Goal: Task Accomplishment & Management: Manage account settings

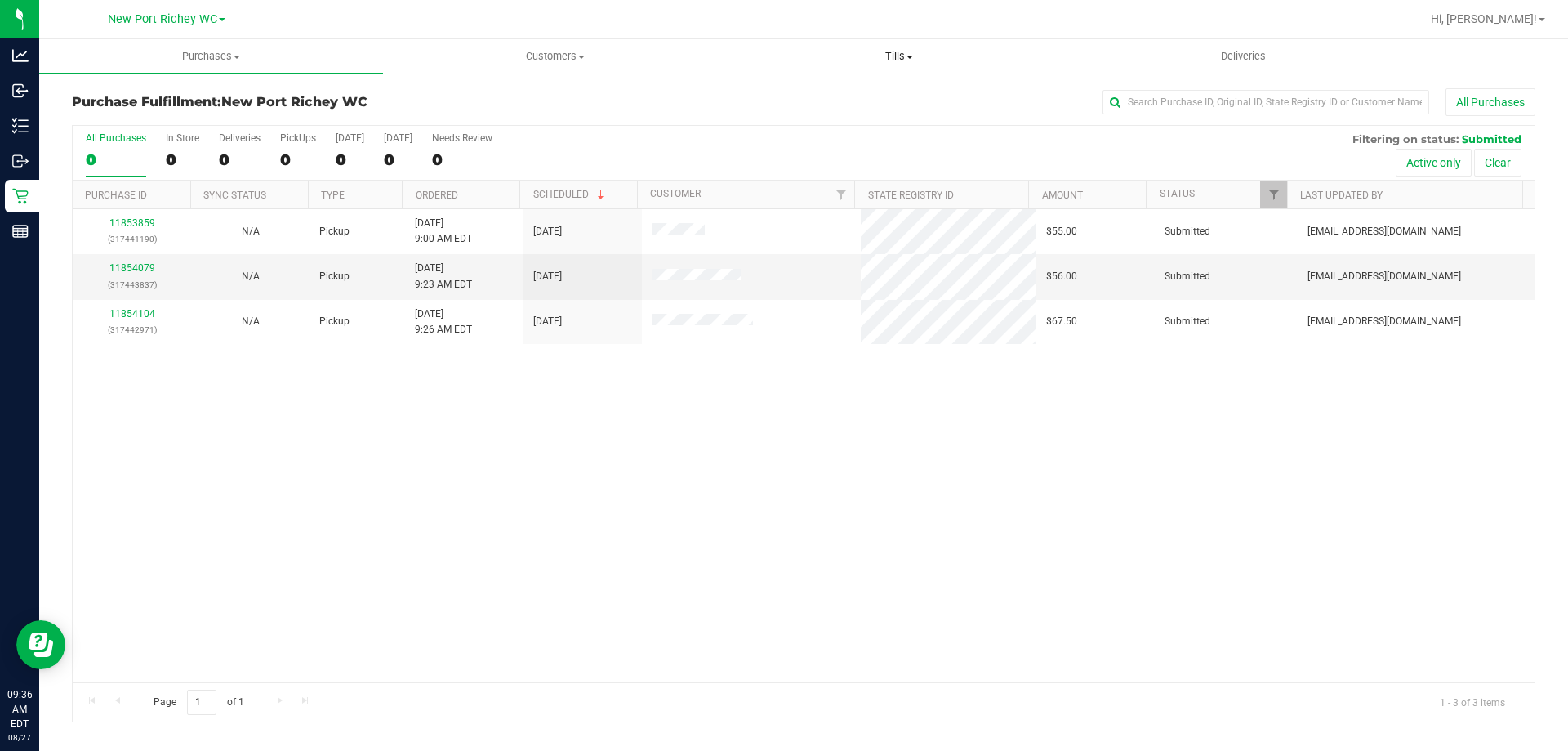
click at [894, 49] on span "Tills" at bounding box center [899, 56] width 343 height 15
click at [782, 92] on span "Manage tills" at bounding box center [782, 98] width 110 height 14
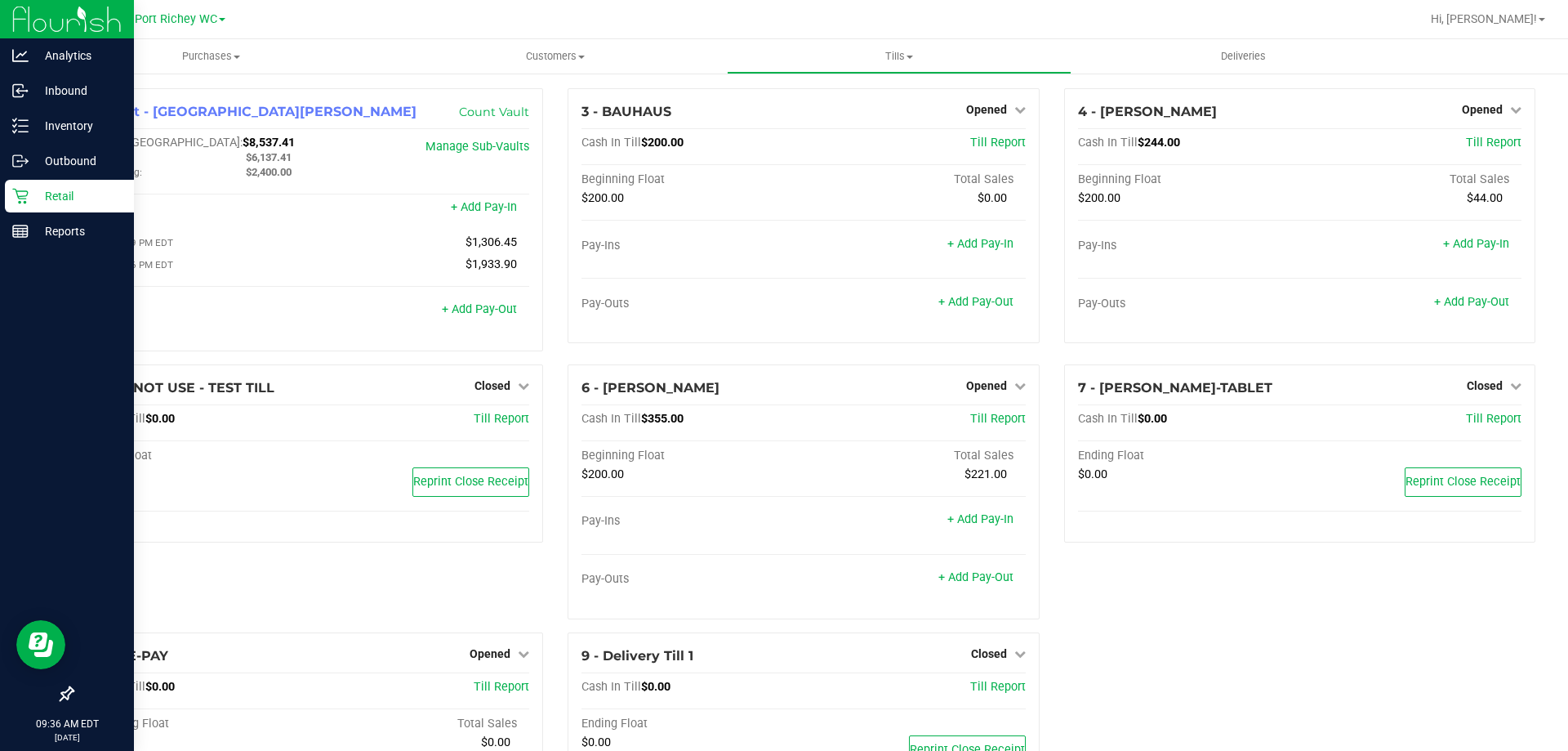
click at [31, 192] on p "Retail" at bounding box center [78, 196] width 98 height 19
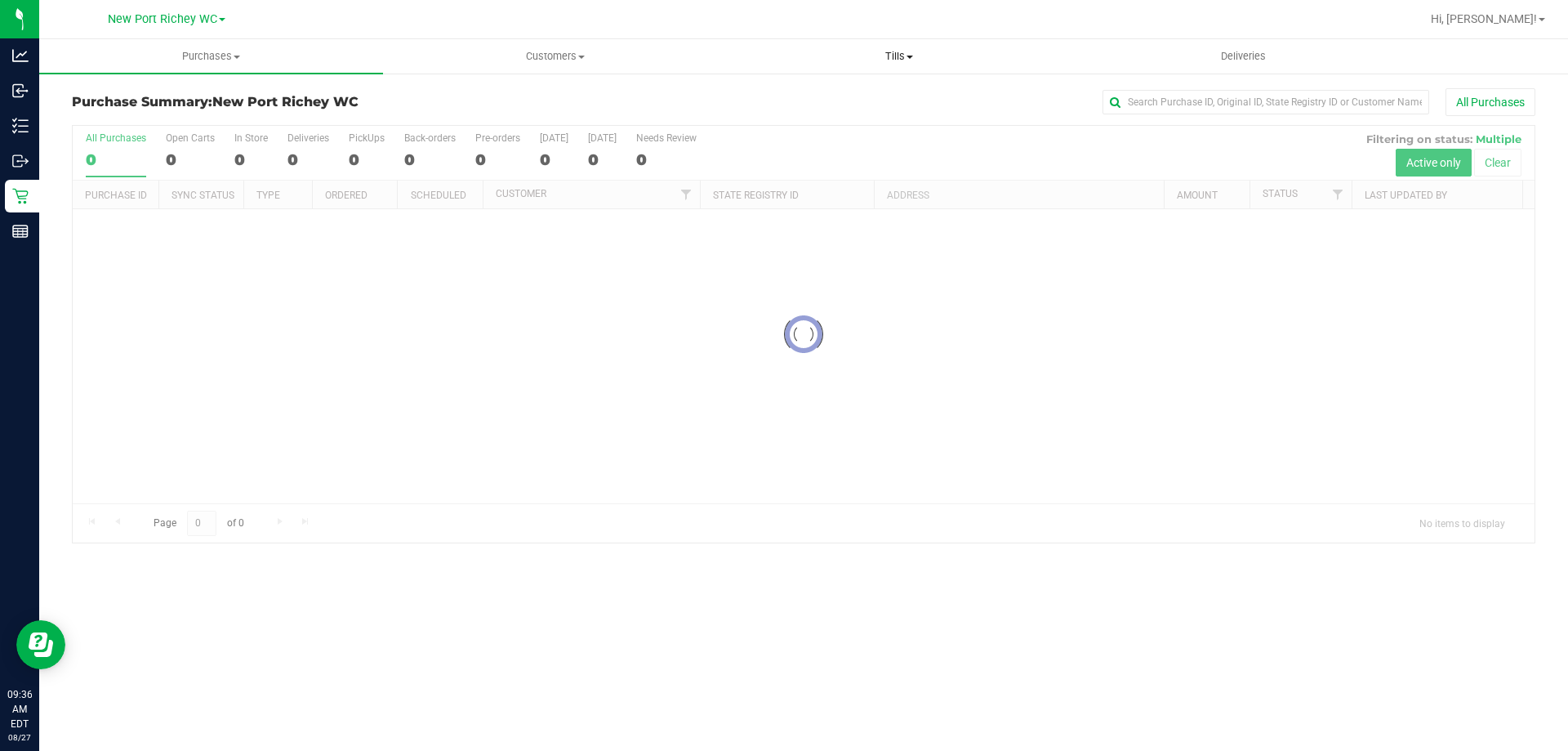
drag, startPoint x: 909, startPoint y: 54, endPoint x: 893, endPoint y: 65, distance: 19.4
click at [907, 54] on span "Tills" at bounding box center [899, 56] width 343 height 15
click at [816, 97] on span "Manage tills" at bounding box center [782, 98] width 110 height 14
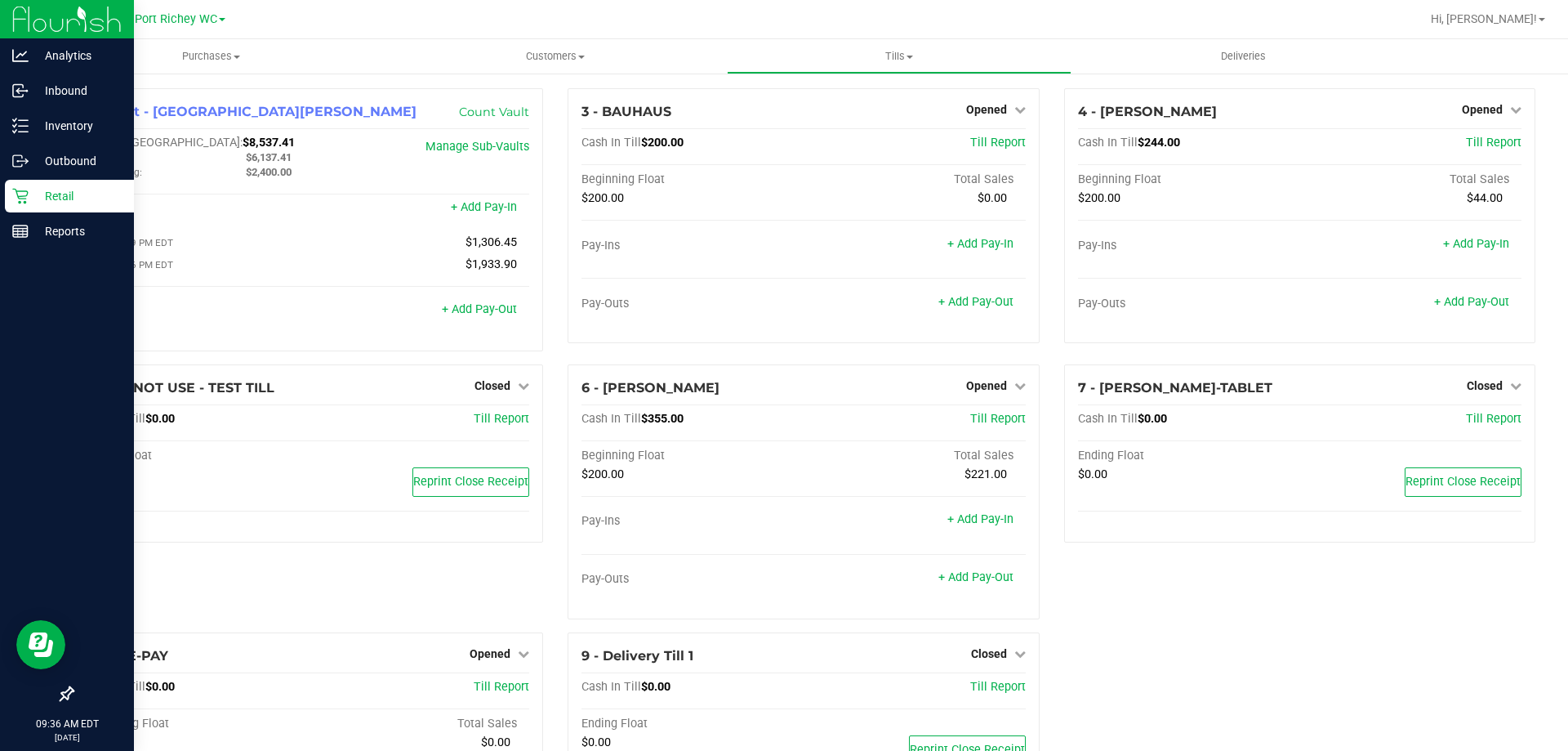
click at [35, 202] on p "Retail" at bounding box center [78, 196] width 98 height 19
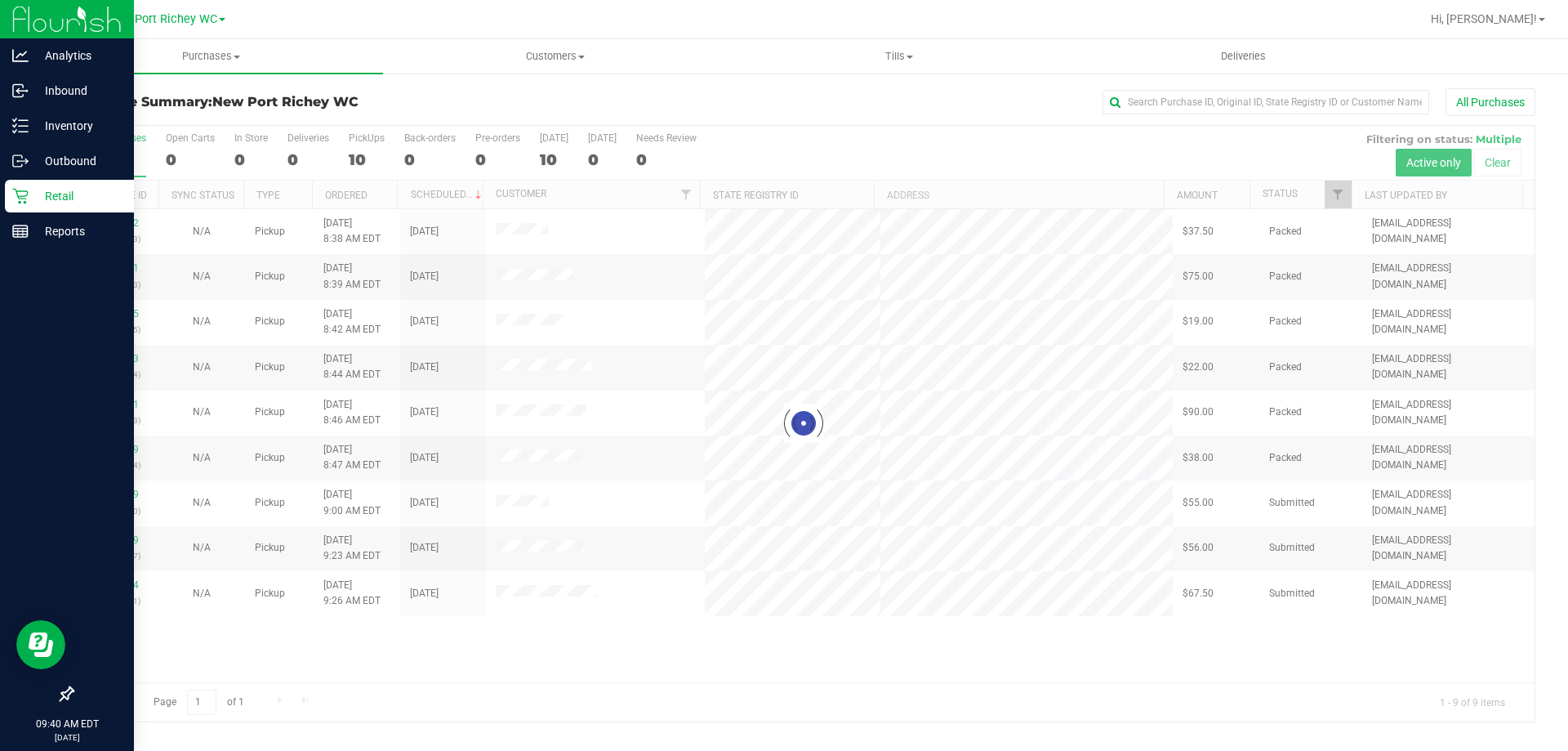
click at [26, 188] on icon at bounding box center [20, 195] width 17 height 17
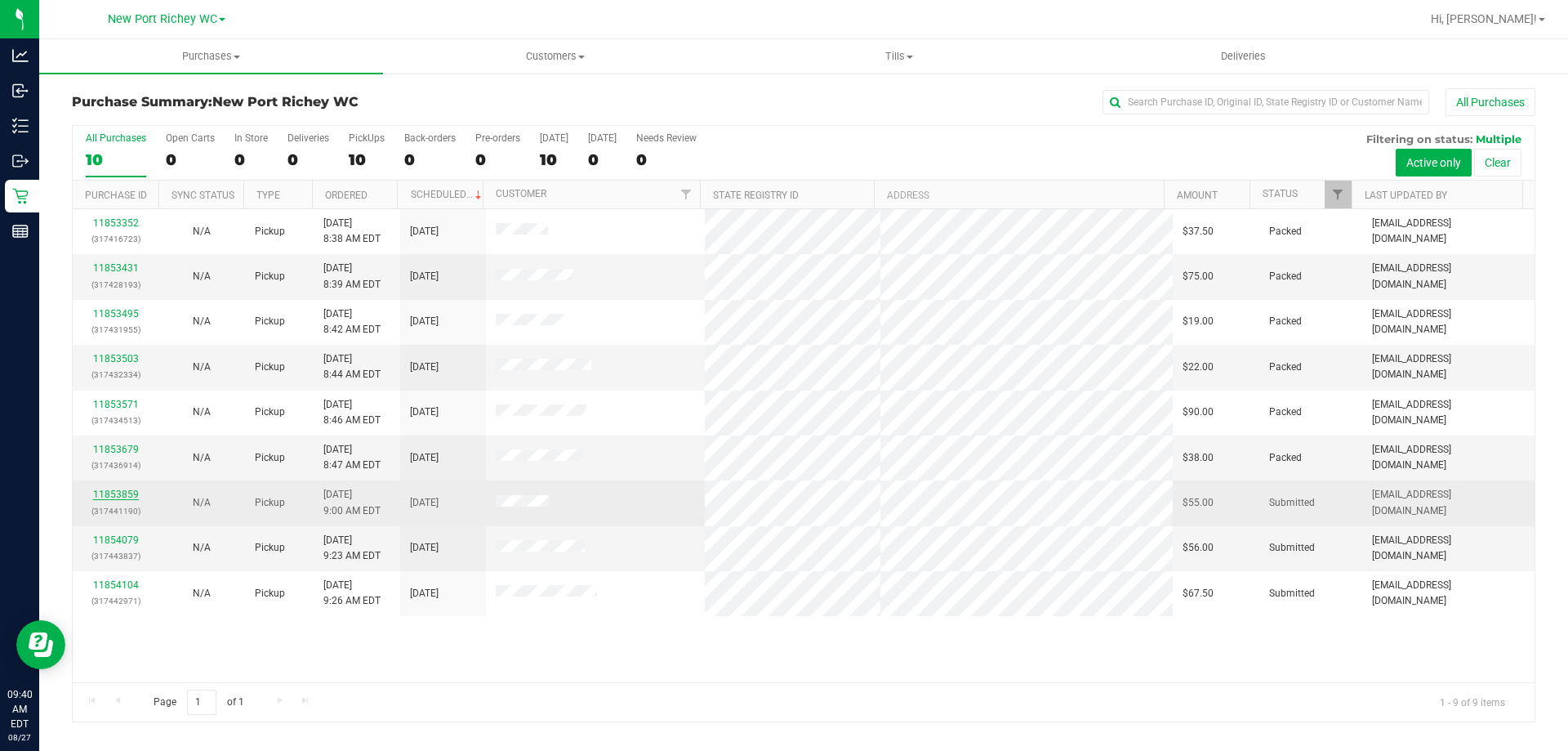
click at [127, 492] on link "11853859" at bounding box center [116, 494] width 46 height 11
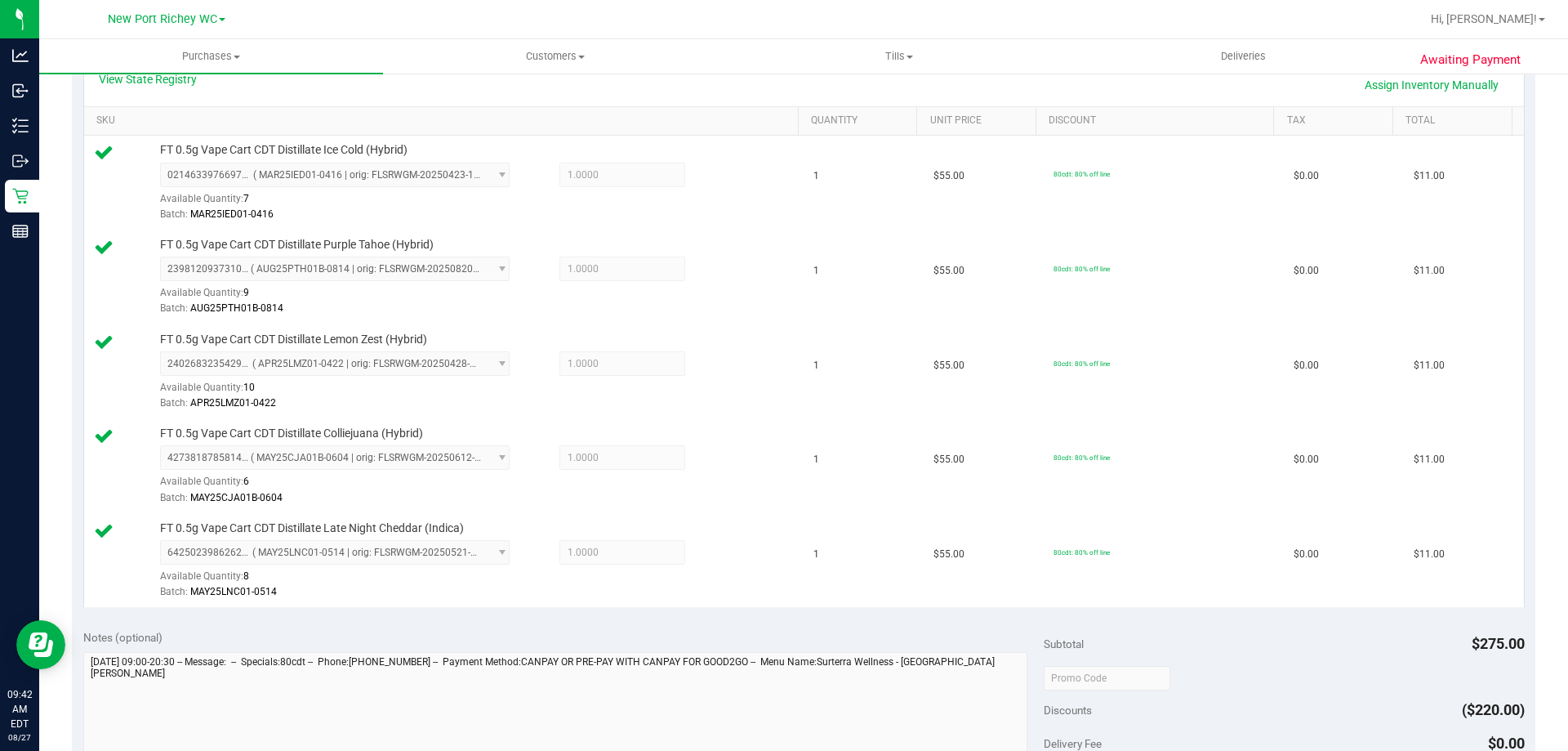
scroll to position [817, 0]
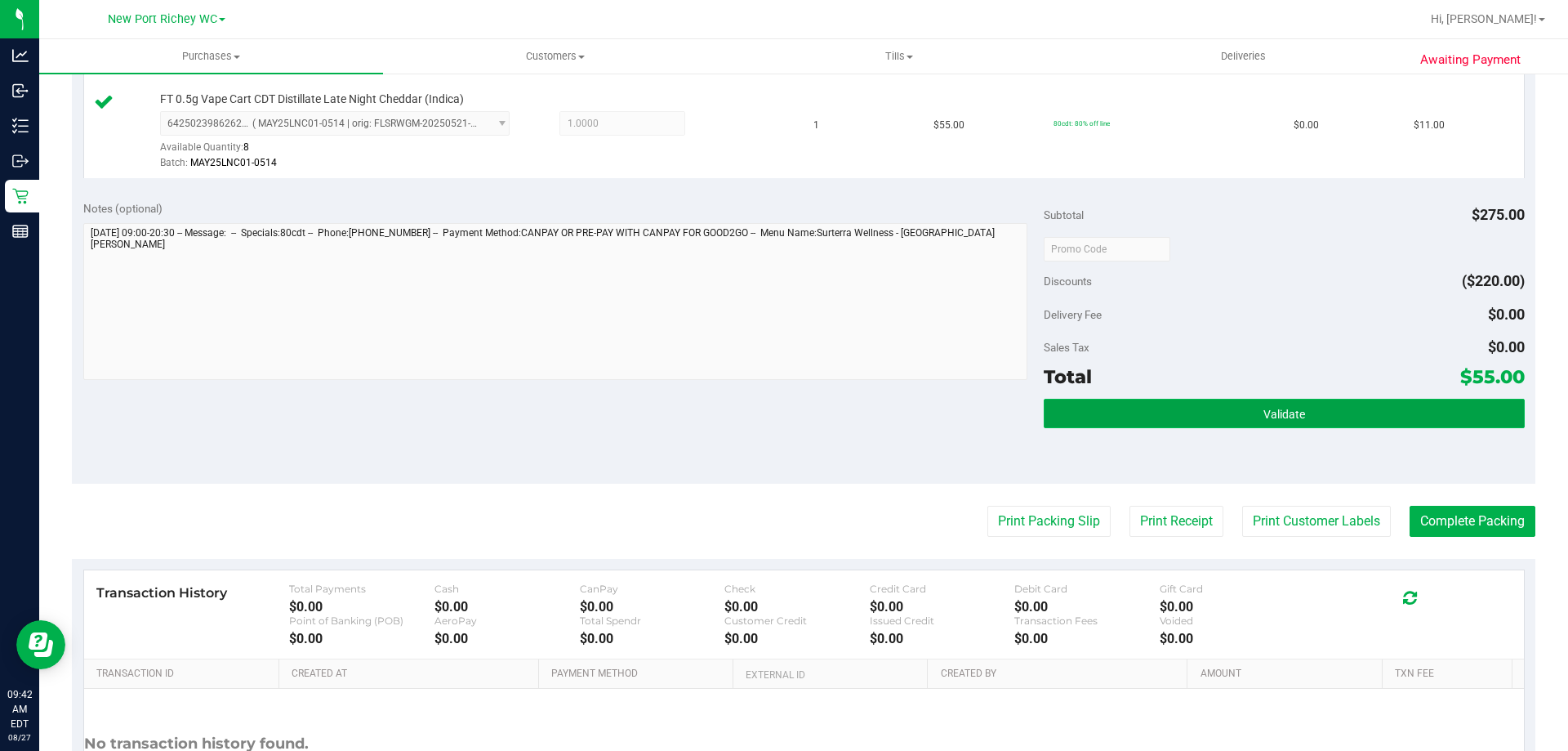
click at [1250, 422] on button "Validate" at bounding box center [1284, 414] width 480 height 30
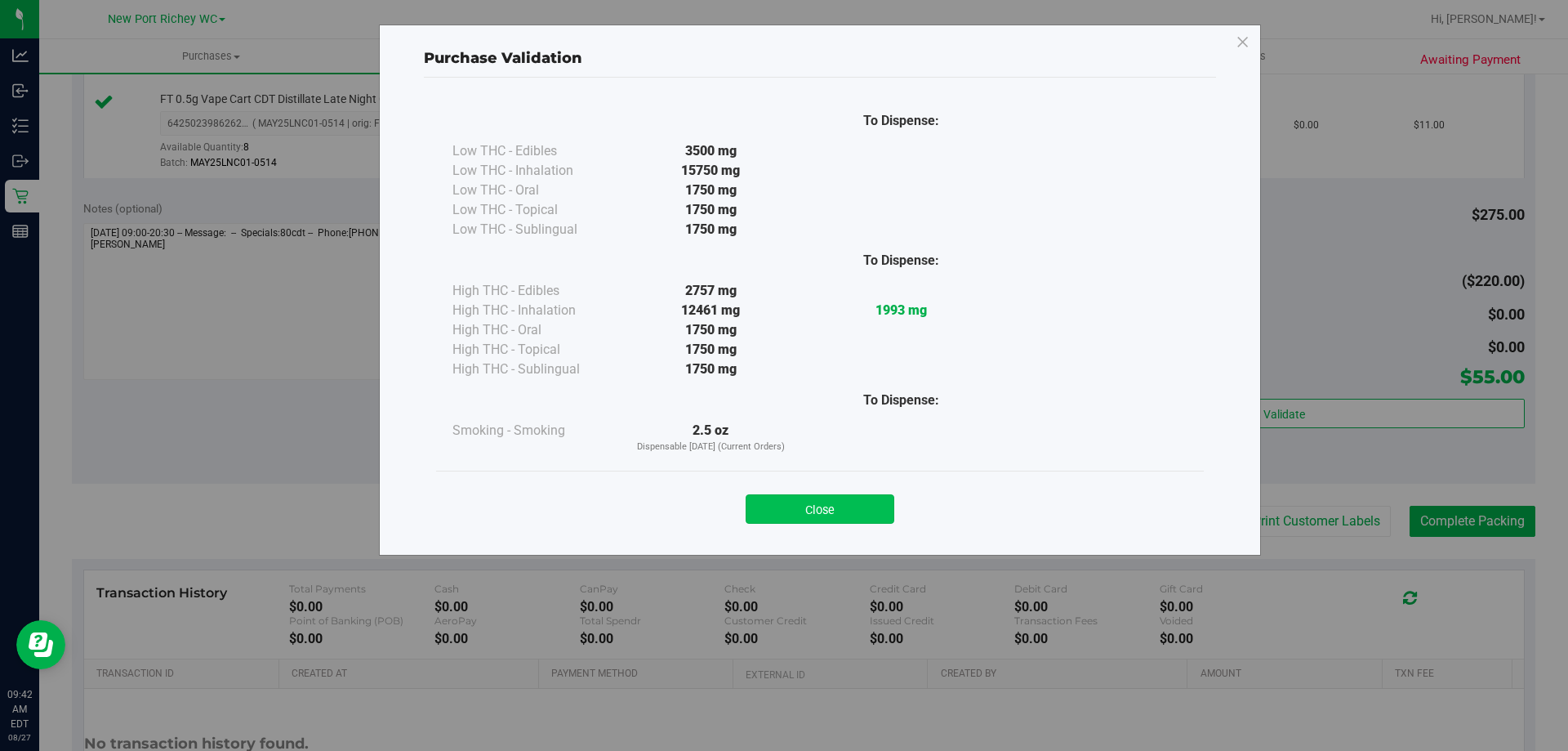
click at [881, 501] on button "Close" at bounding box center [820, 509] width 149 height 30
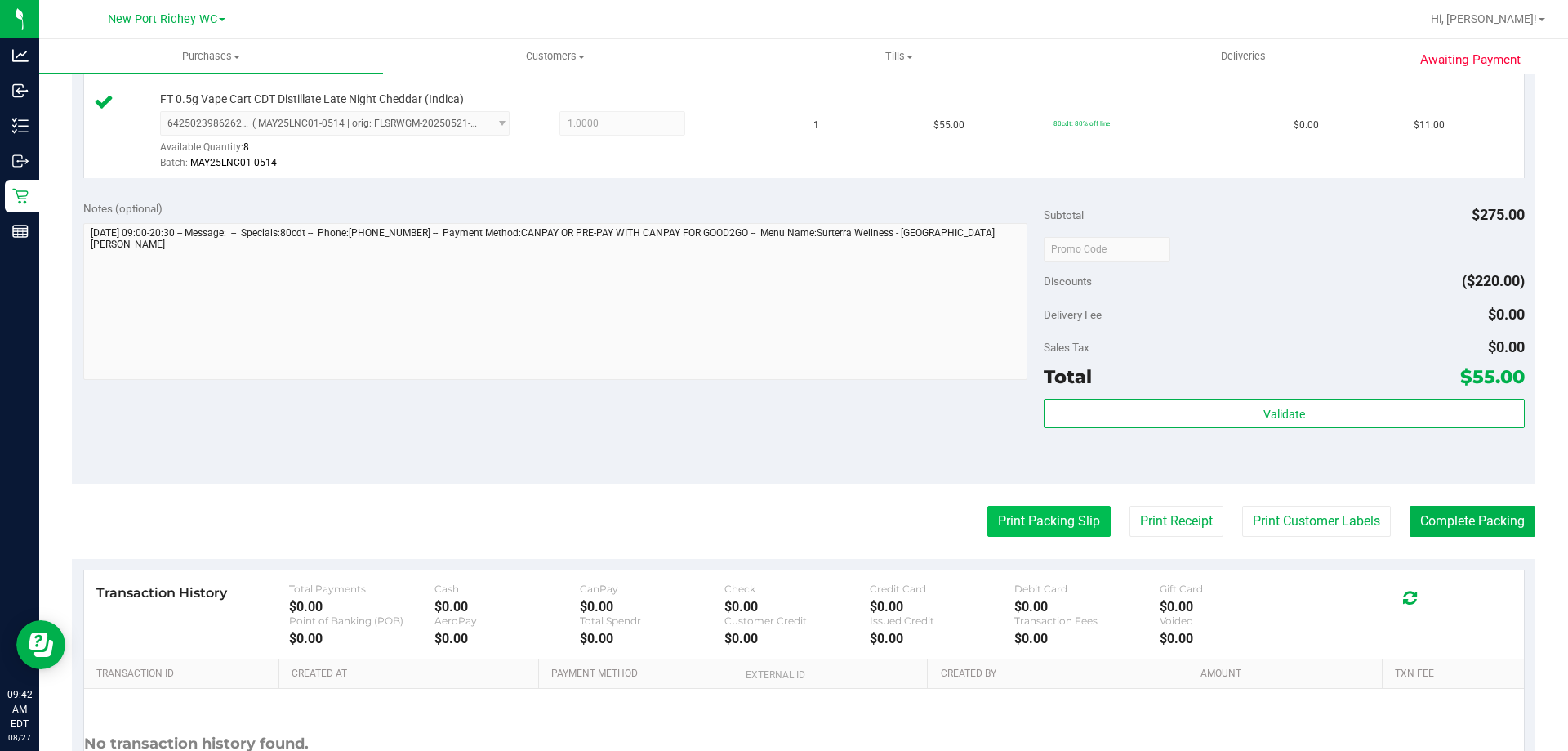
click at [1001, 524] on button "Print Packing Slip" at bounding box center [1049, 521] width 124 height 31
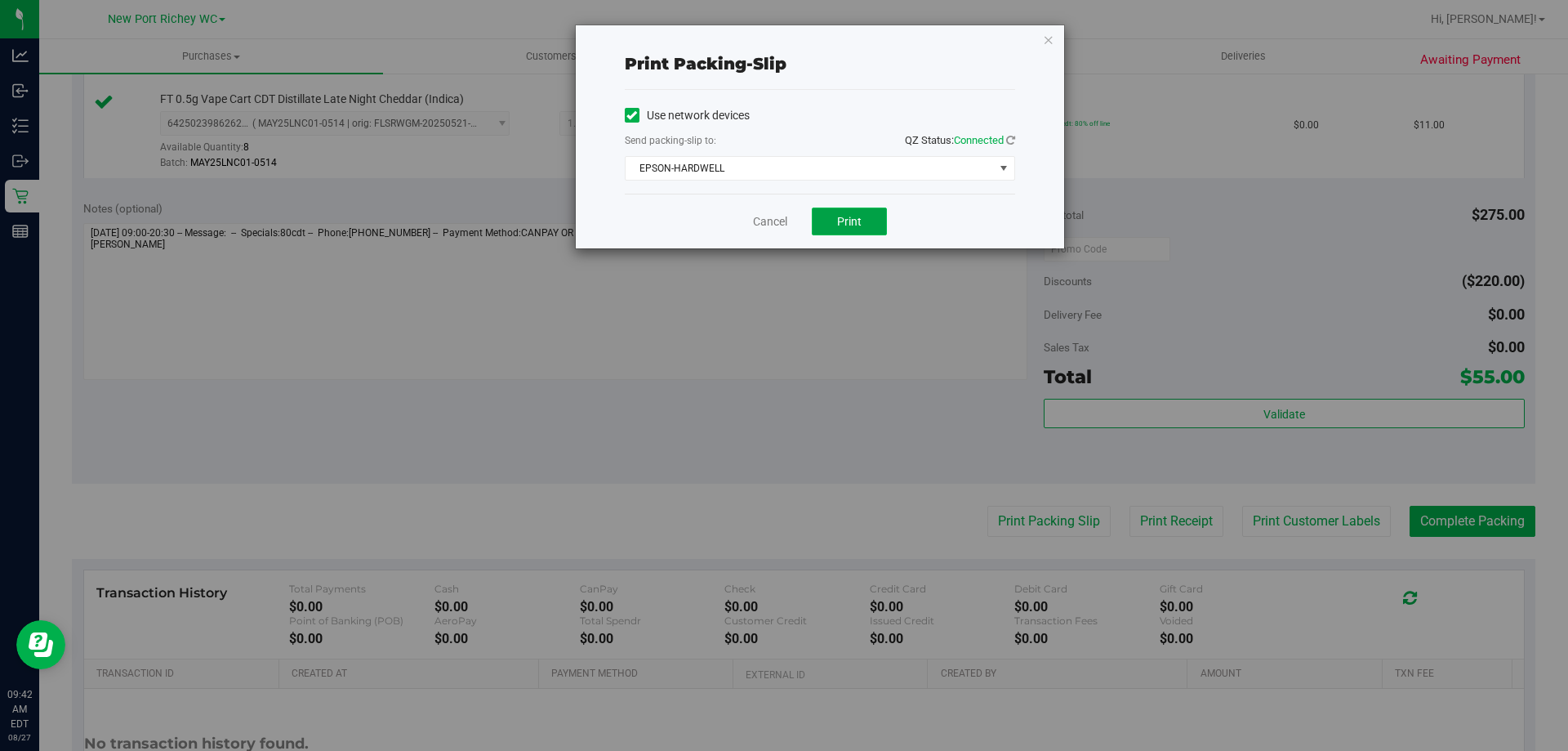
click at [833, 215] on button "Print" at bounding box center [850, 222] width 75 height 28
click at [759, 223] on link "Cancel" at bounding box center [770, 222] width 34 height 18
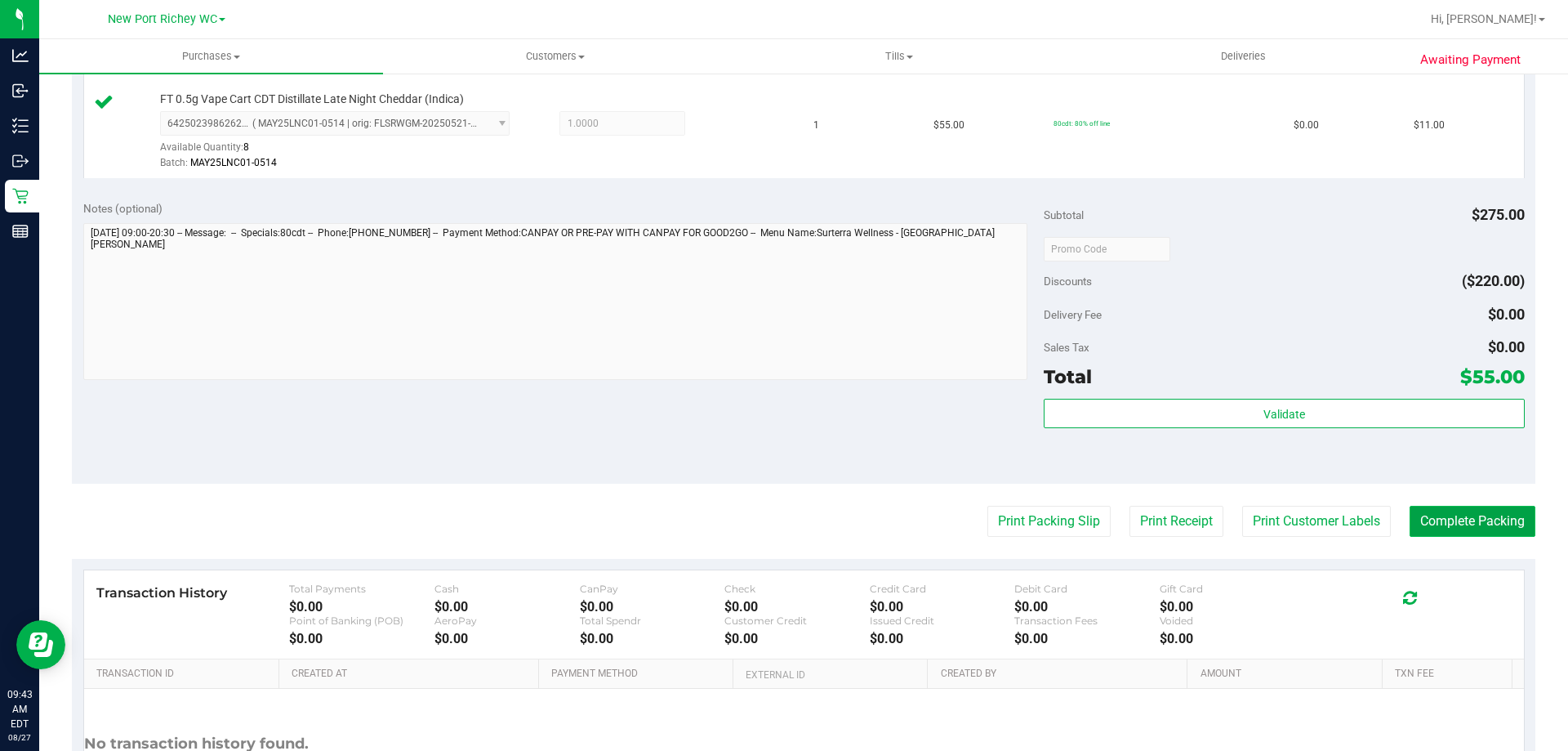
click at [1479, 523] on button "Complete Packing" at bounding box center [1473, 521] width 126 height 31
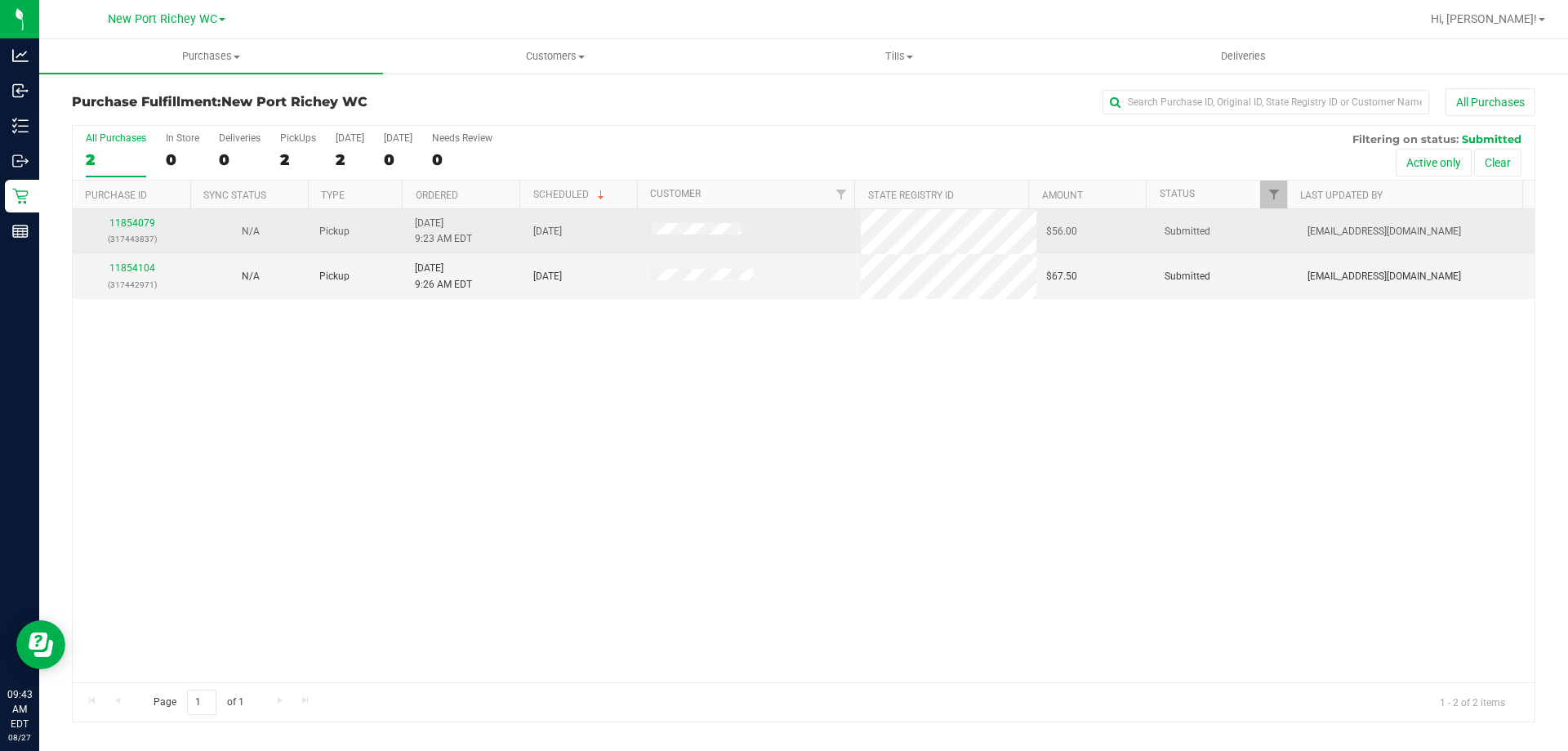
click at [131, 216] on div "11854079 (317443837)" at bounding box center [131, 230] width 99 height 31
click at [131, 220] on link "11854079" at bounding box center [132, 223] width 46 height 11
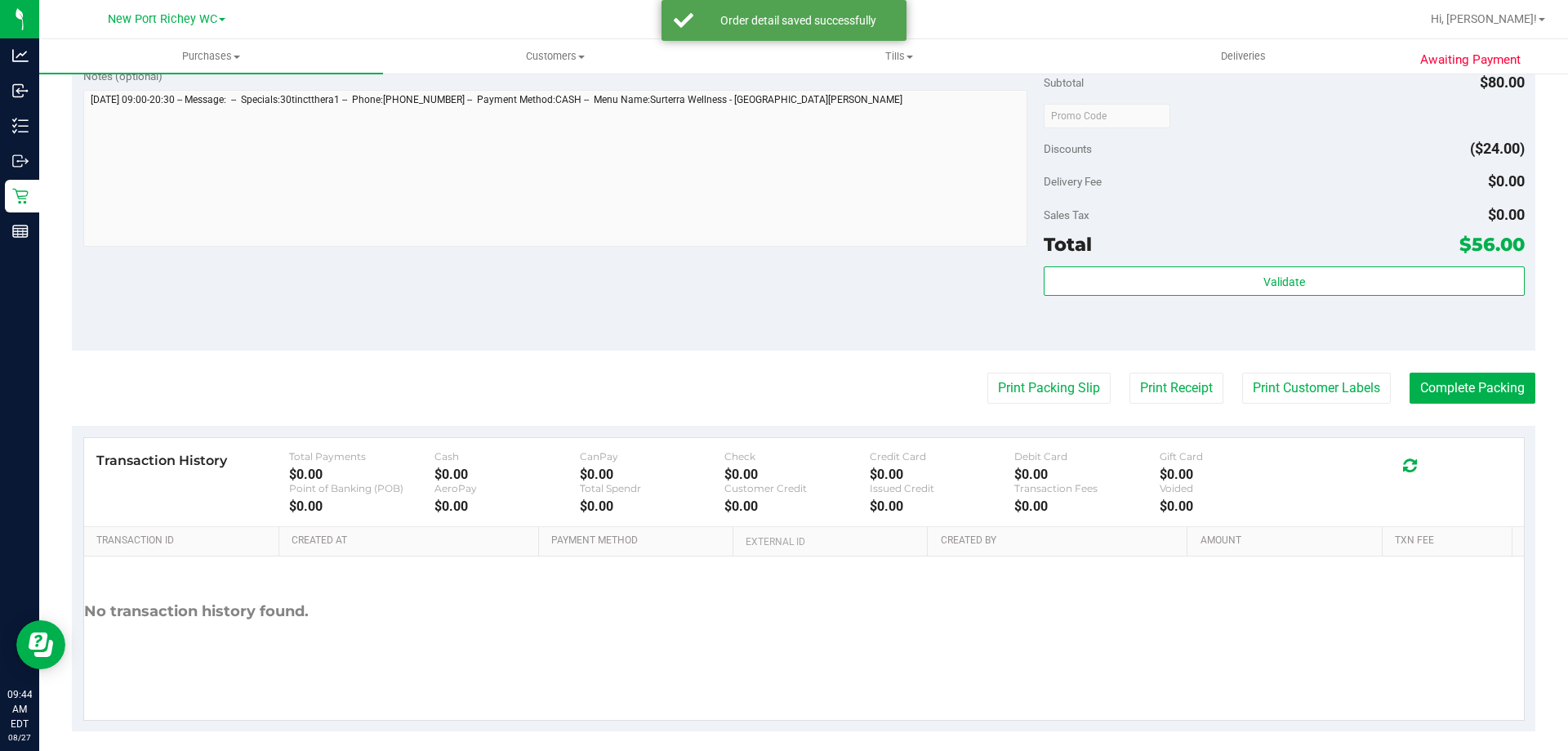
scroll to position [585, 0]
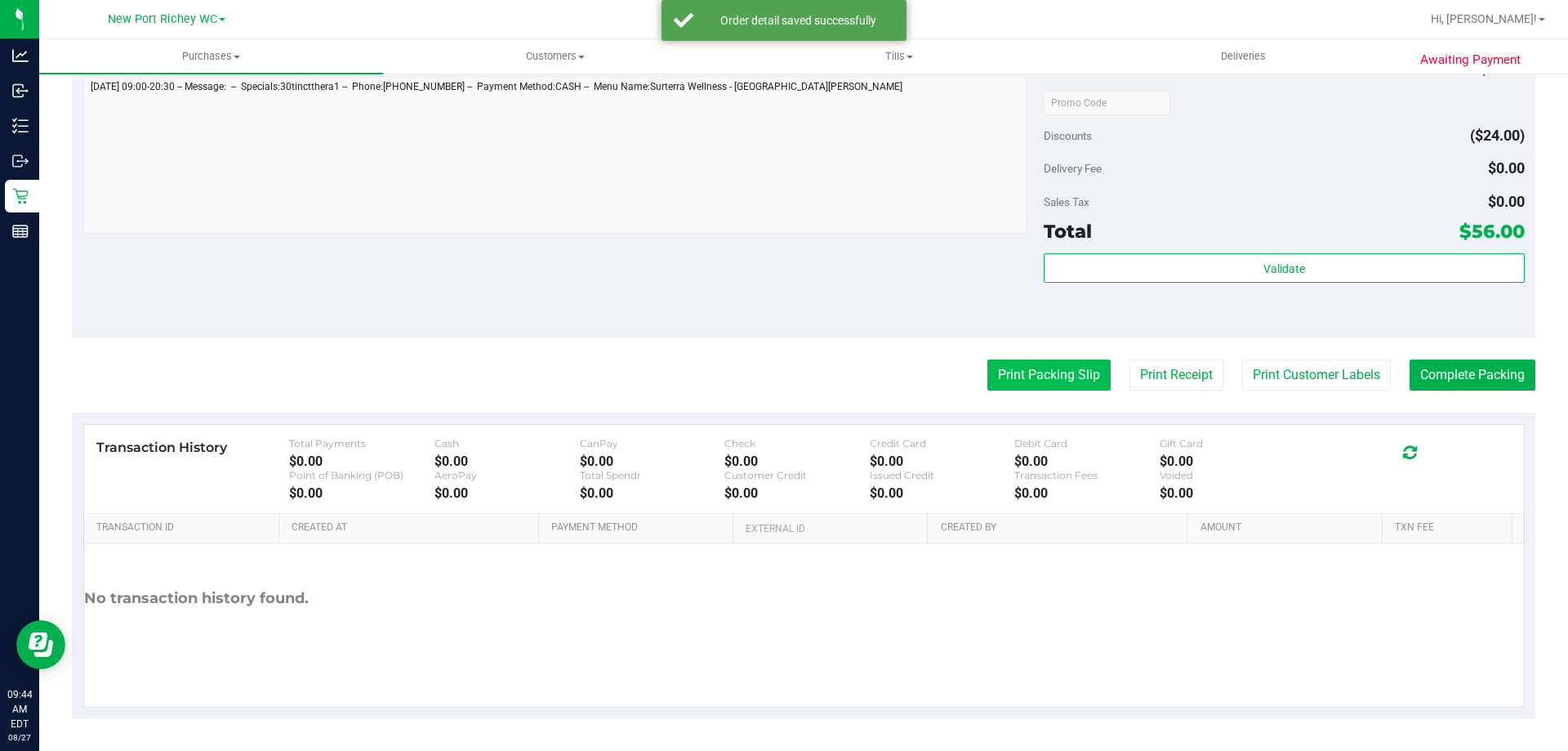
click at [1037, 380] on button "Print Packing Slip" at bounding box center [1049, 374] width 124 height 31
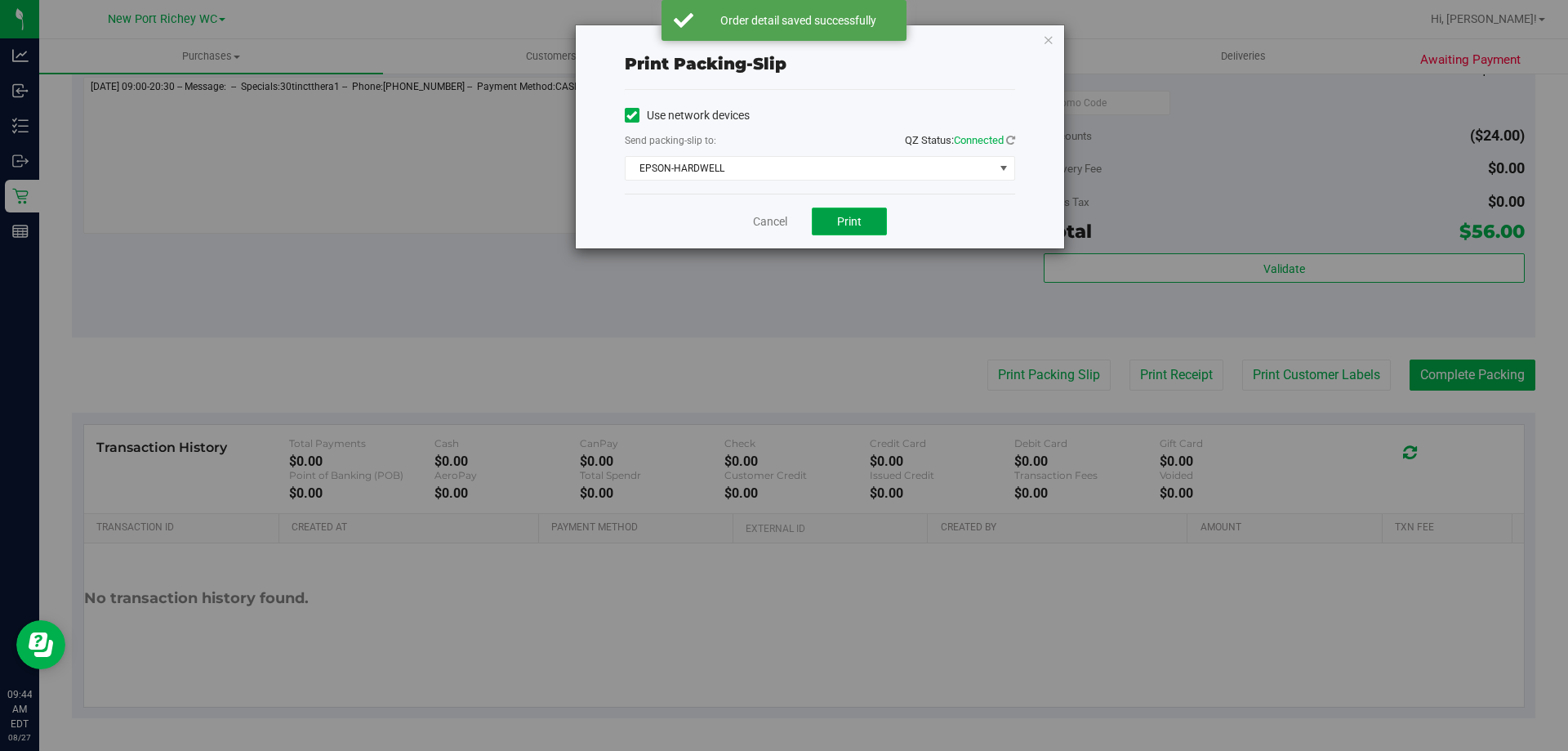
click at [853, 223] on span "Print" at bounding box center [850, 221] width 25 height 13
click at [205, 235] on div "Print packing-slip Use network devices Send packing-slip to: QZ Status: Connect…" at bounding box center [790, 375] width 1580 height 751
click at [768, 229] on link "Cancel" at bounding box center [770, 222] width 34 height 18
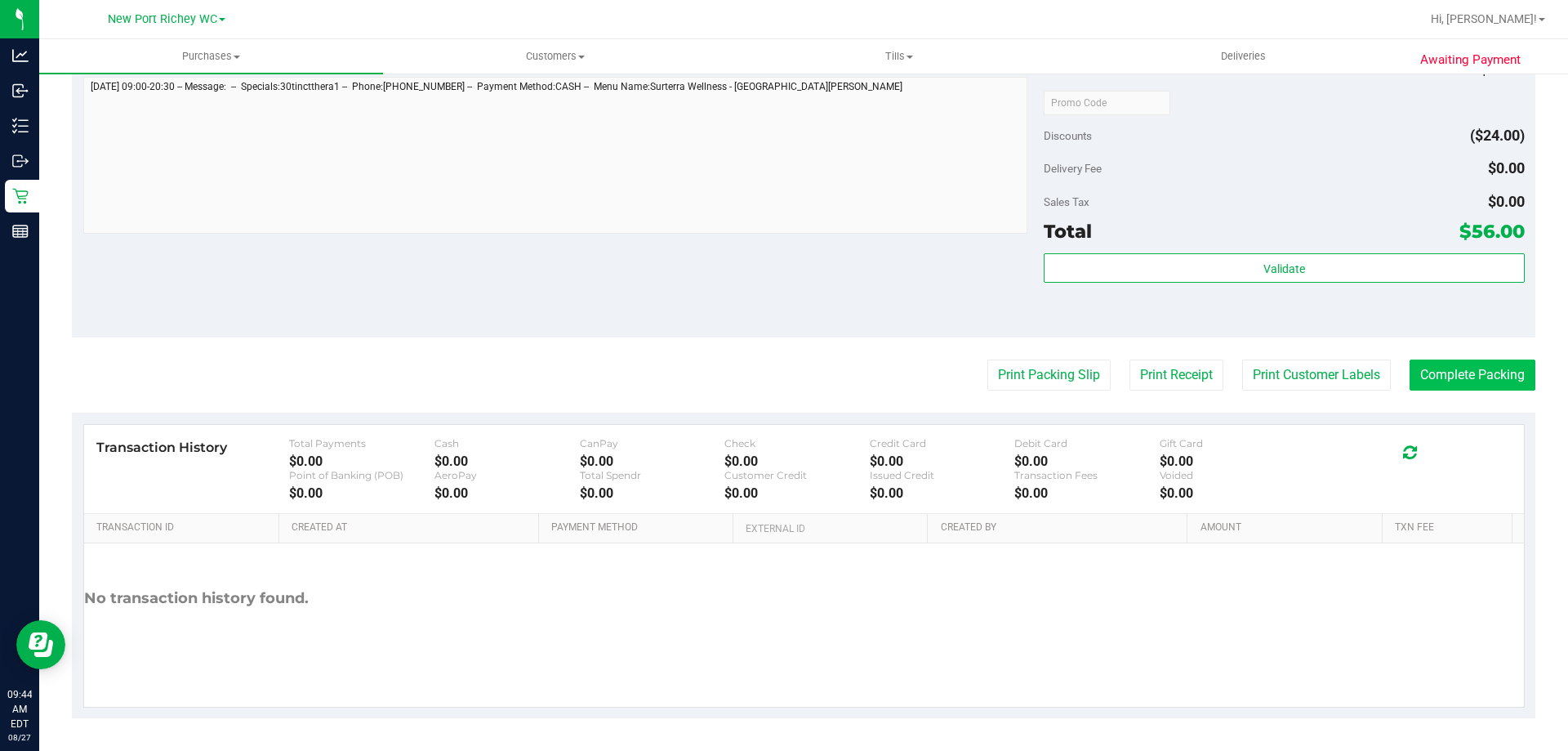
click at [1451, 355] on purchase-details "Back Edit Purchase Cancel Purchase View Profile # 11854079 BioTrack ID: - Submi…" at bounding box center [803, 110] width 1464 height 1215
click at [1447, 385] on button "Complete Packing" at bounding box center [1473, 374] width 126 height 31
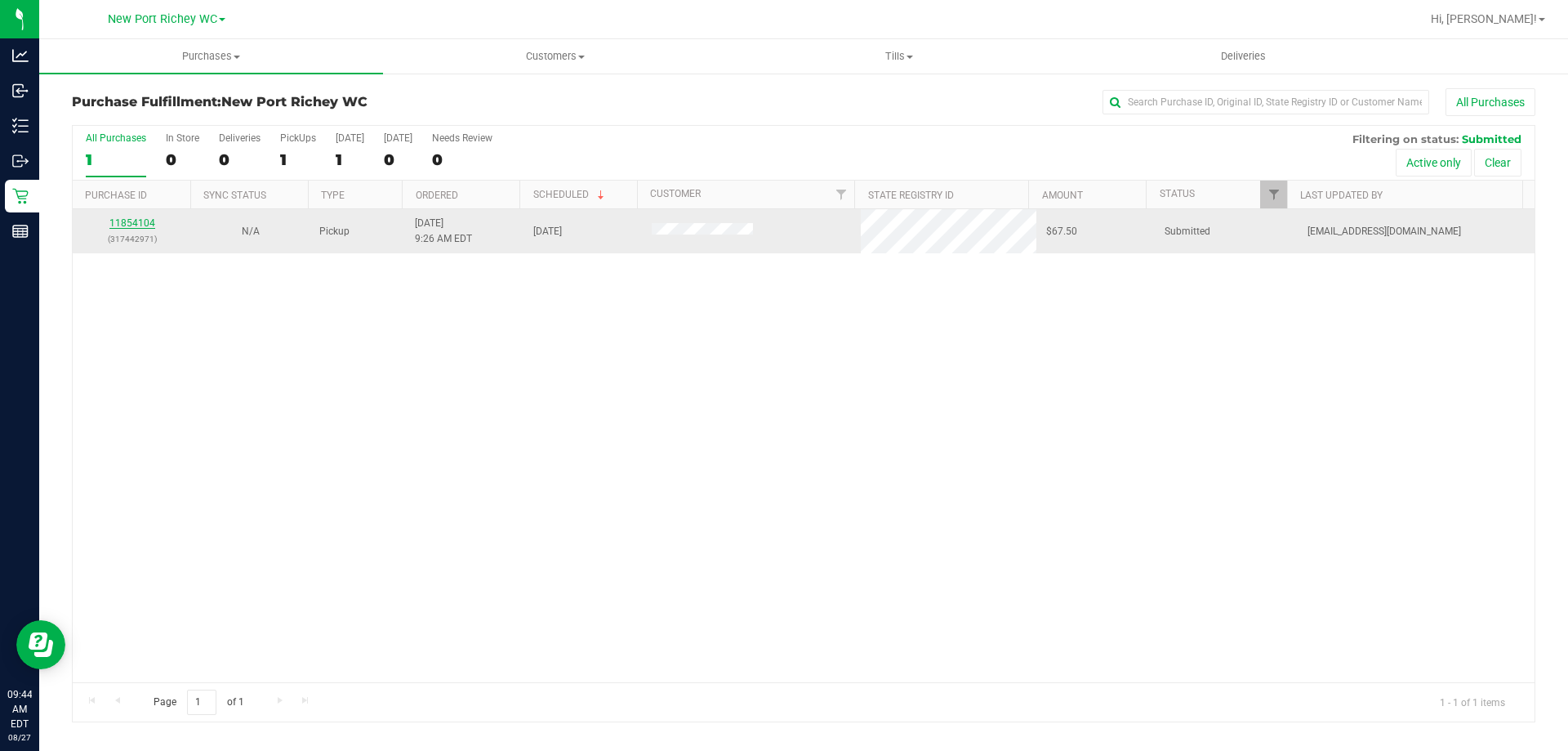
click at [116, 218] on link "11854104" at bounding box center [132, 223] width 46 height 11
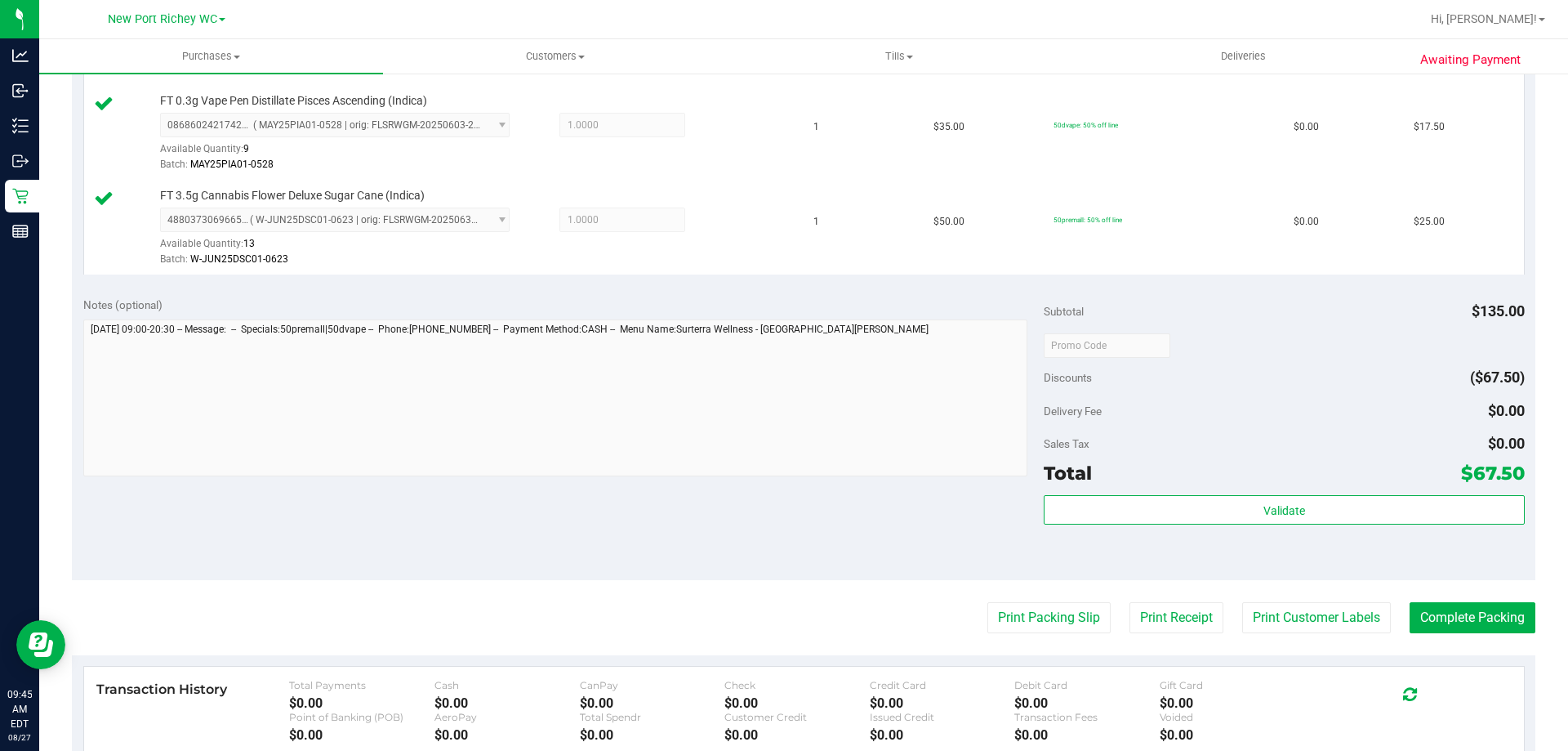
scroll to position [654, 0]
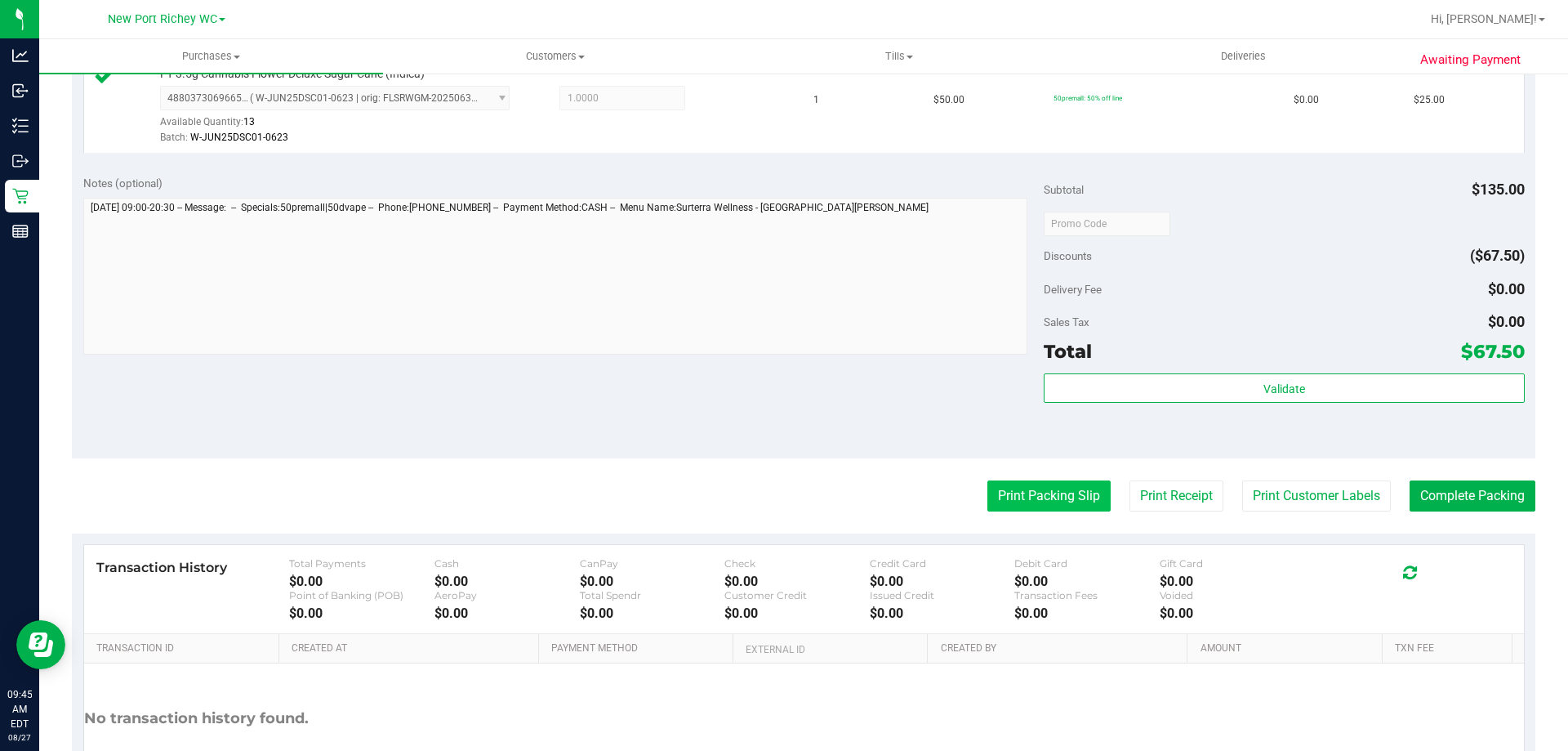
click at [1051, 506] on button "Print Packing Slip" at bounding box center [1049, 495] width 124 height 31
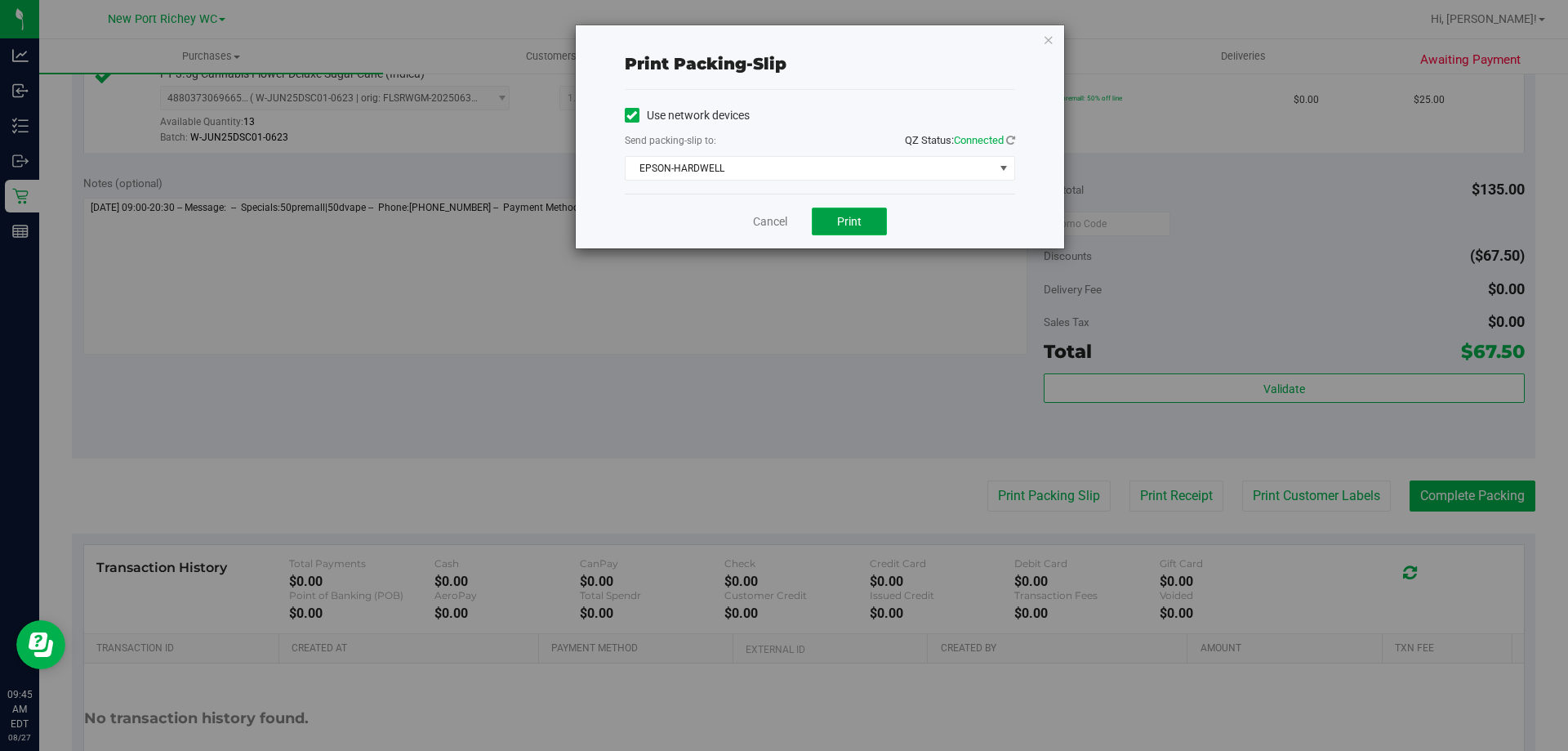
click at [866, 232] on button "Print" at bounding box center [850, 222] width 75 height 28
click at [781, 227] on link "Cancel" at bounding box center [770, 222] width 34 height 18
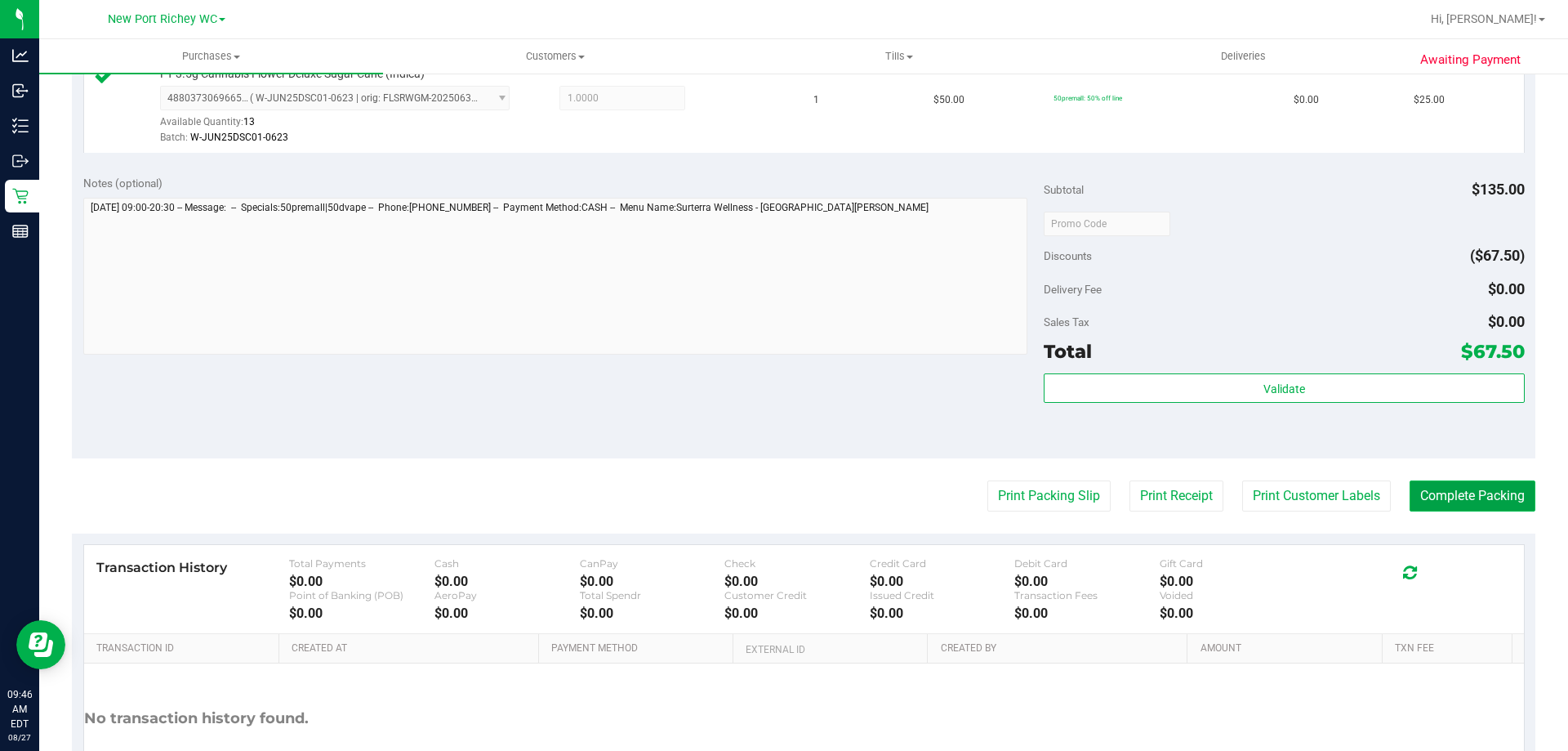
click at [1453, 481] on button "Complete Packing" at bounding box center [1473, 495] width 126 height 31
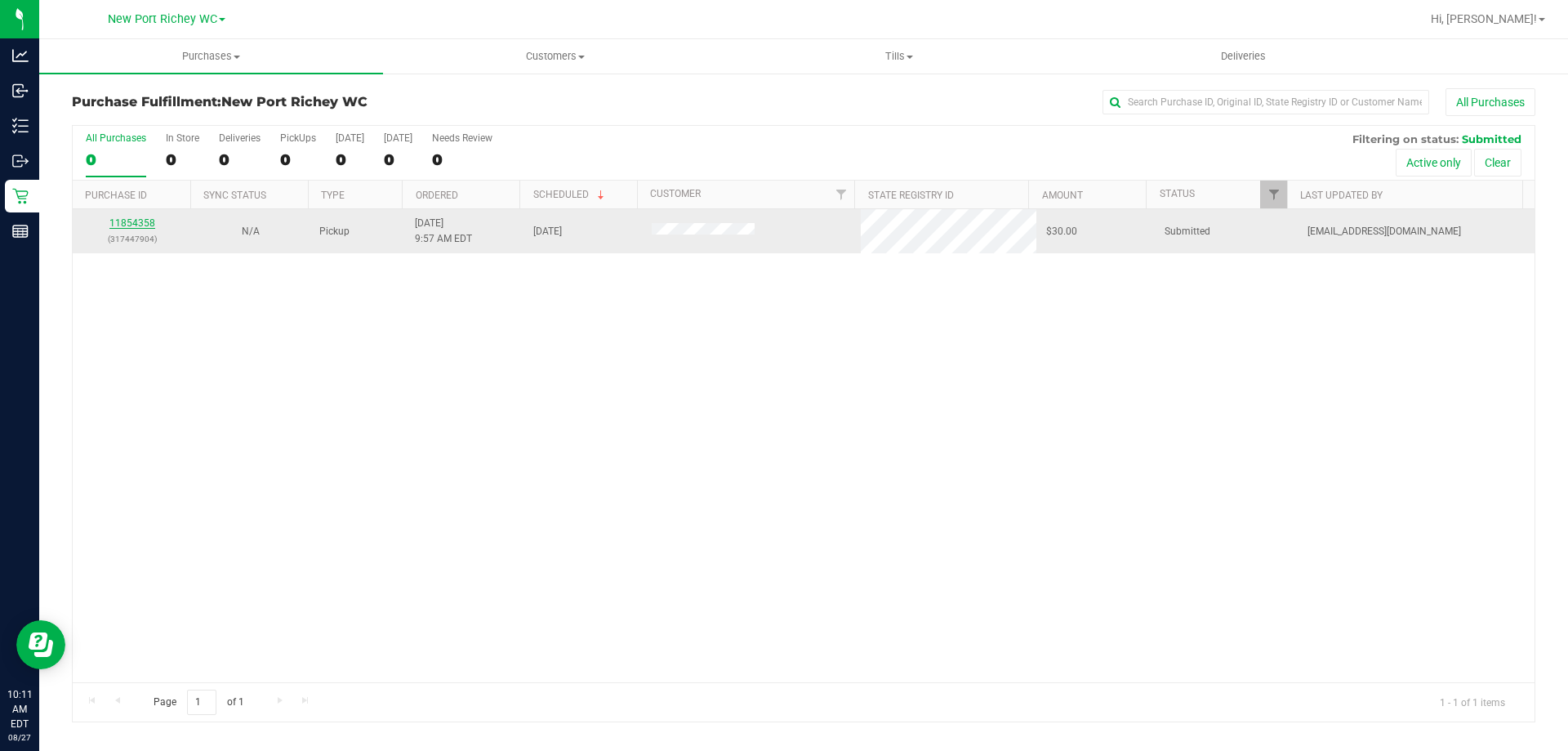
click at [137, 220] on link "11854358" at bounding box center [132, 223] width 46 height 11
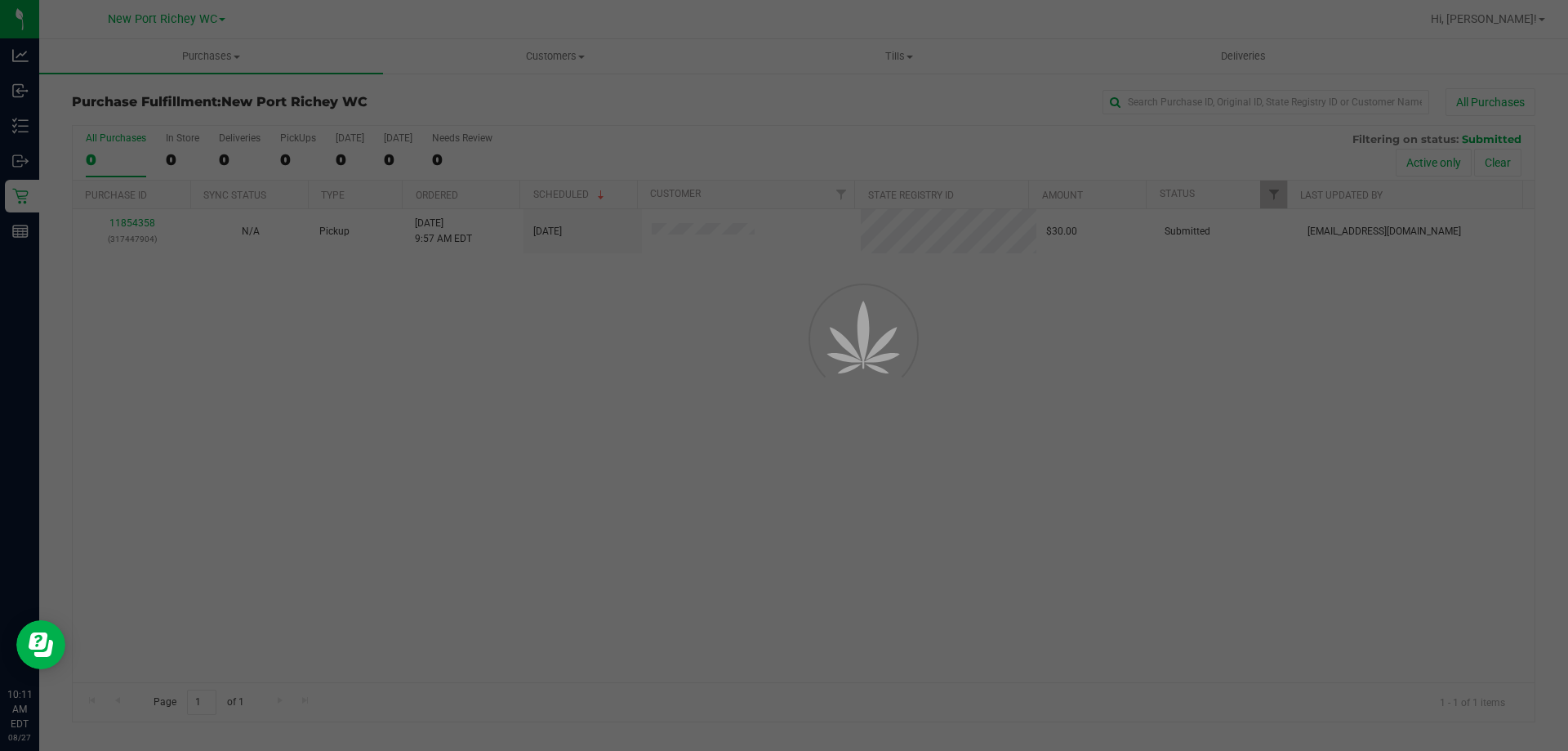
click at [293, 520] on div at bounding box center [784, 375] width 1568 height 751
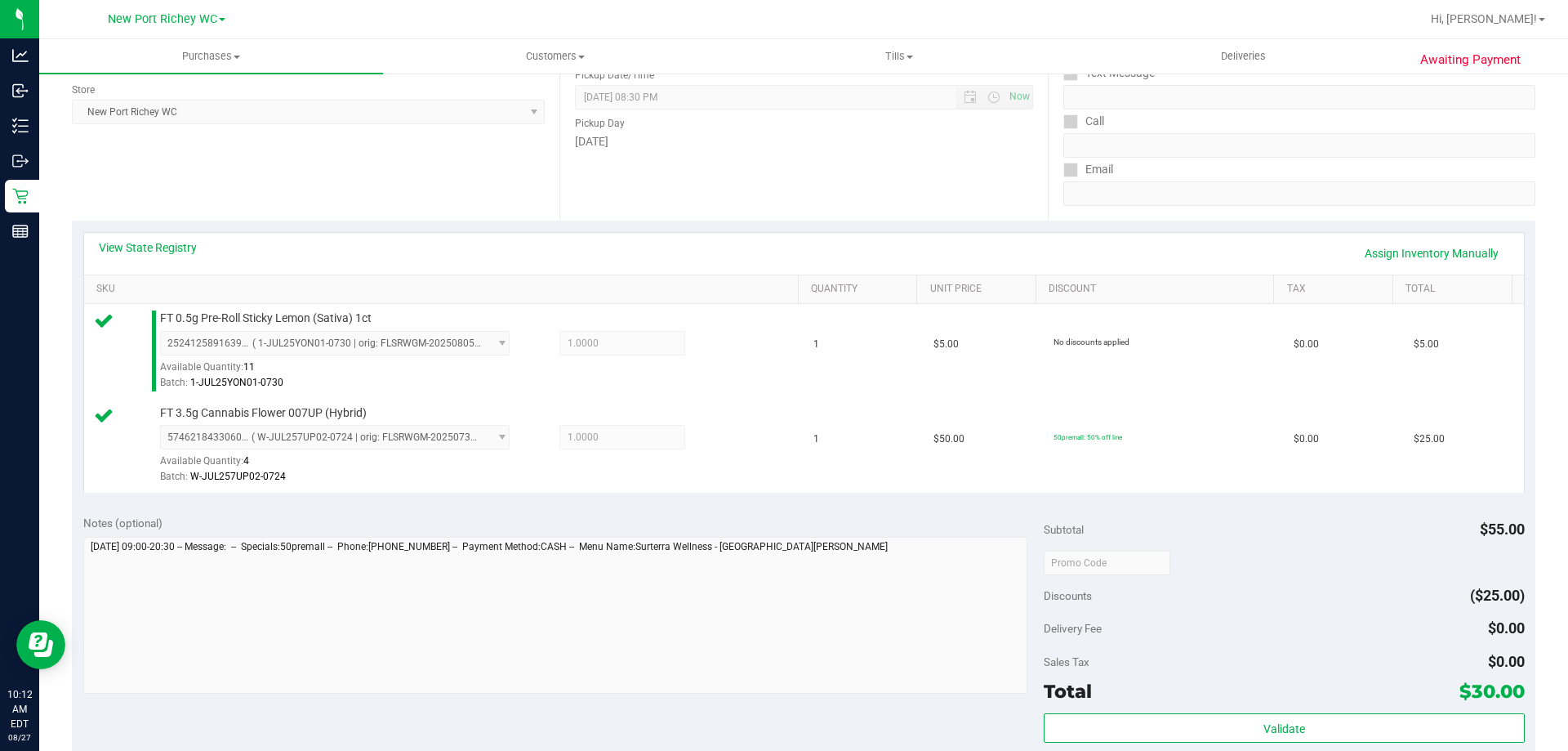
scroll to position [490, 0]
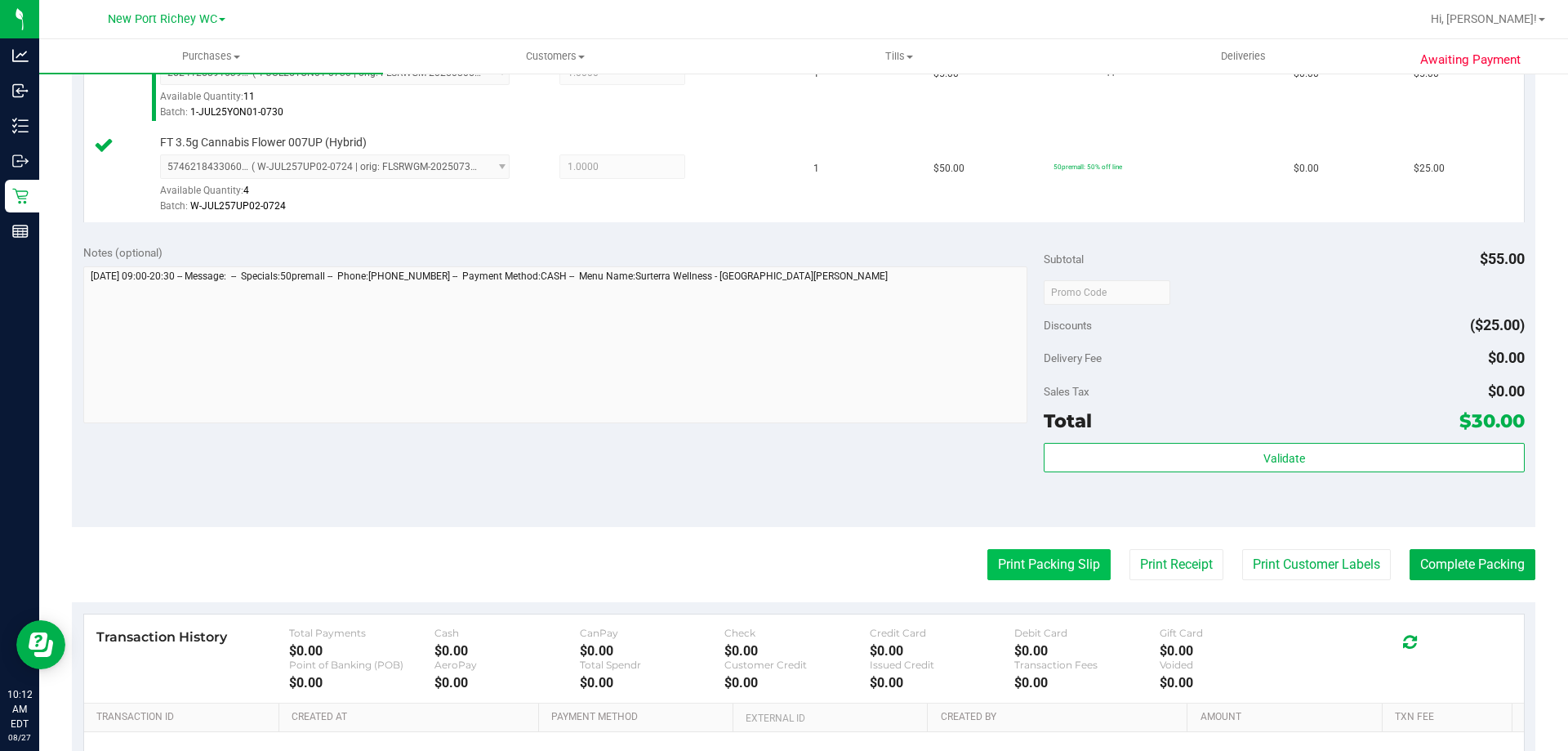
click at [1042, 551] on button "Print Packing Slip" at bounding box center [1049, 564] width 124 height 31
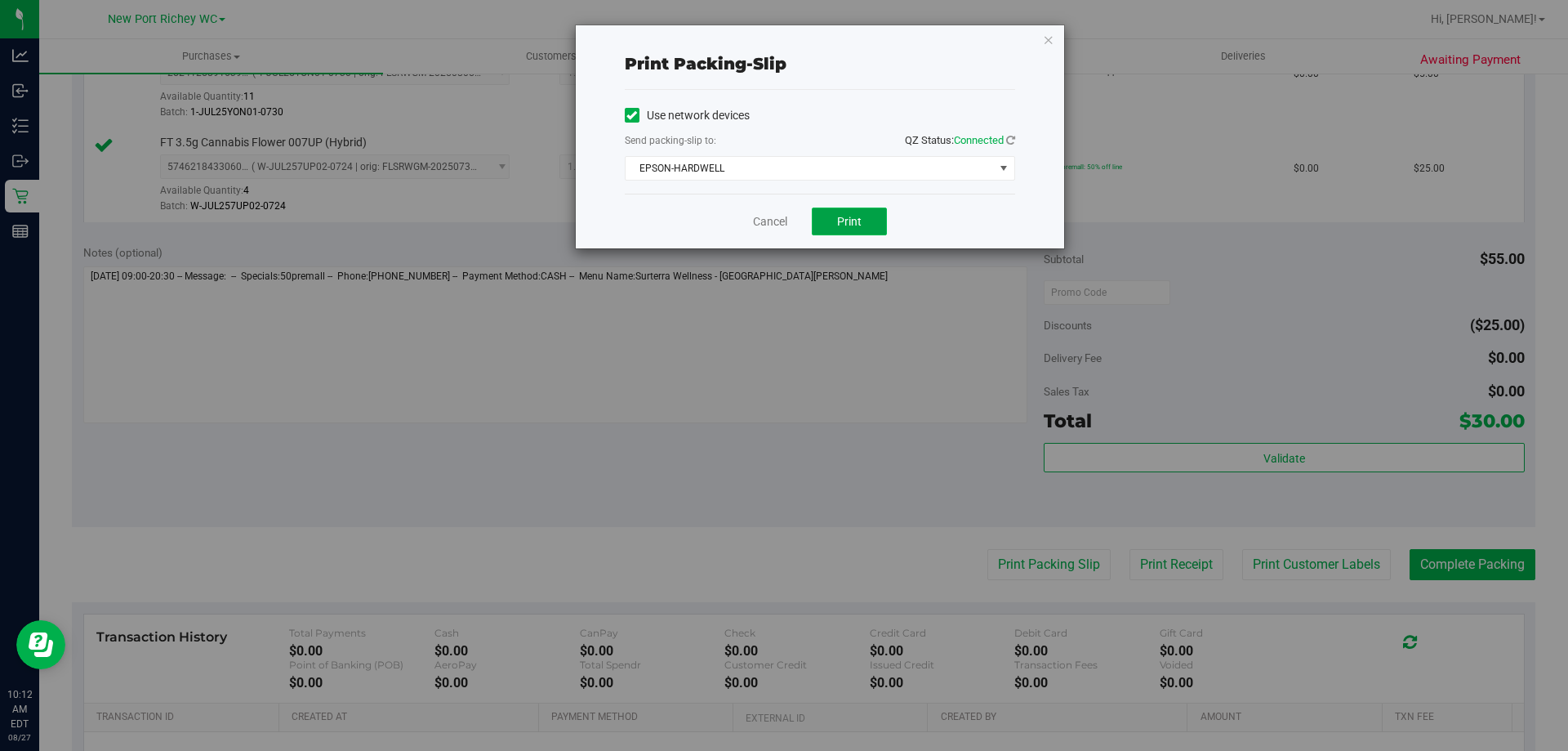
click at [832, 218] on button "Print" at bounding box center [850, 222] width 75 height 28
click at [829, 223] on button "Print" at bounding box center [850, 222] width 75 height 28
click at [762, 217] on link "Cancel" at bounding box center [770, 222] width 34 height 18
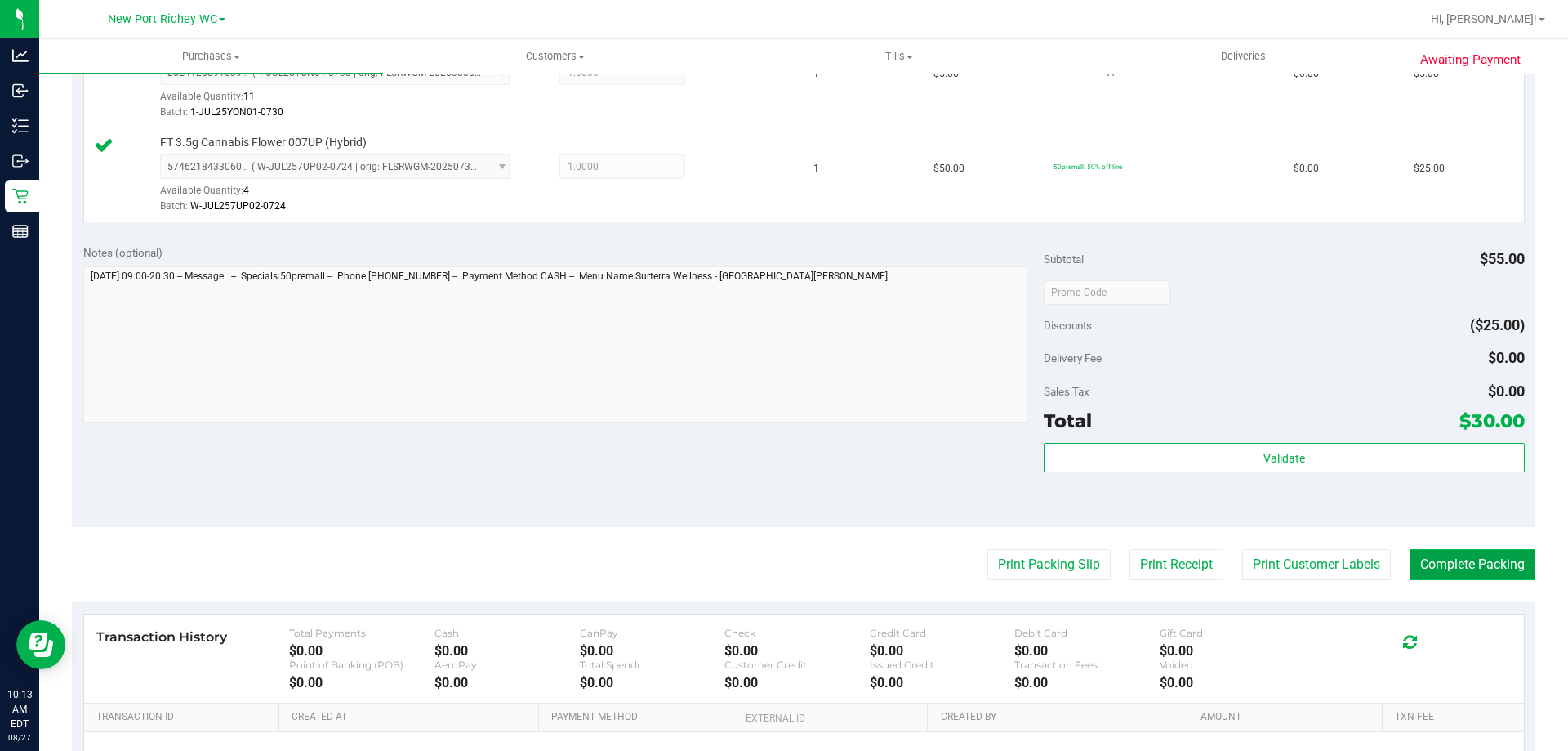
click at [1488, 559] on button "Complete Packing" at bounding box center [1473, 564] width 126 height 31
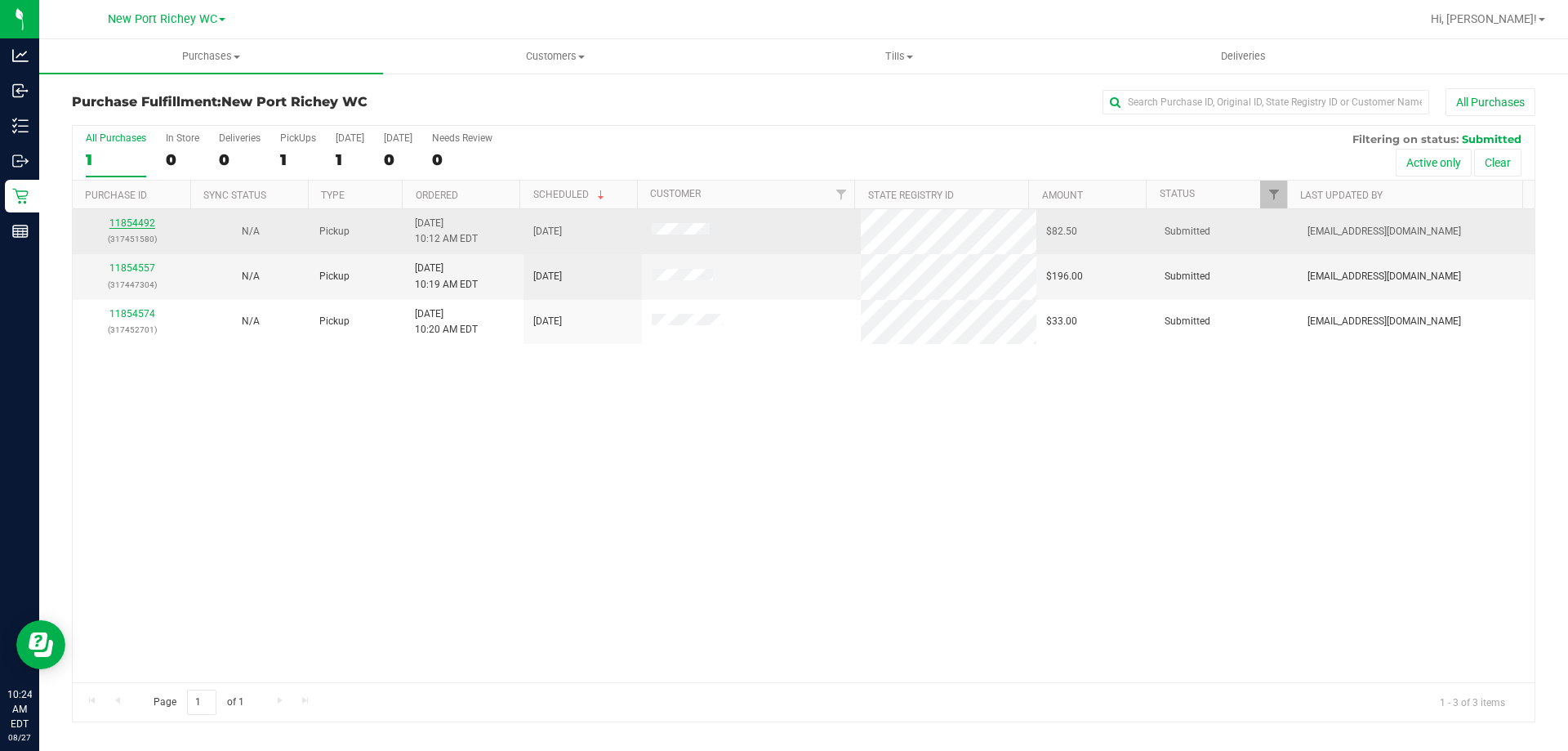
click at [131, 223] on link "11854492" at bounding box center [132, 223] width 46 height 11
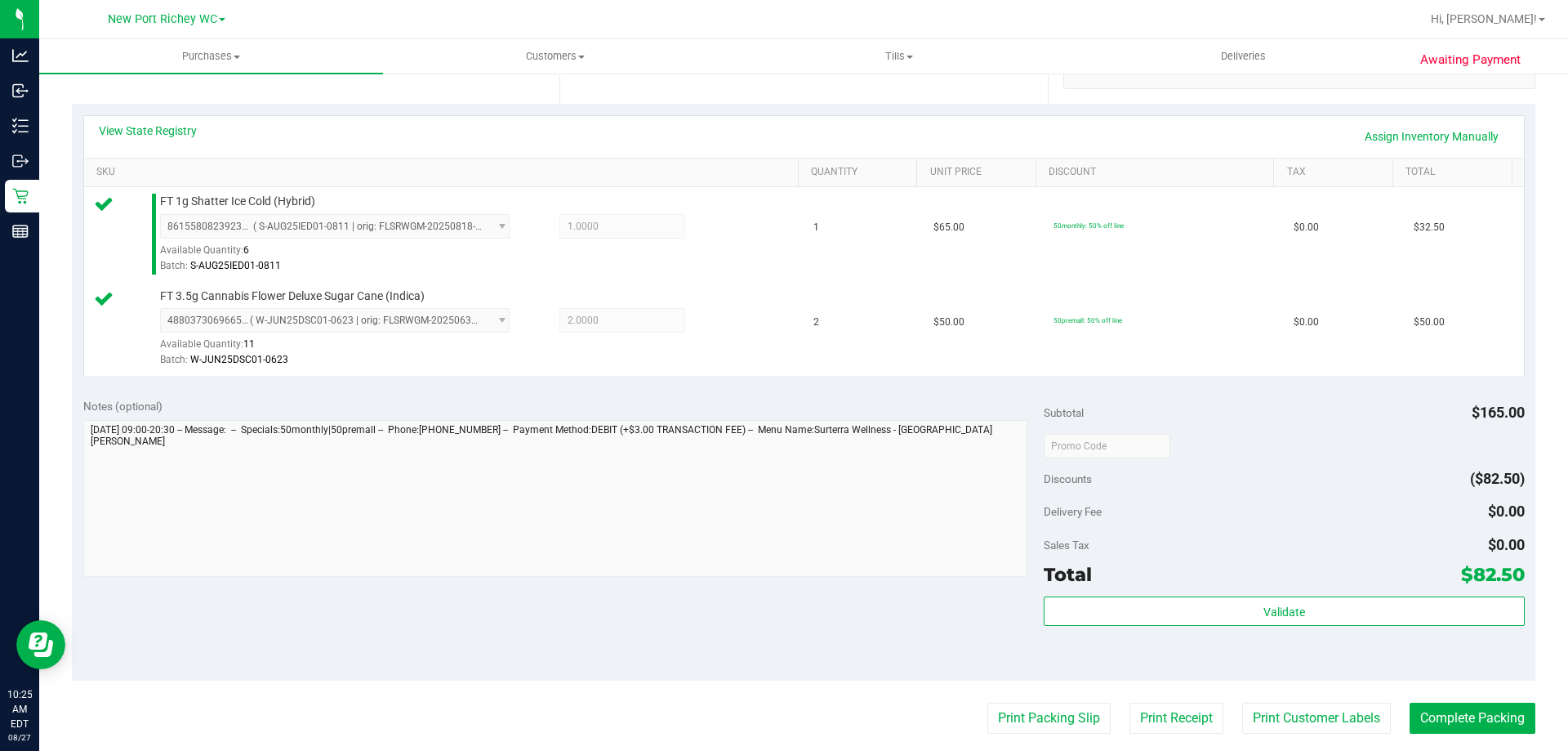
scroll to position [572, 0]
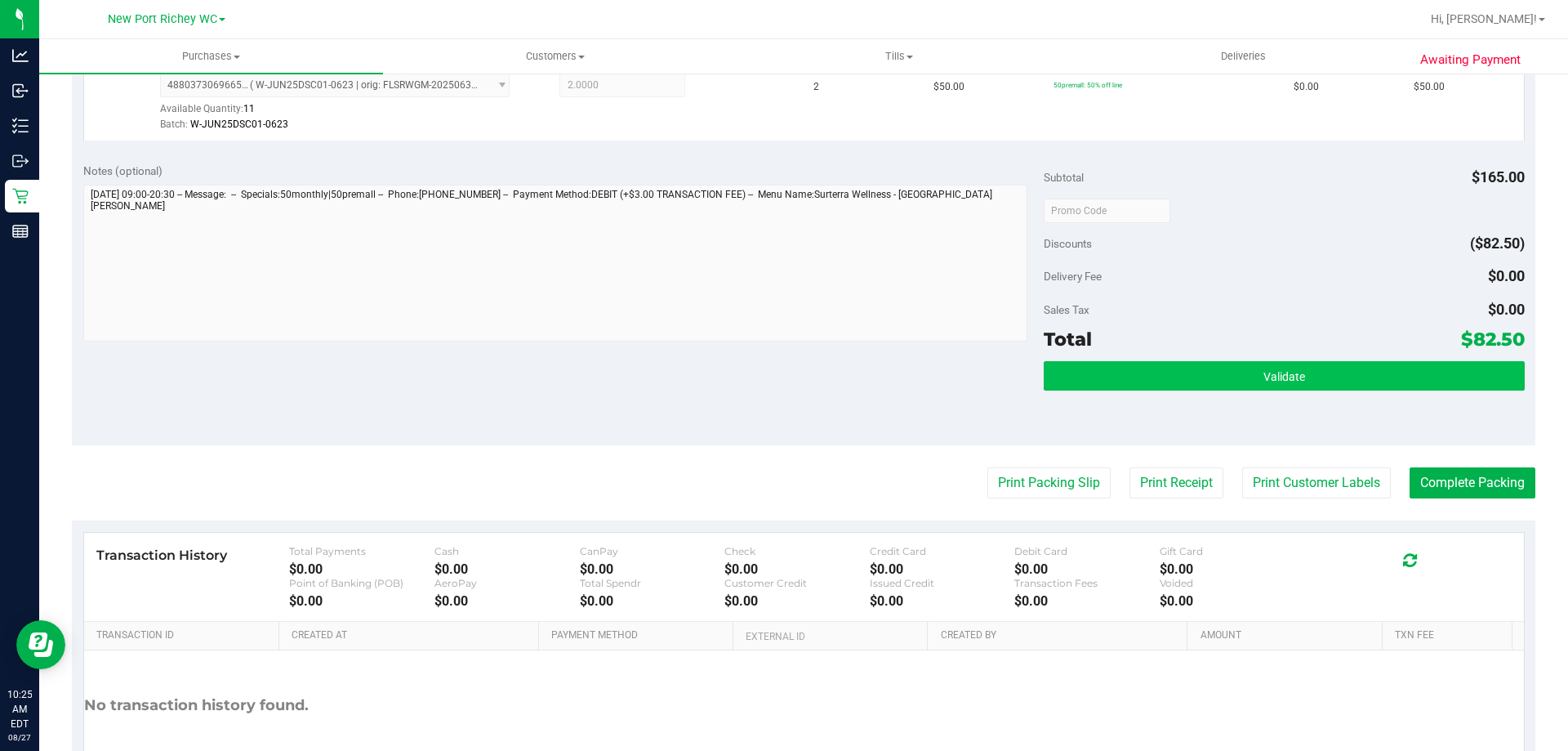
drag, startPoint x: 1385, startPoint y: 357, endPoint x: 1394, endPoint y: 376, distance: 21.0
click at [1385, 364] on div "Subtotal $165.00 Discounts ($82.50) Delivery Fee $0.00 Sales Tax $0.00 Total $8…" at bounding box center [1284, 299] width 480 height 273
click at [1401, 374] on button "Validate" at bounding box center [1284, 376] width 480 height 30
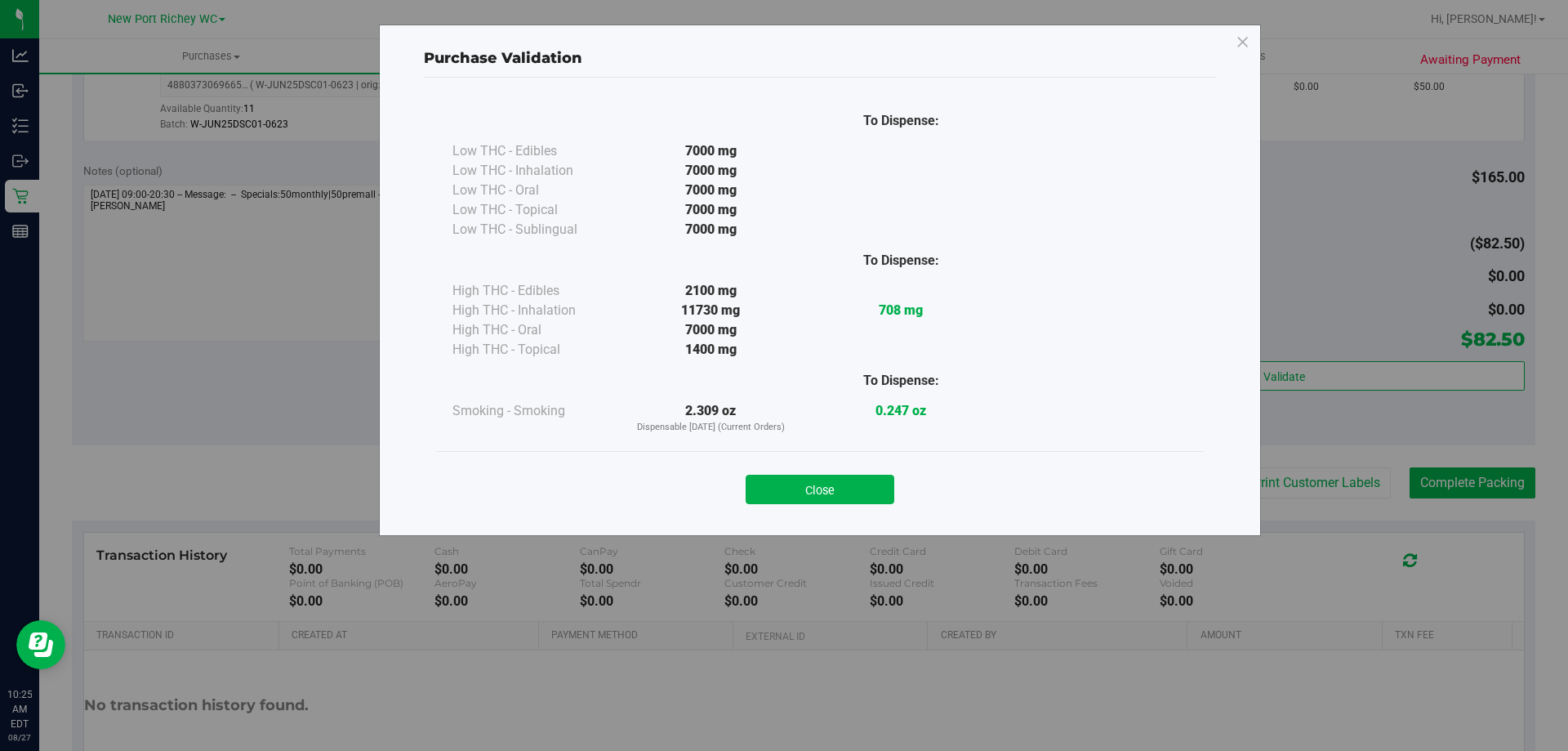
drag, startPoint x: 877, startPoint y: 489, endPoint x: 1082, endPoint y: 484, distance: 205.1
click at [881, 489] on button "Close" at bounding box center [820, 490] width 149 height 30
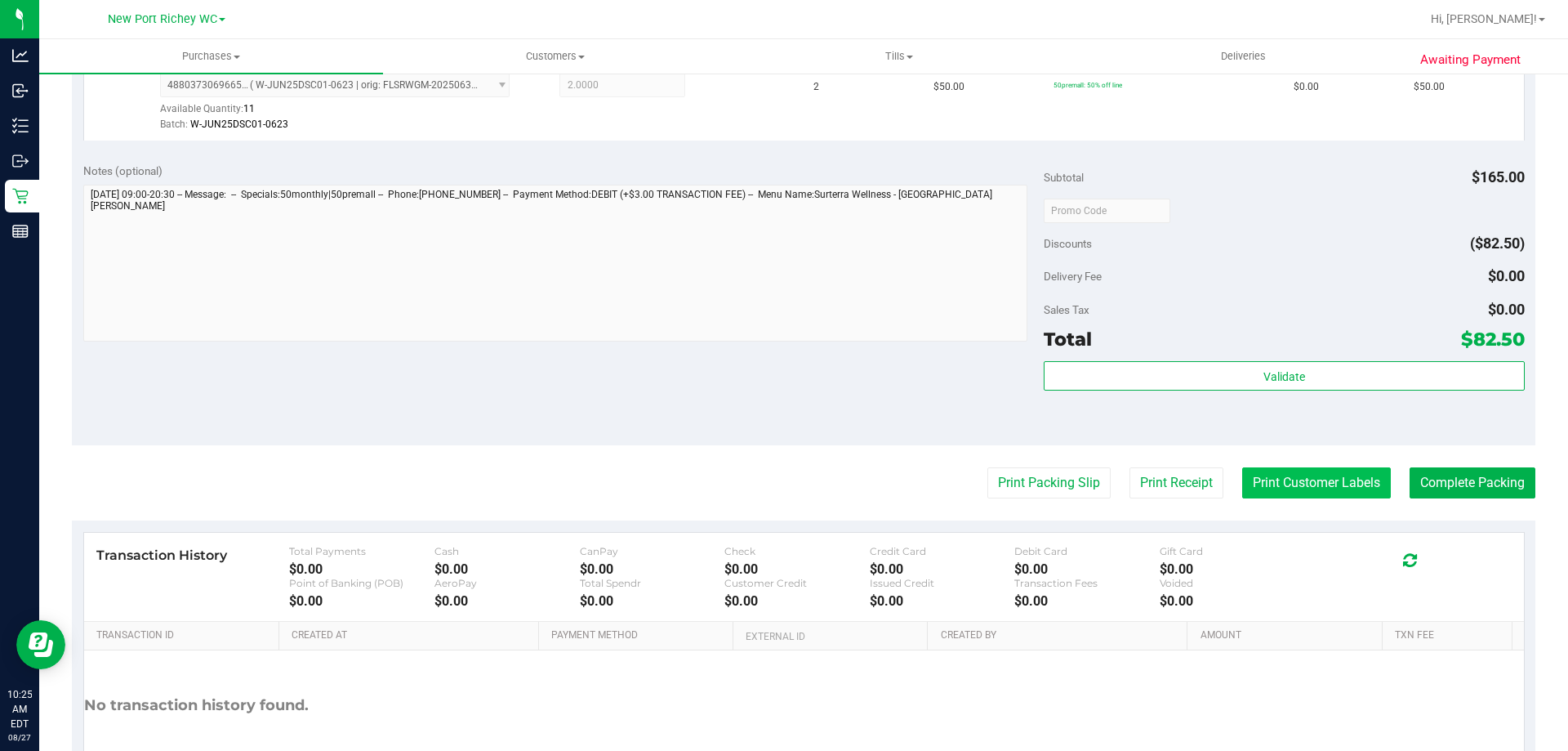
click at [1314, 471] on button "Print Customer Labels" at bounding box center [1317, 482] width 149 height 31
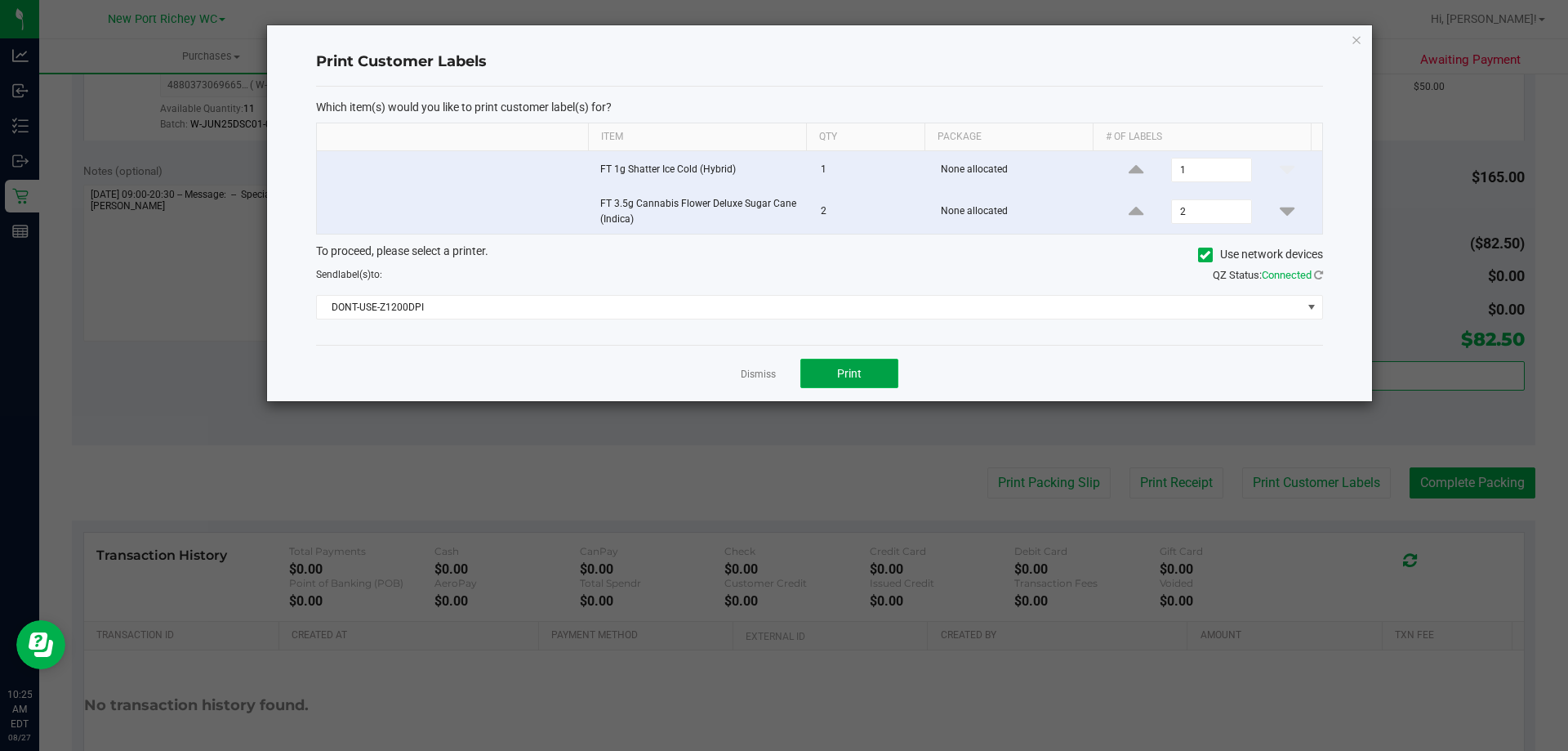
click at [872, 369] on button "Print" at bounding box center [850, 373] width 98 height 30
click at [1365, 54] on div "Print Customer Labels Which item(s) would you like to print customer label(s) f…" at bounding box center [820, 213] width 1105 height 376
click at [1358, 36] on icon "button" at bounding box center [1356, 39] width 11 height 19
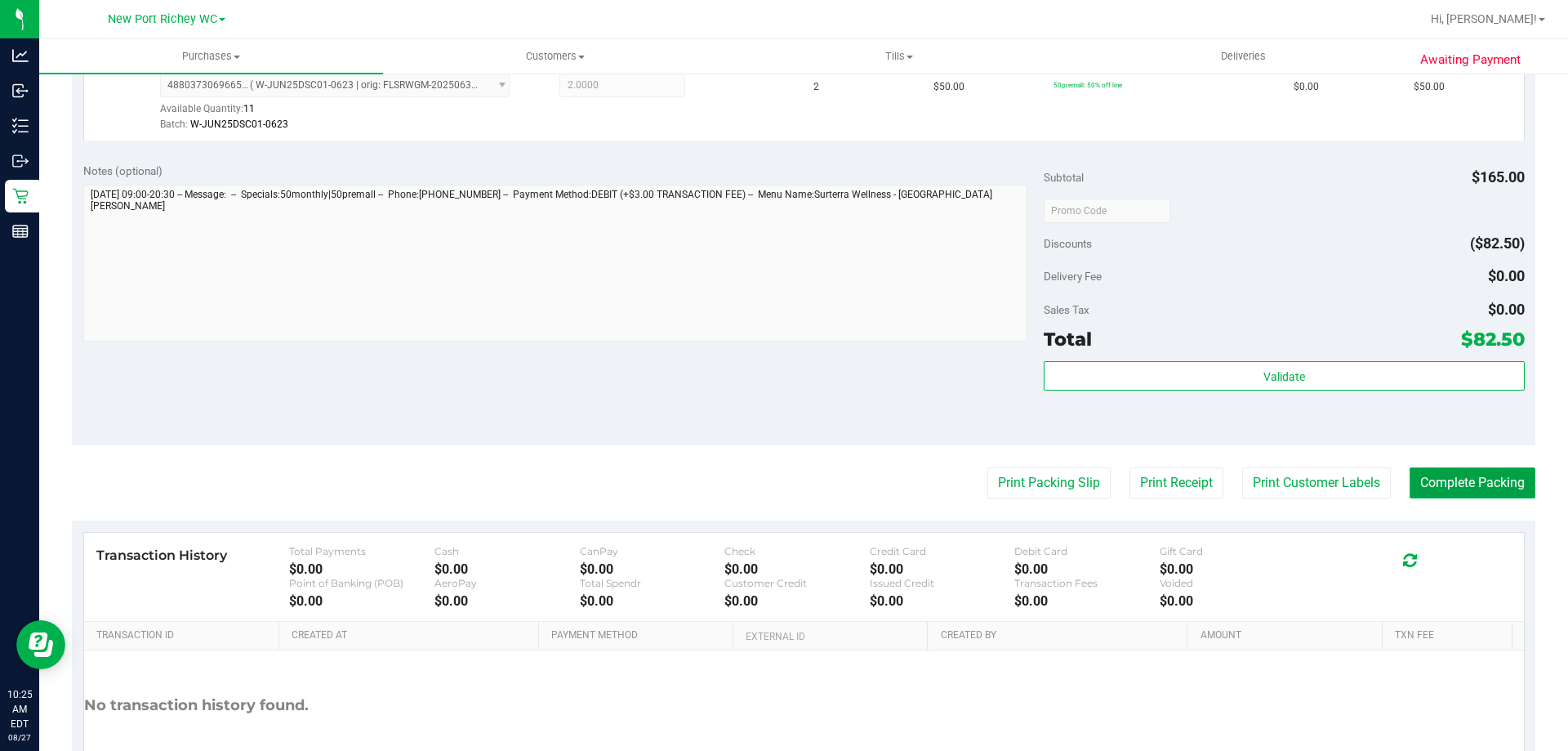
click at [1486, 479] on button "Complete Packing" at bounding box center [1473, 482] width 126 height 31
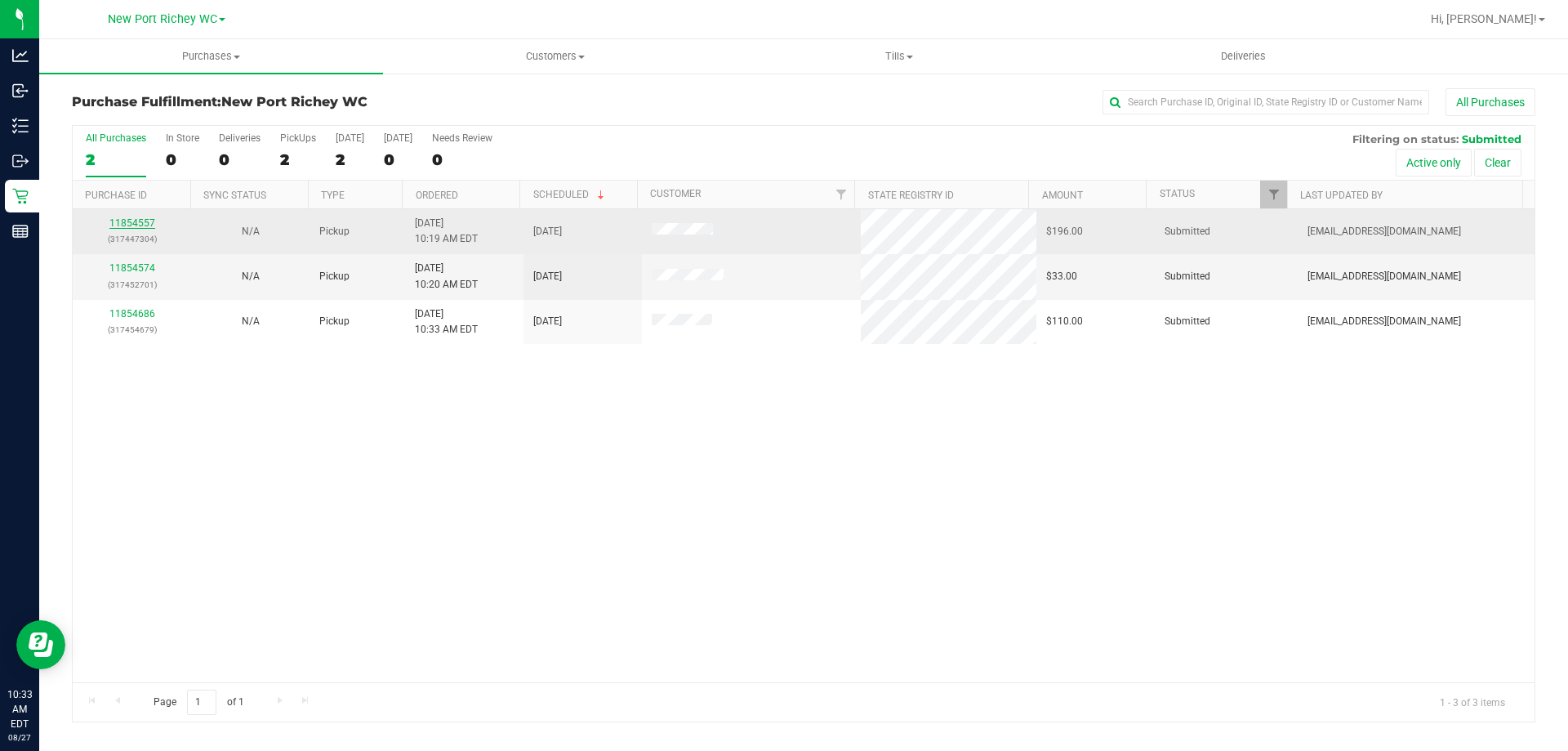
click at [139, 226] on link "11854557" at bounding box center [132, 223] width 46 height 11
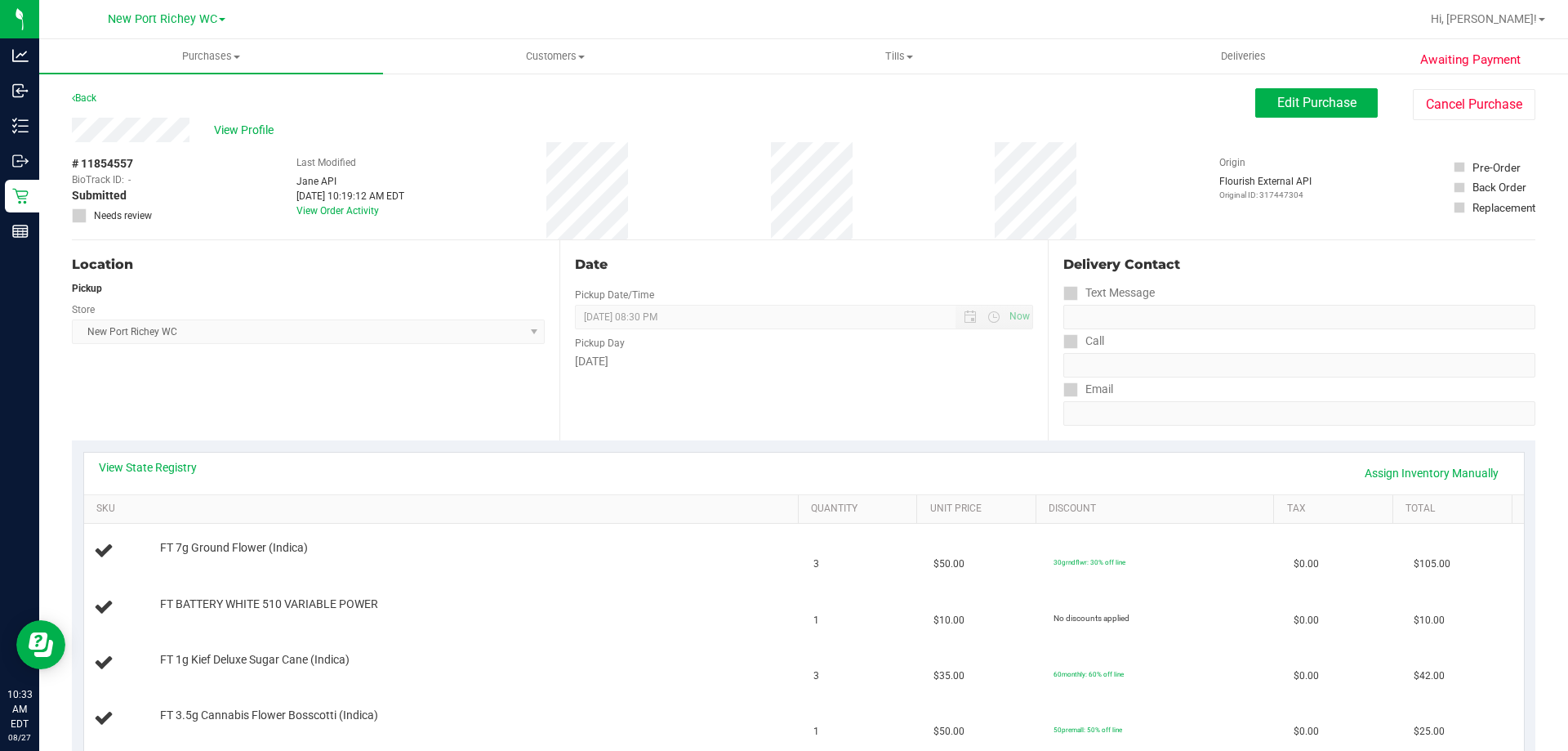
scroll to position [245, 0]
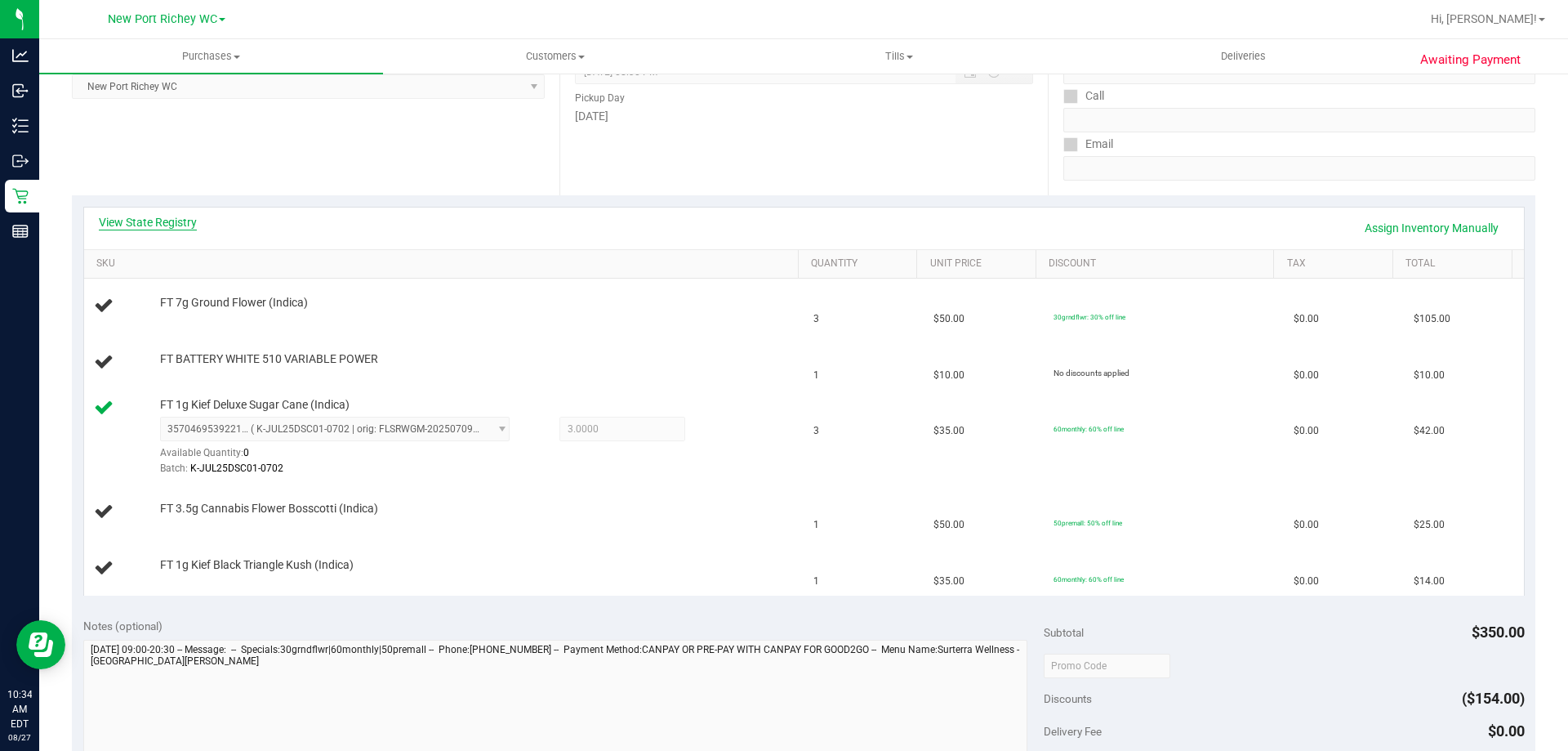
click at [163, 215] on link "View State Registry" at bounding box center [148, 222] width 98 height 17
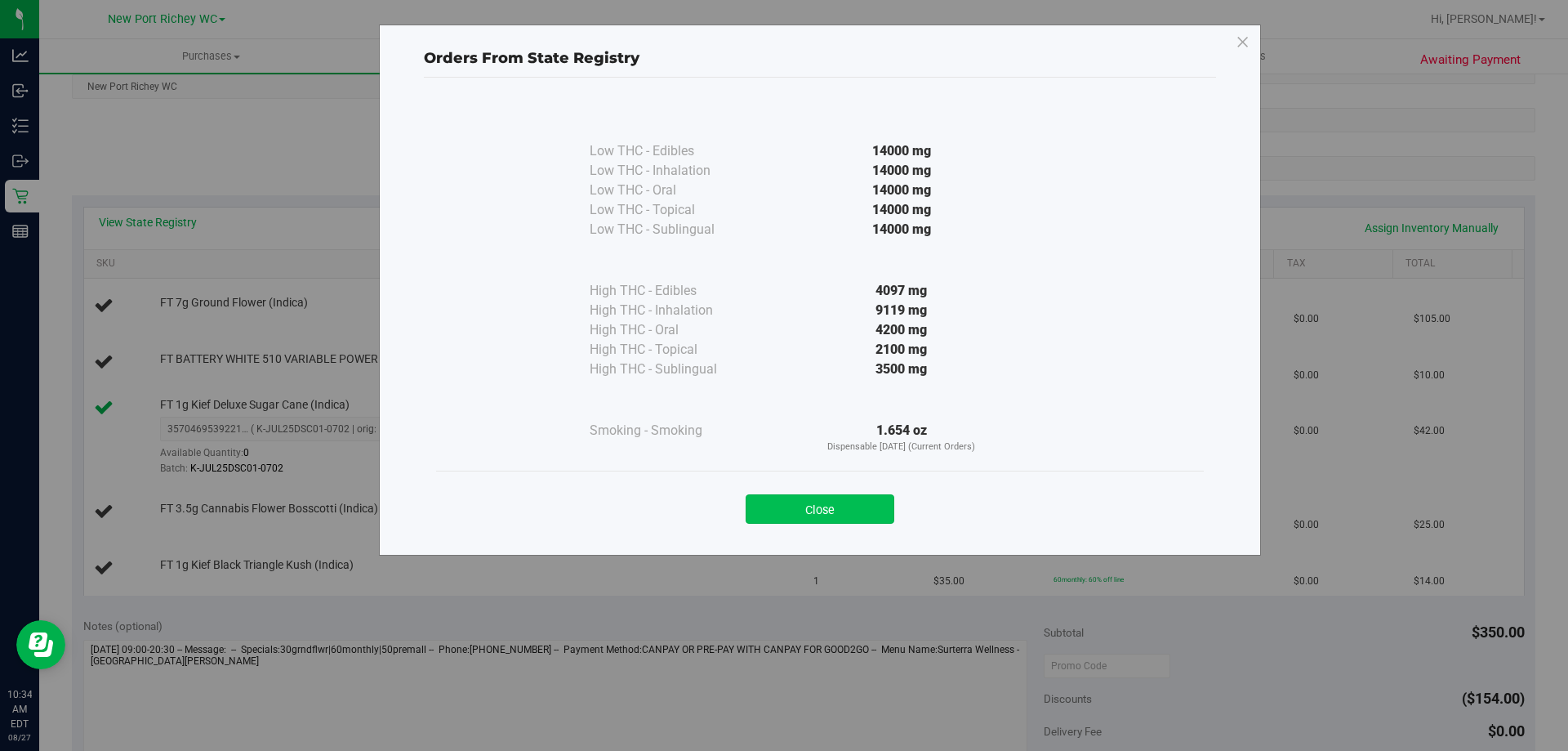
click at [833, 517] on button "Close" at bounding box center [820, 509] width 149 height 30
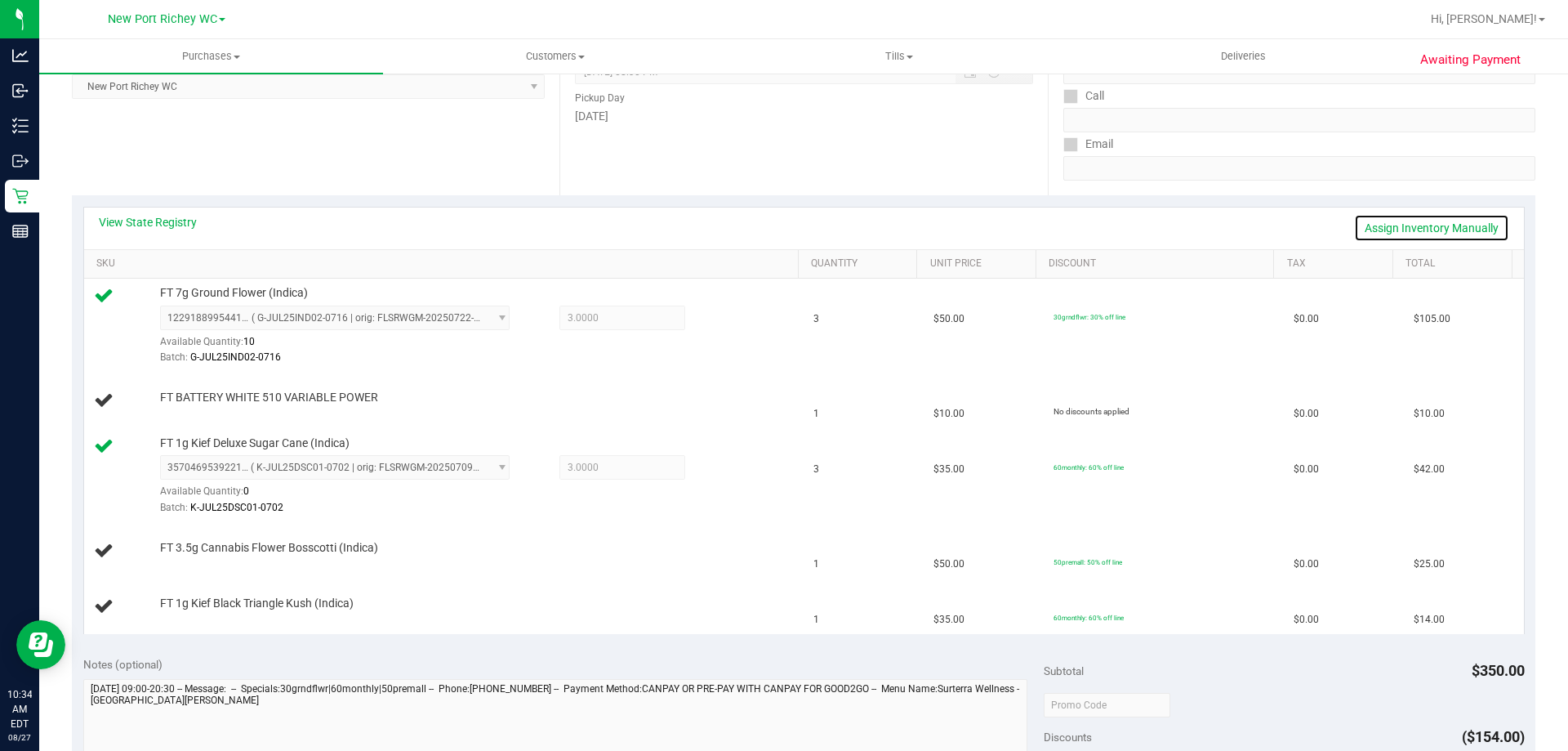
click at [1388, 227] on link "Assign Inventory Manually" at bounding box center [1431, 228] width 155 height 28
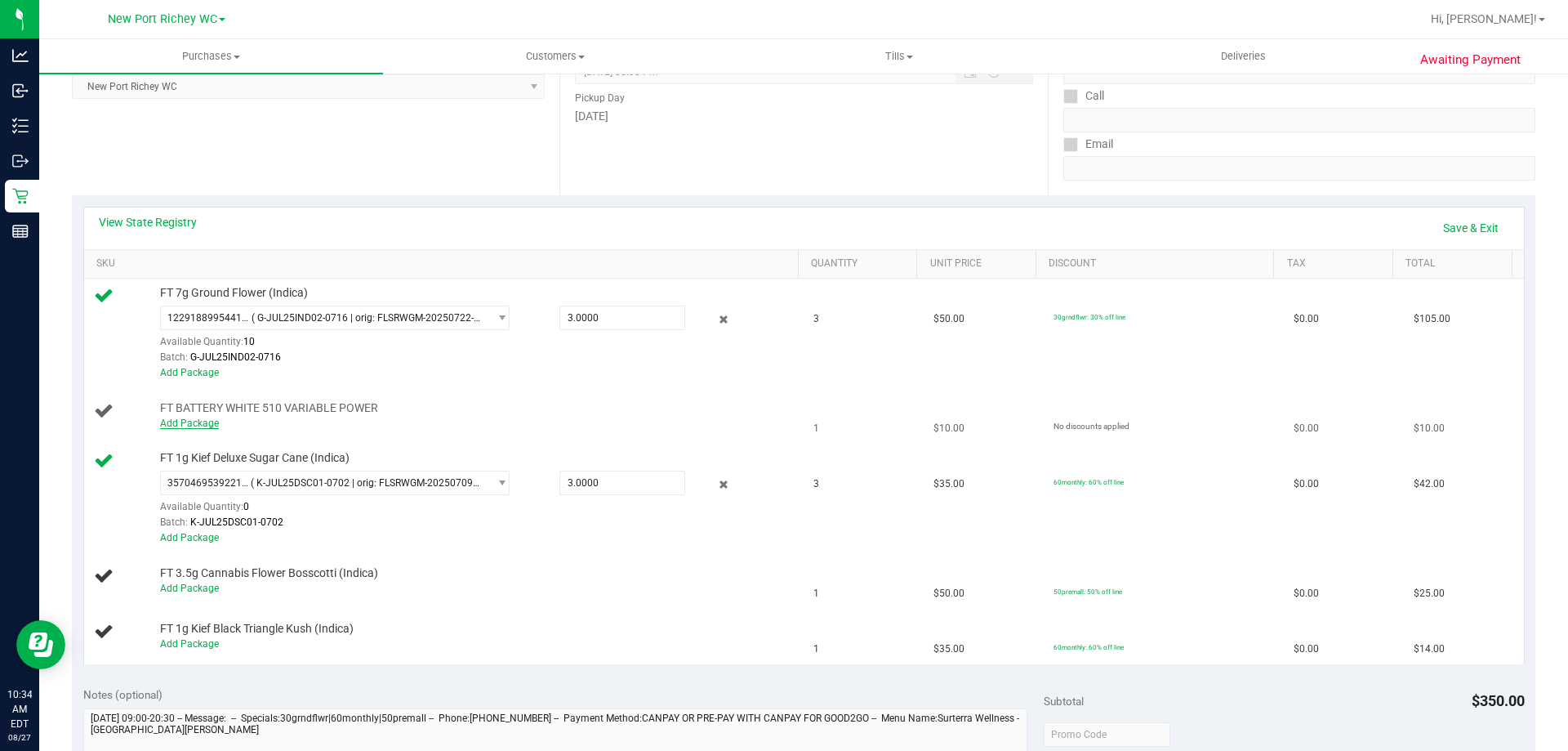
click at [184, 421] on link "Add Package" at bounding box center [189, 422] width 59 height 11
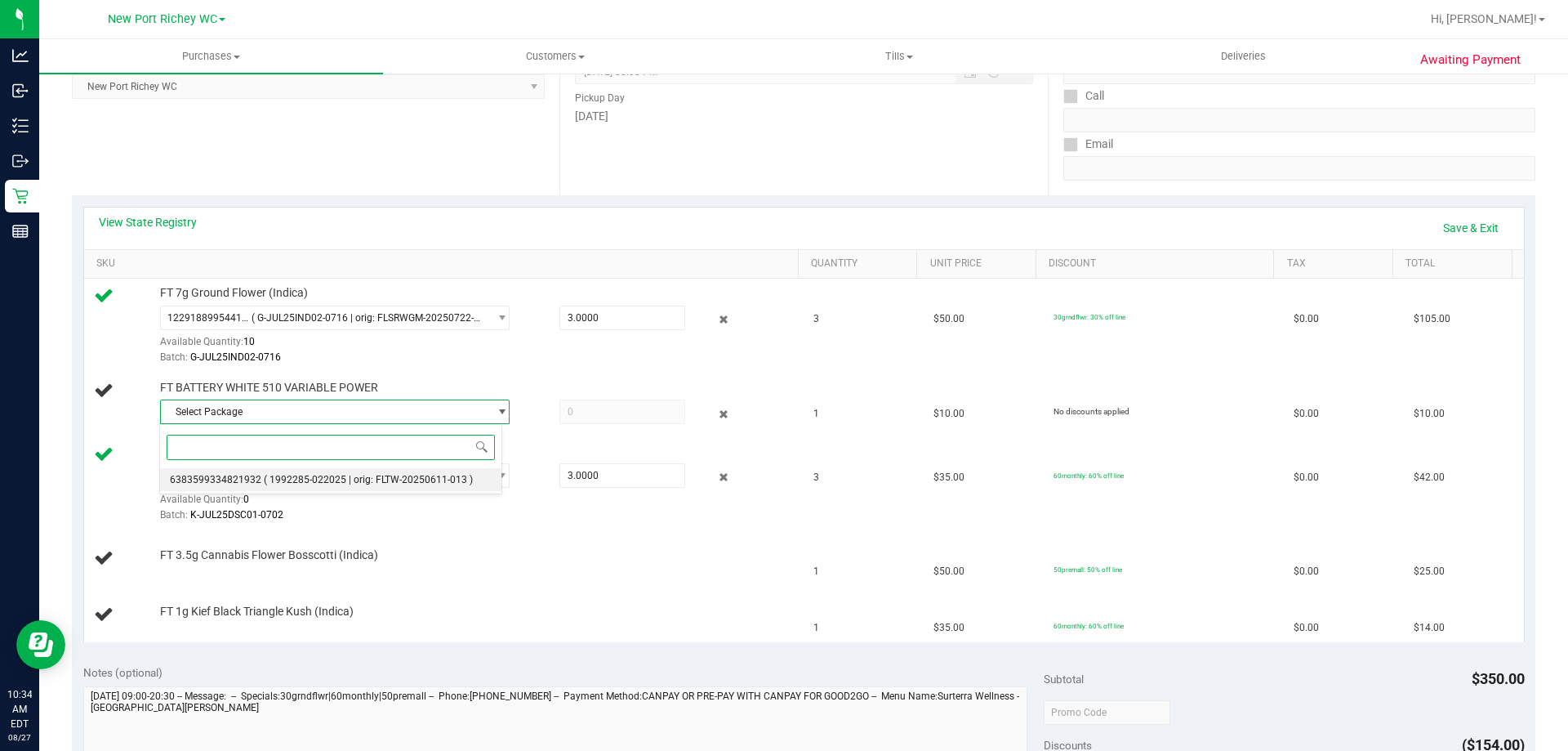
drag, startPoint x: 321, startPoint y: 480, endPoint x: 362, endPoint y: 464, distance: 44.0
click at [328, 478] on span "( 1992285-022025 | orig: FLTW-20250611-013 )" at bounding box center [368, 479] width 209 height 11
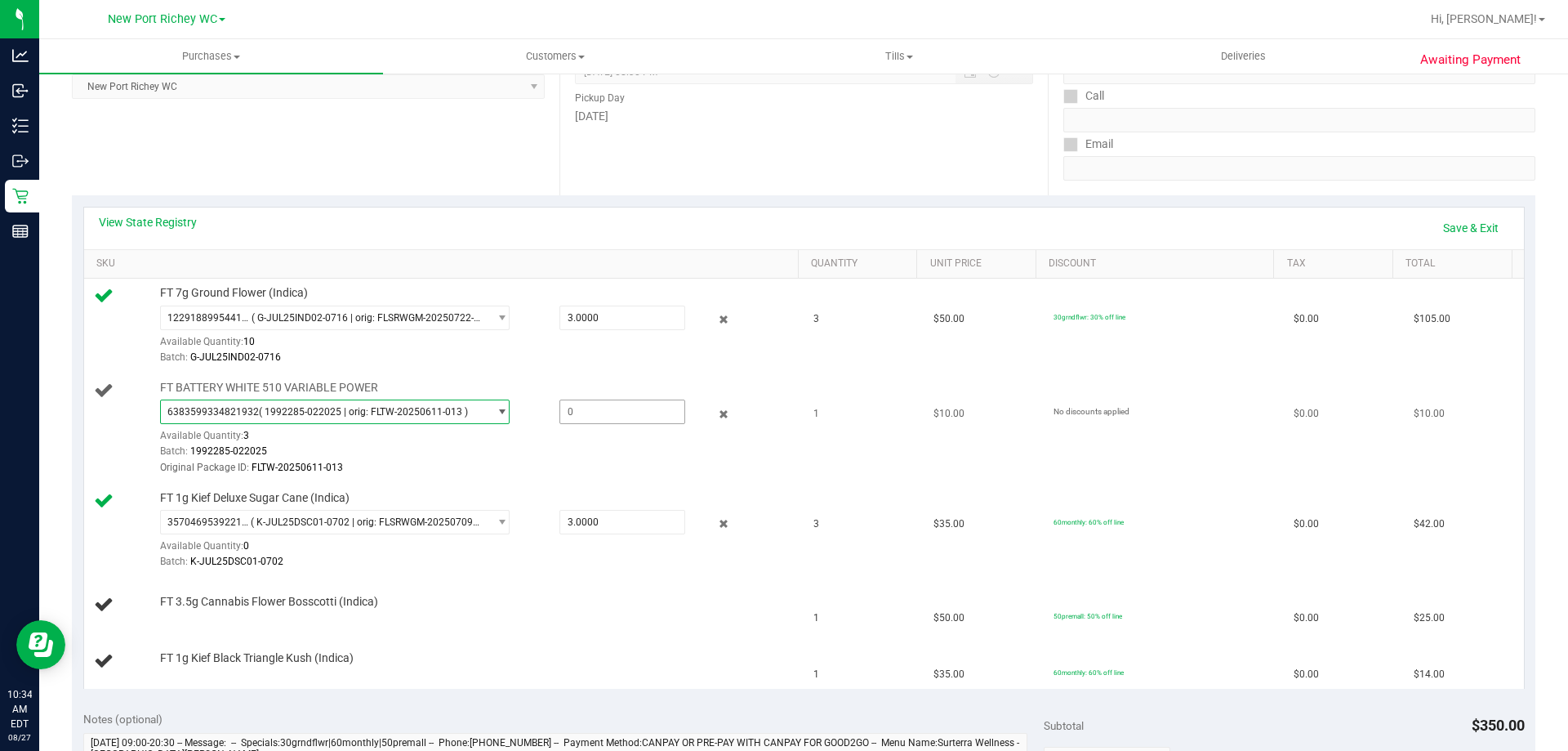
click at [625, 406] on span at bounding box center [623, 412] width 126 height 25
type input "1"
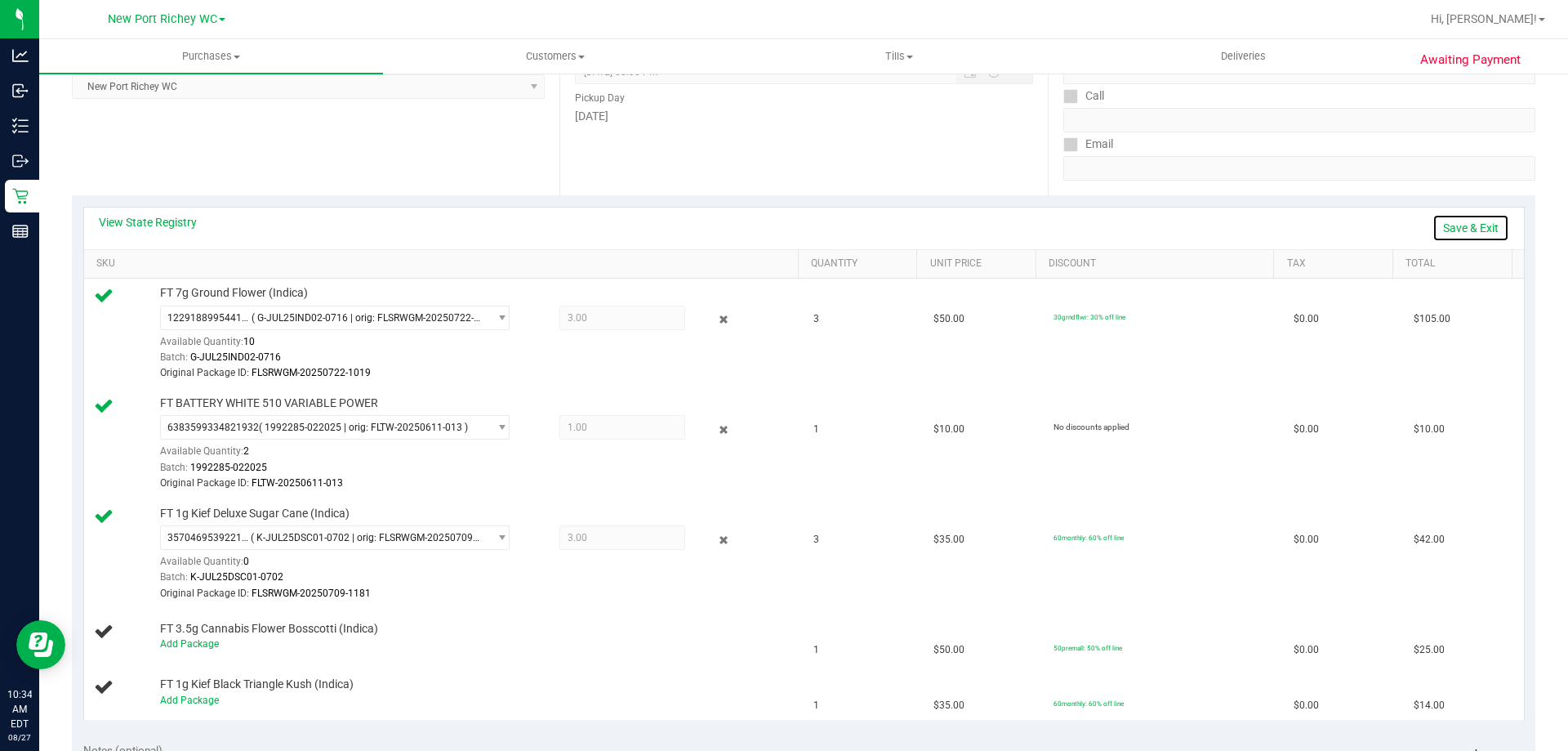
click at [1444, 226] on link "Save & Exit" at bounding box center [1472, 228] width 77 height 28
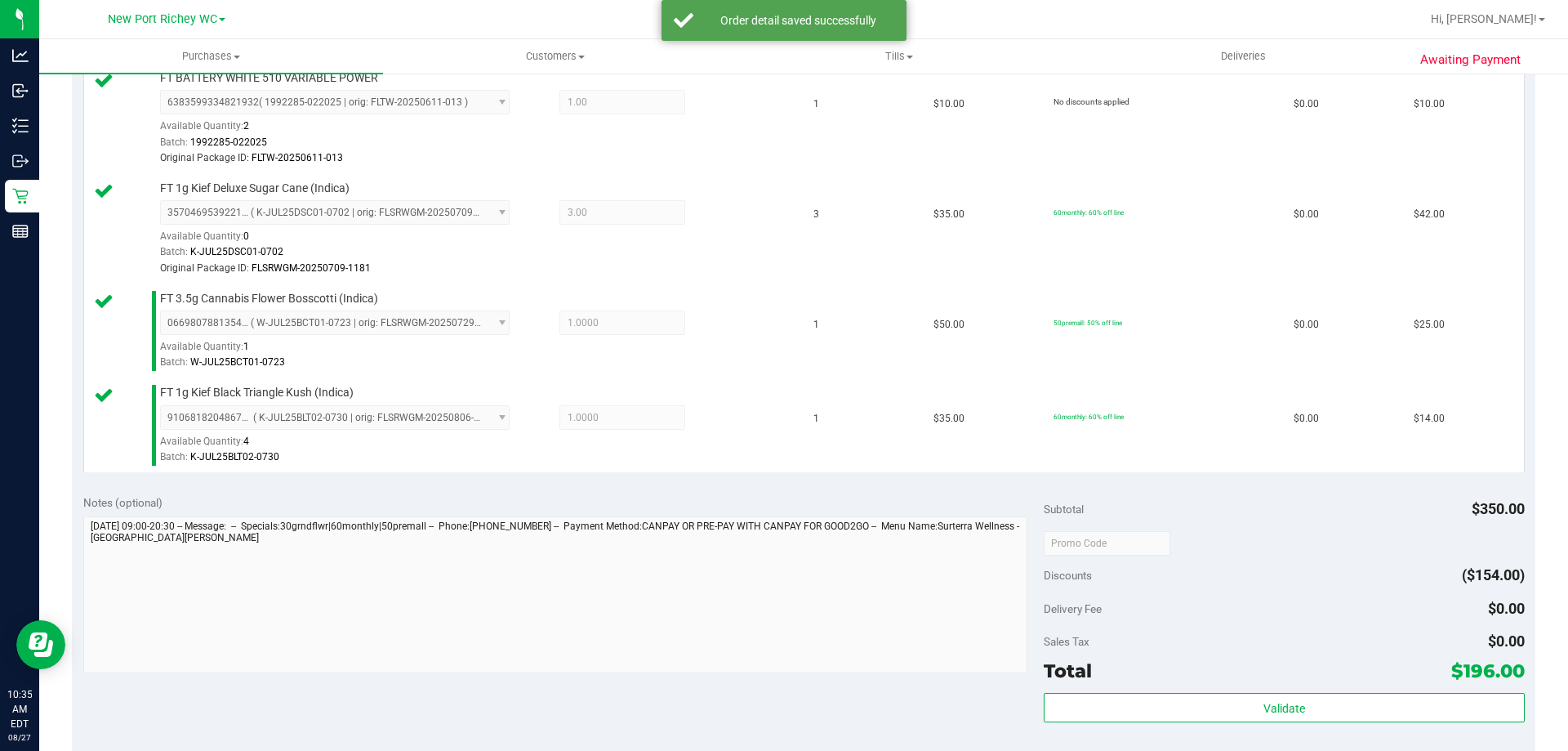
scroll to position [654, 0]
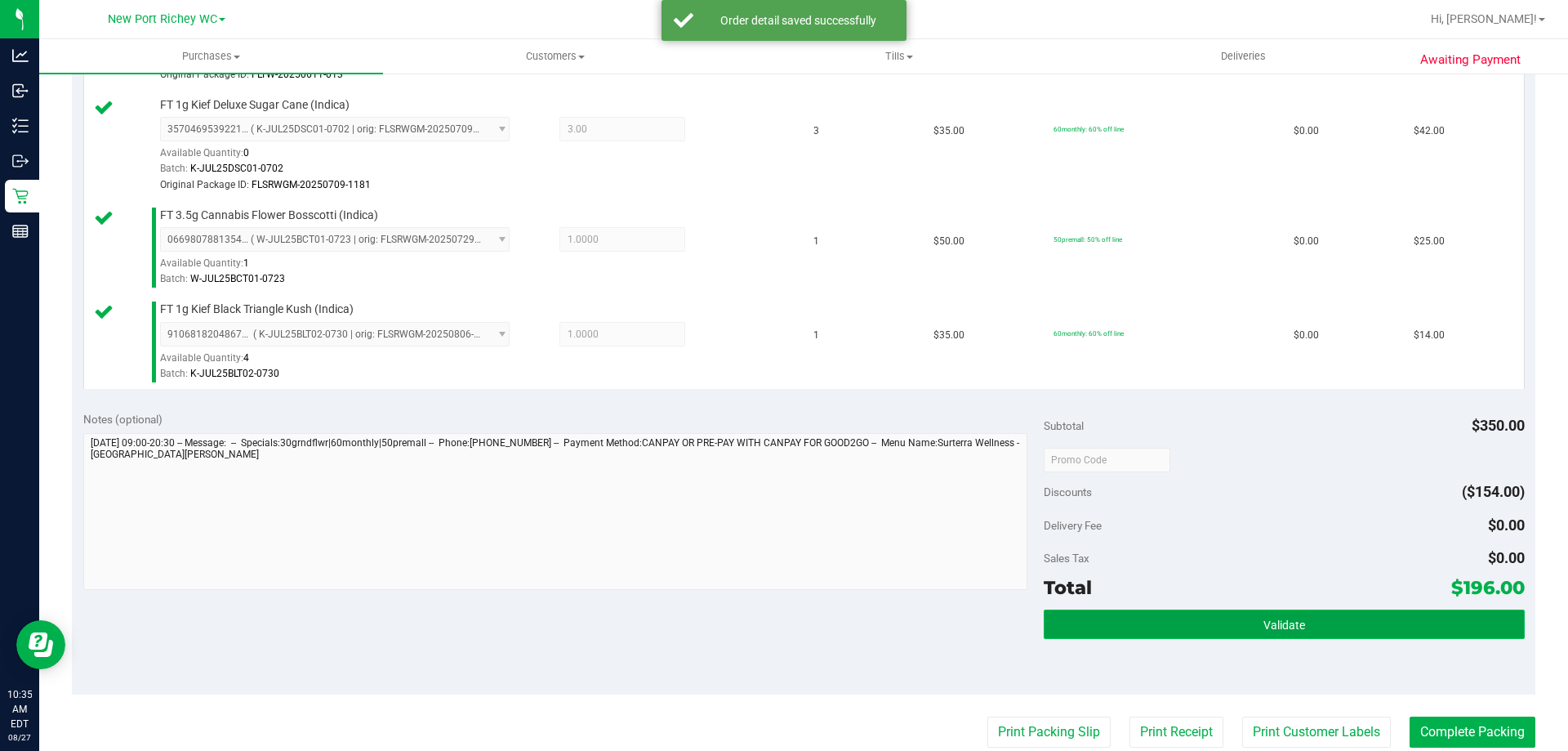
click at [1225, 618] on button "Validate" at bounding box center [1284, 625] width 480 height 30
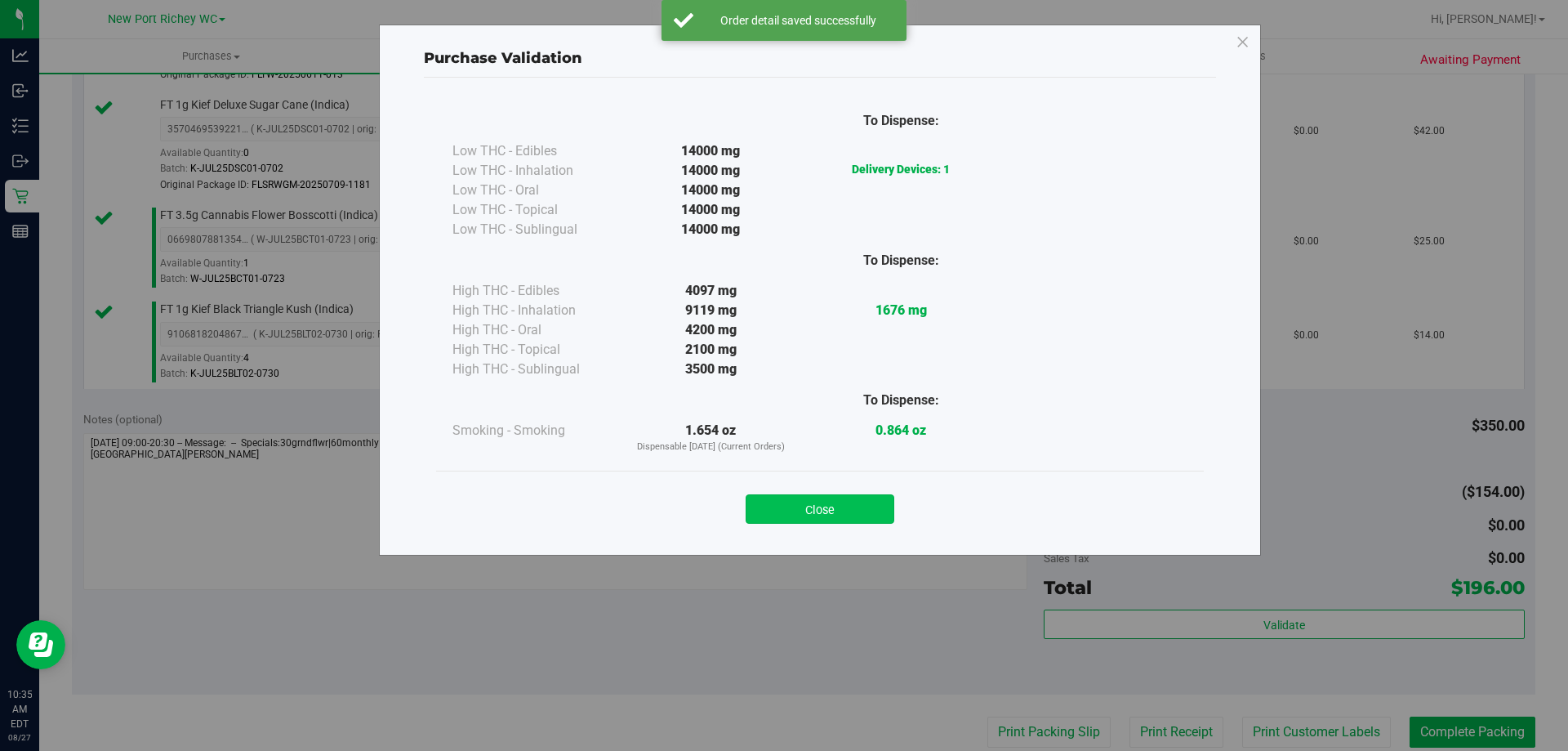
click at [827, 511] on button "Close" at bounding box center [820, 509] width 149 height 30
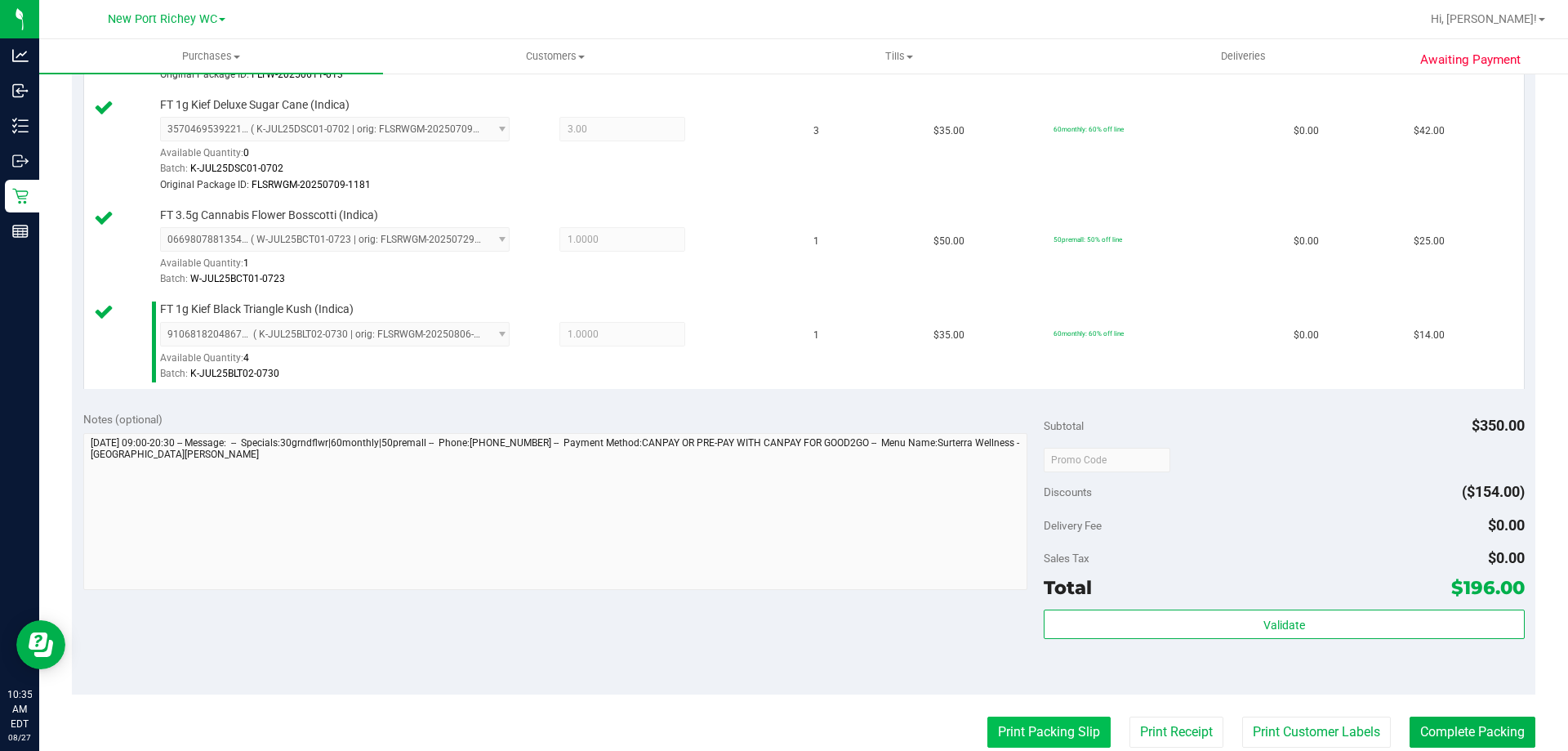
click at [1024, 724] on button "Print Packing Slip" at bounding box center [1049, 732] width 124 height 31
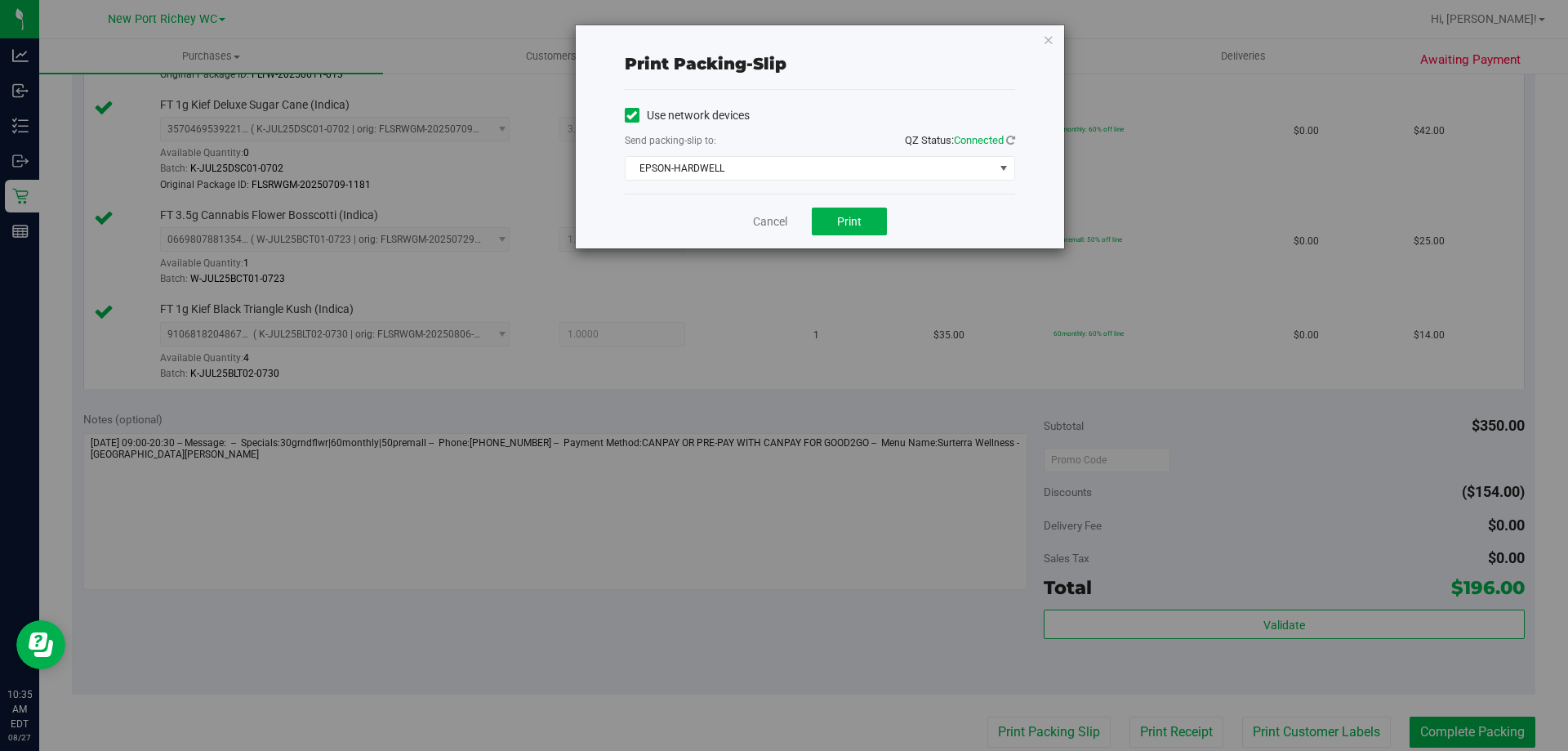
click at [905, 212] on div "Cancel Print" at bounding box center [820, 221] width 391 height 54
click at [859, 223] on span "Print" at bounding box center [850, 221] width 25 height 13
click at [1052, 32] on icon "button" at bounding box center [1049, 39] width 11 height 19
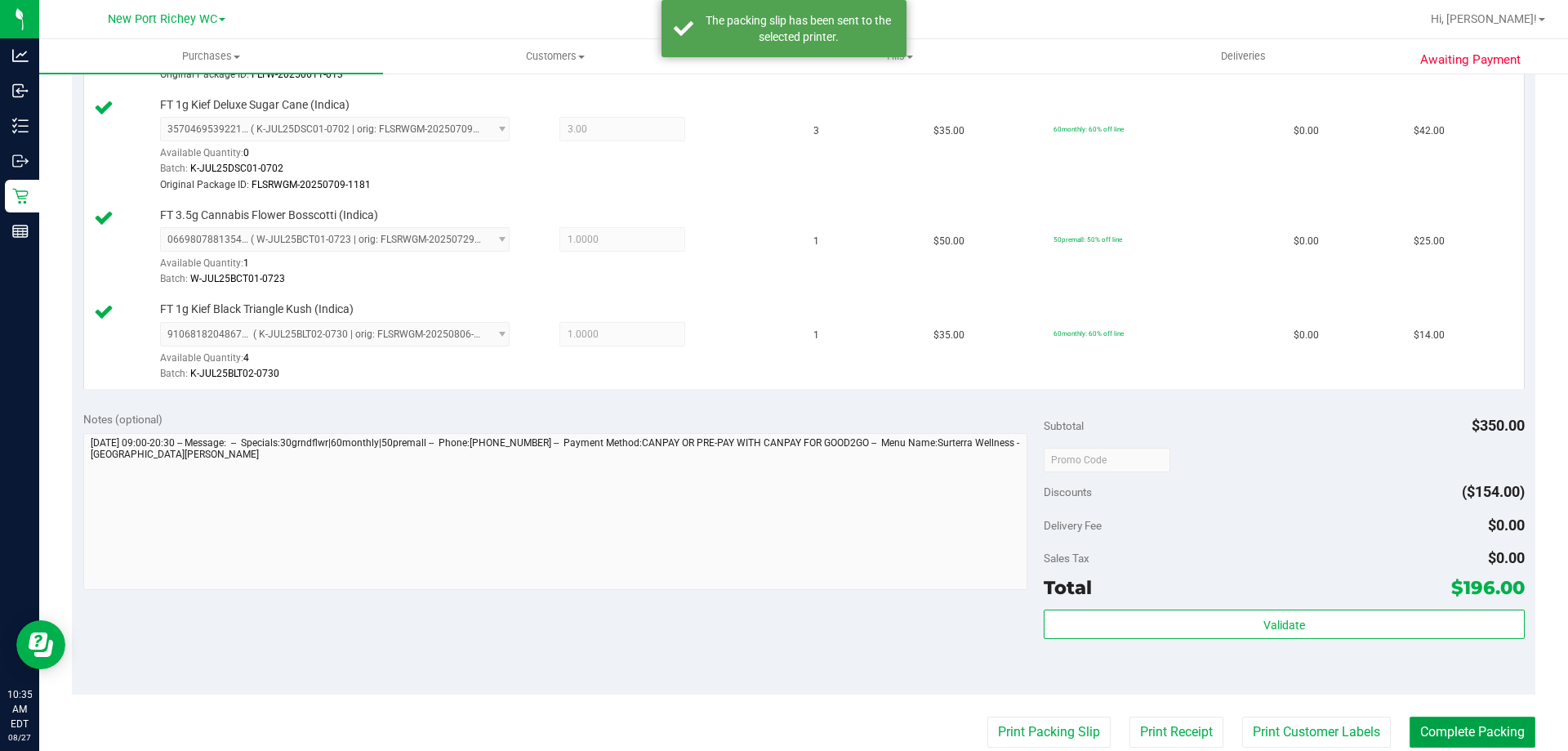
click at [1475, 733] on button "Complete Packing" at bounding box center [1473, 732] width 126 height 31
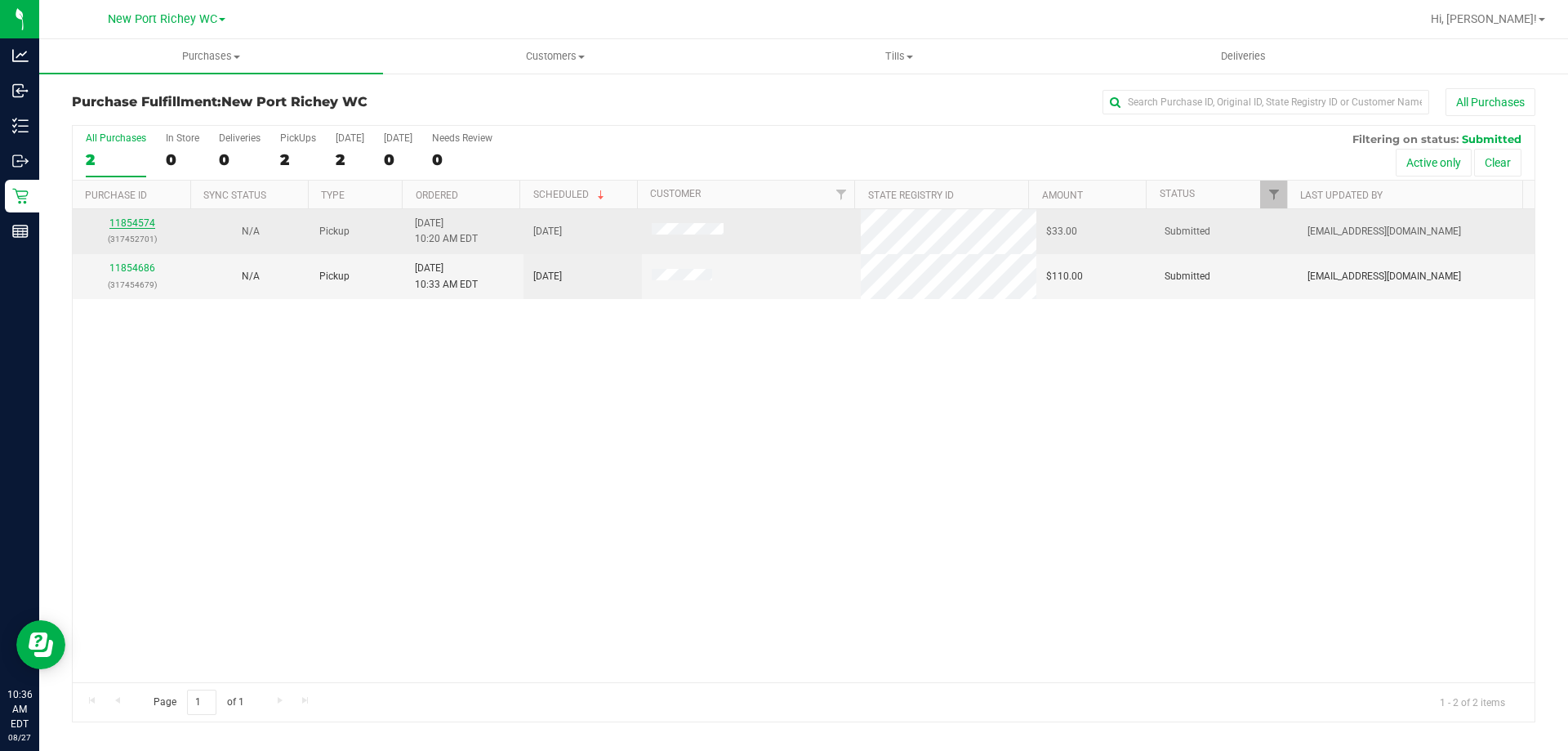
click at [130, 218] on link "11854574" at bounding box center [132, 223] width 46 height 11
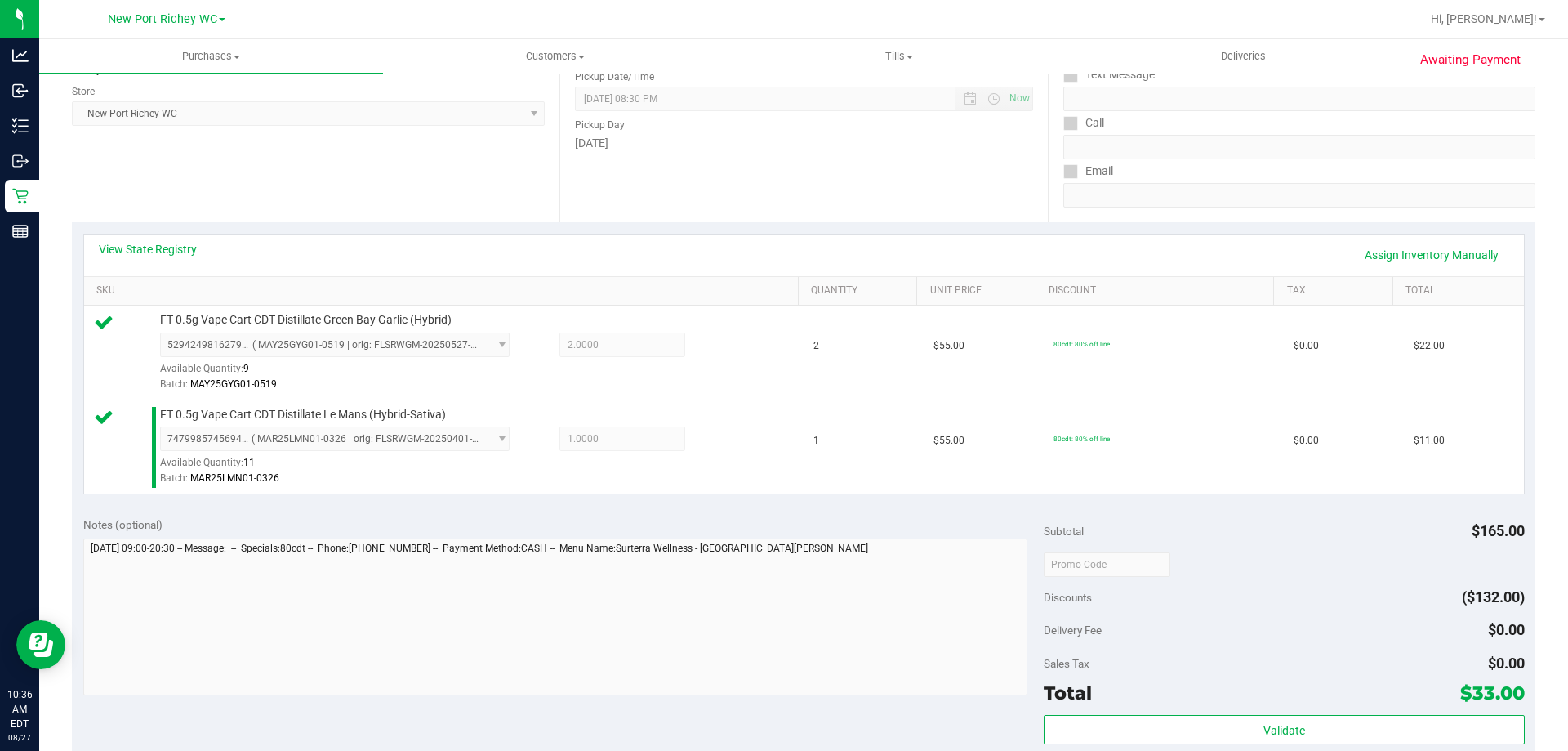
scroll to position [408, 0]
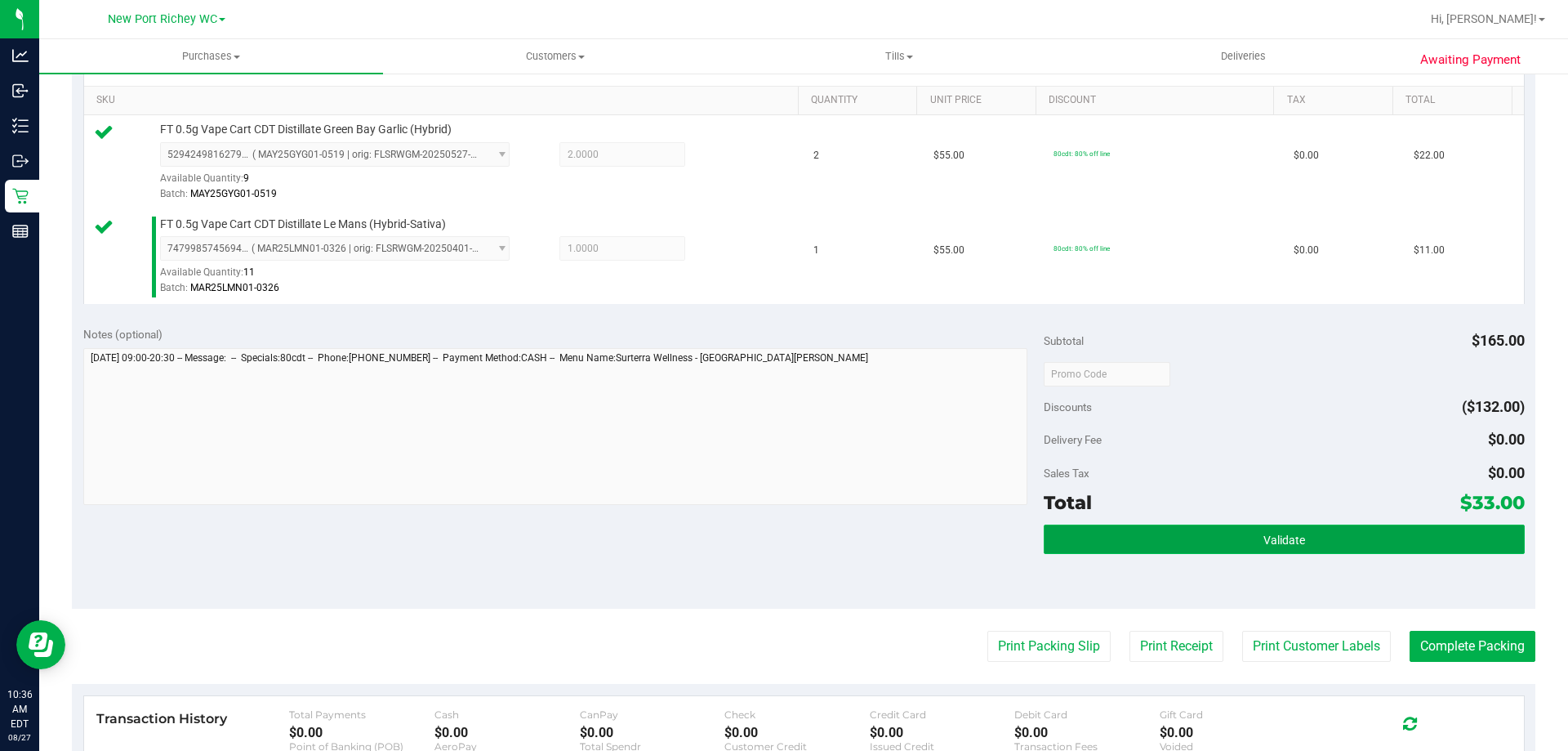
click at [1308, 527] on button "Validate" at bounding box center [1284, 540] width 480 height 30
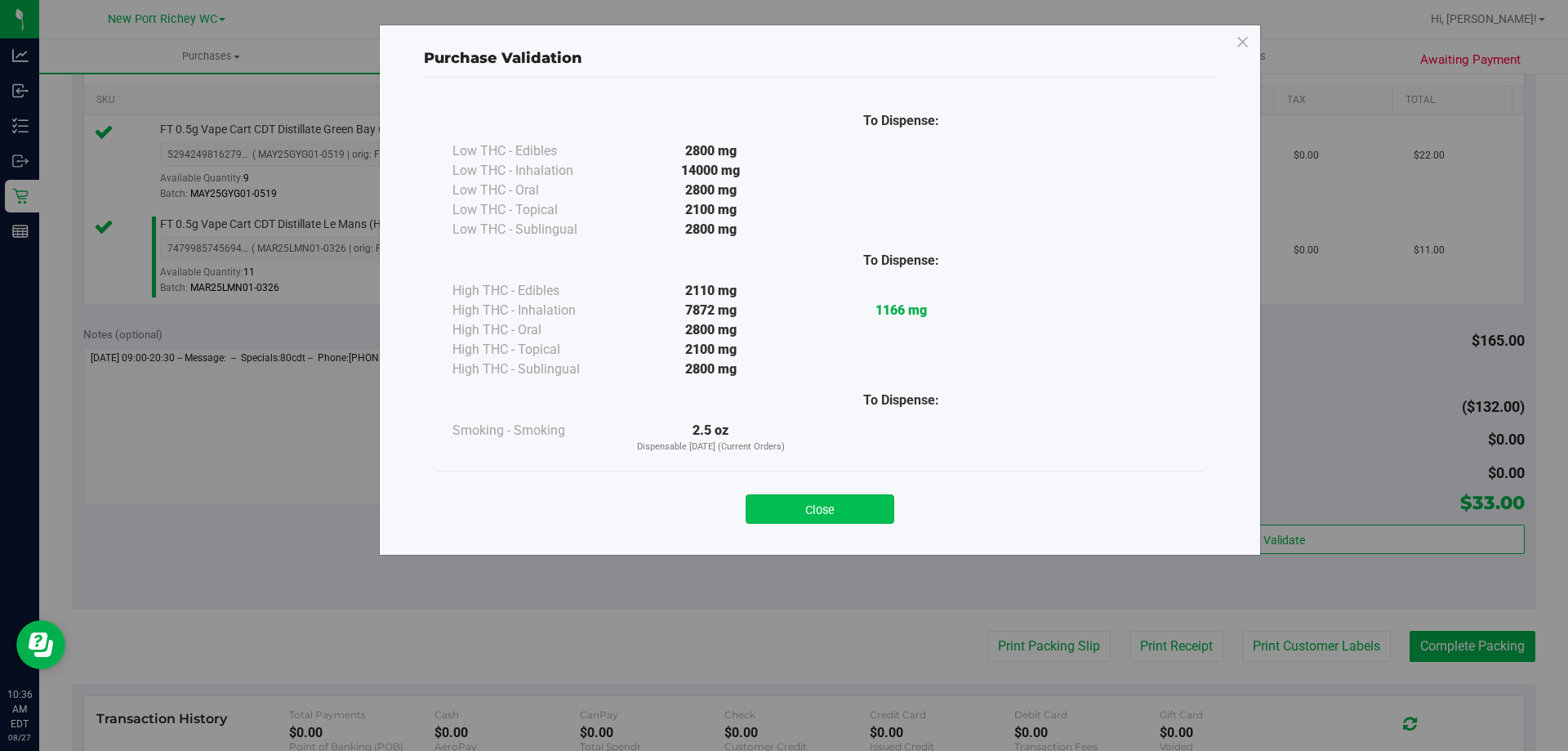
click at [838, 520] on button "Close" at bounding box center [820, 509] width 149 height 30
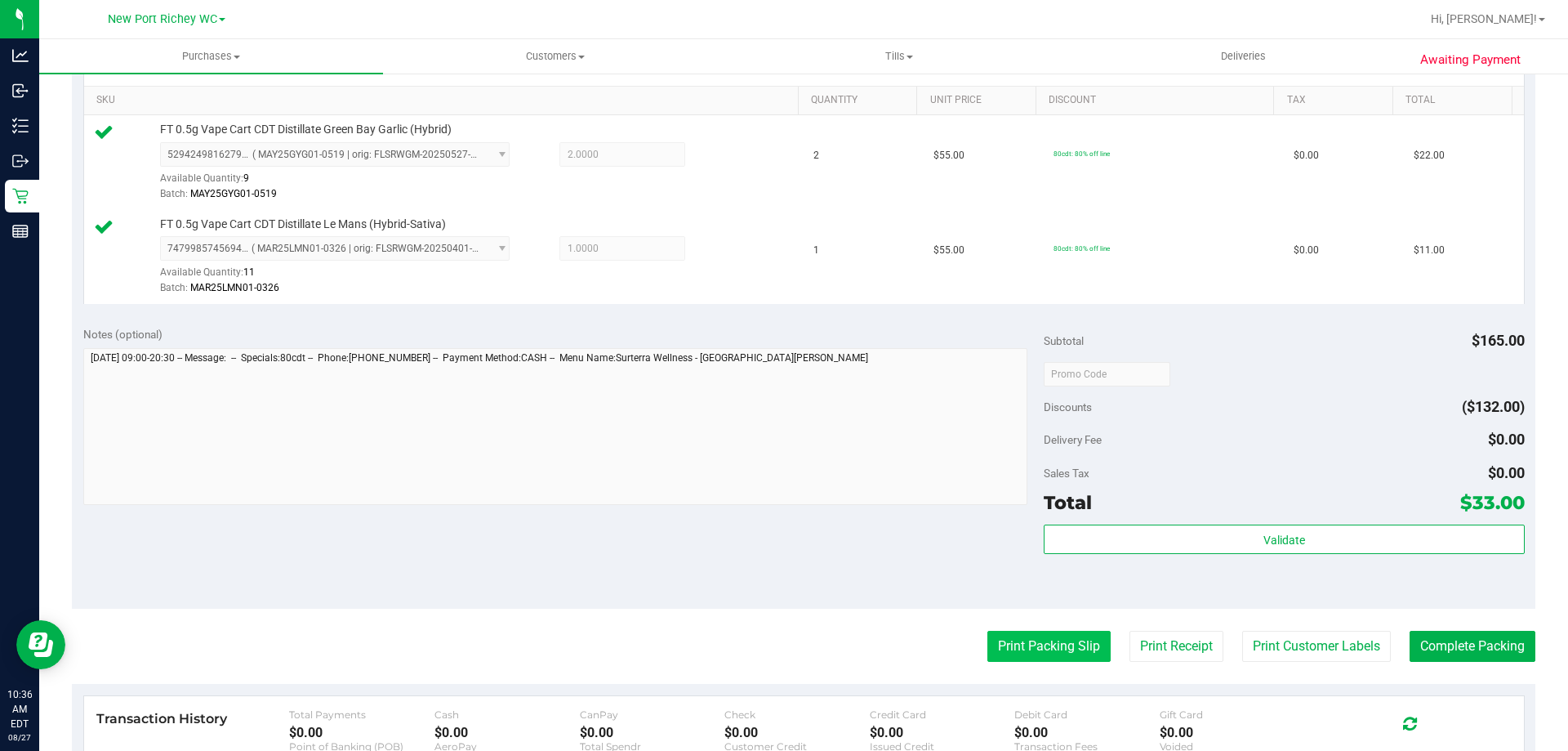
click at [1052, 653] on button "Print Packing Slip" at bounding box center [1049, 646] width 124 height 31
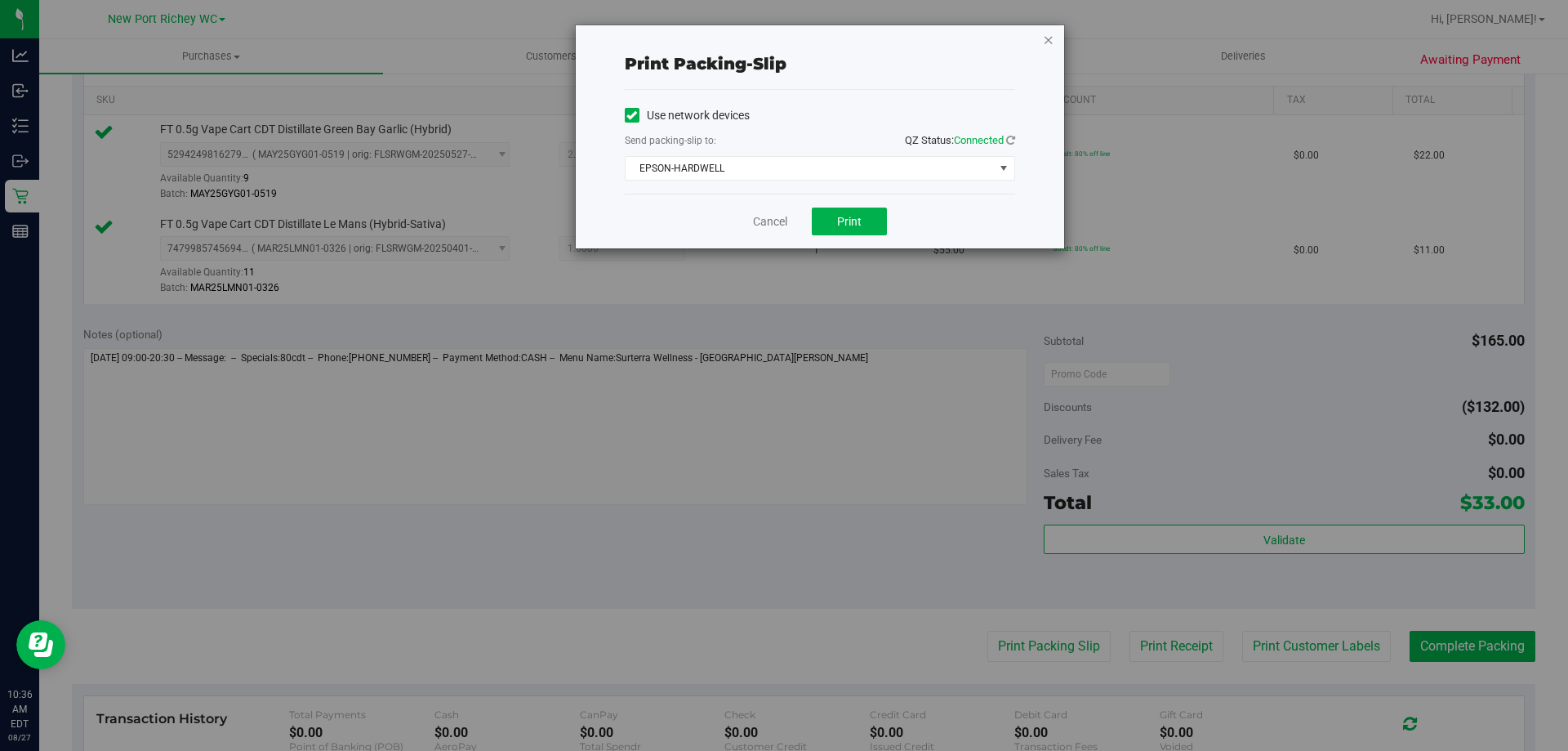
click at [1049, 39] on icon "button" at bounding box center [1049, 39] width 11 height 19
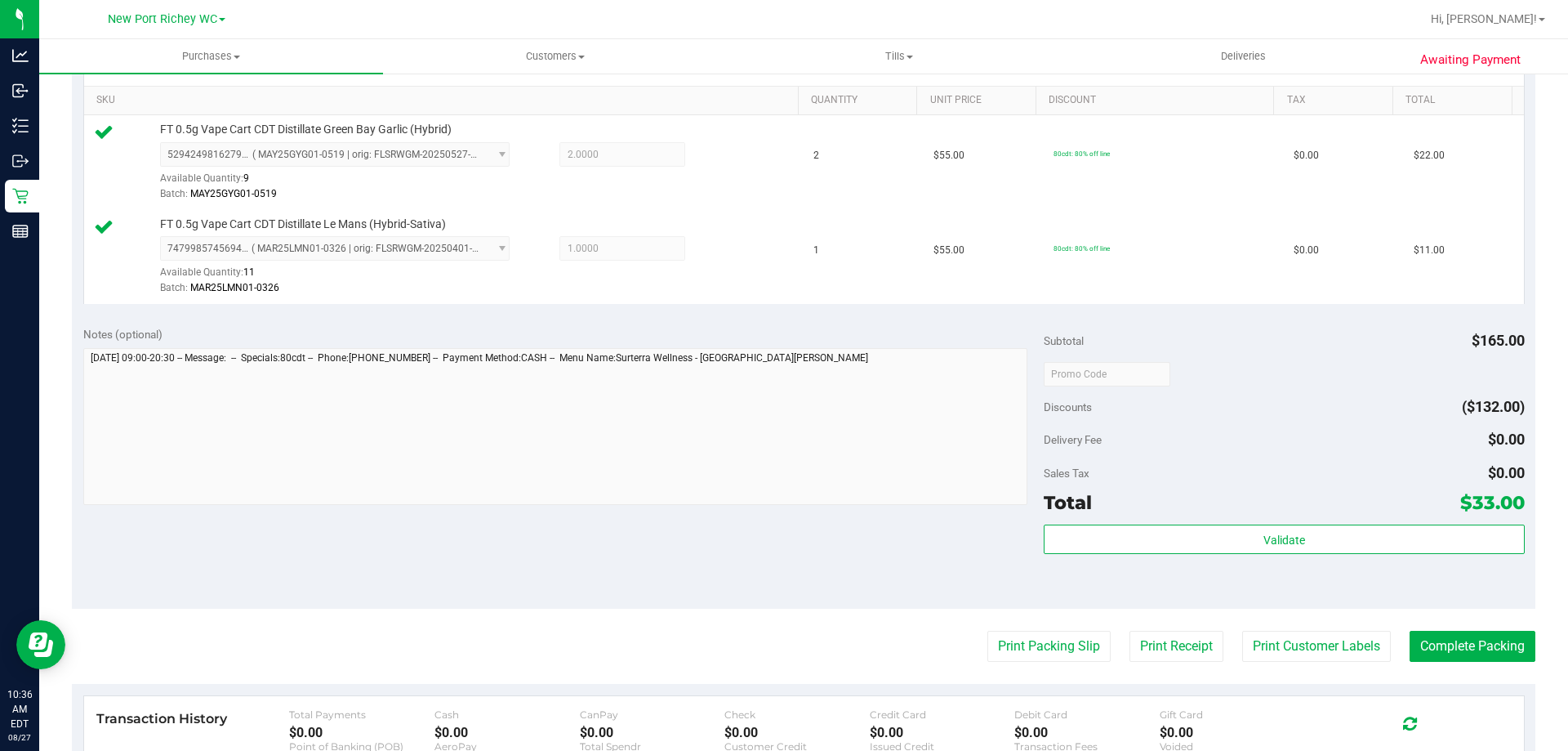
click at [1024, 672] on purchase-details "Back Edit Purchase Cancel Purchase View Profile # 11854574 BioTrack ID: - Submi…" at bounding box center [803, 334] width 1464 height 1310
click at [1015, 641] on button "Print Packing Slip" at bounding box center [1049, 646] width 124 height 31
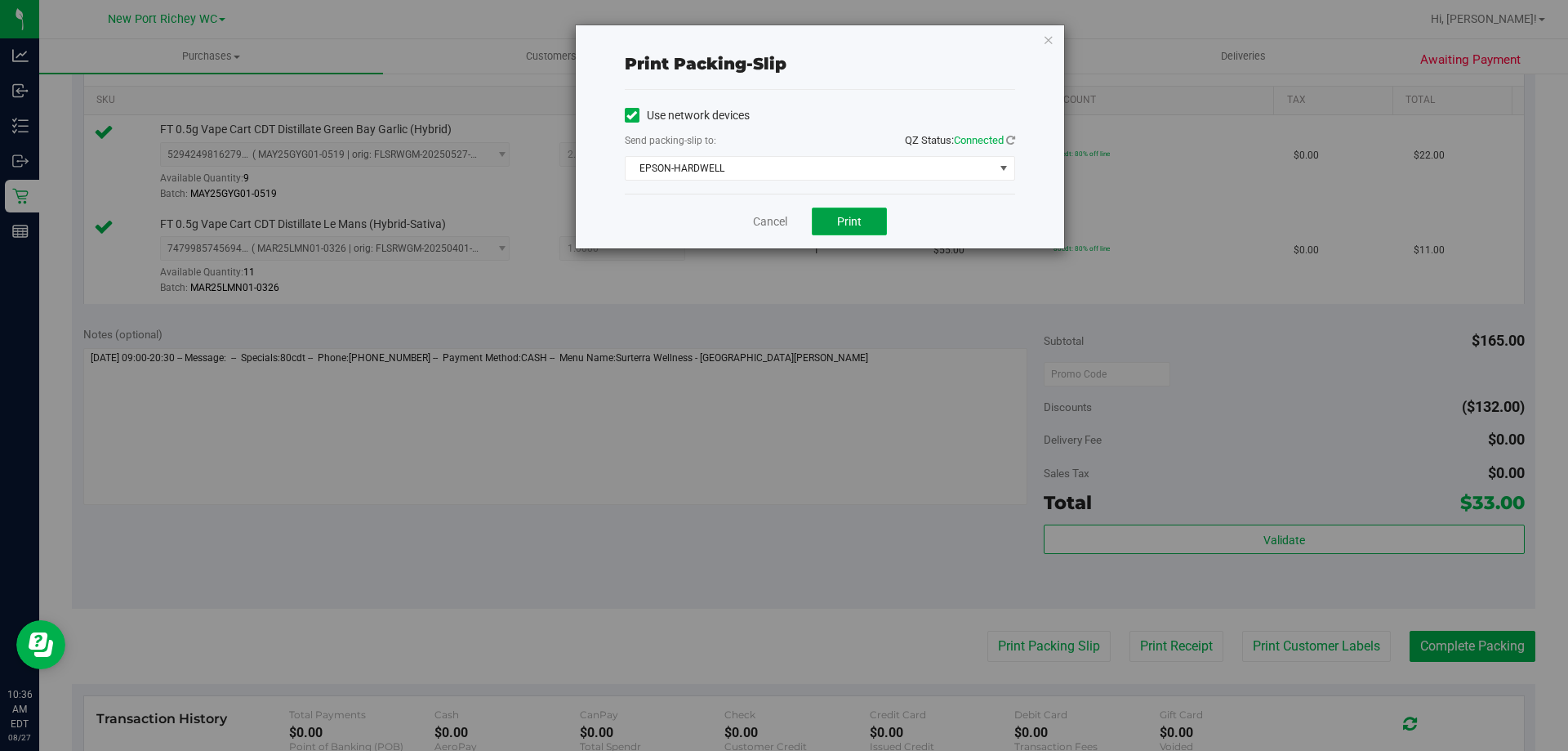
click at [864, 224] on button "Print" at bounding box center [850, 222] width 75 height 28
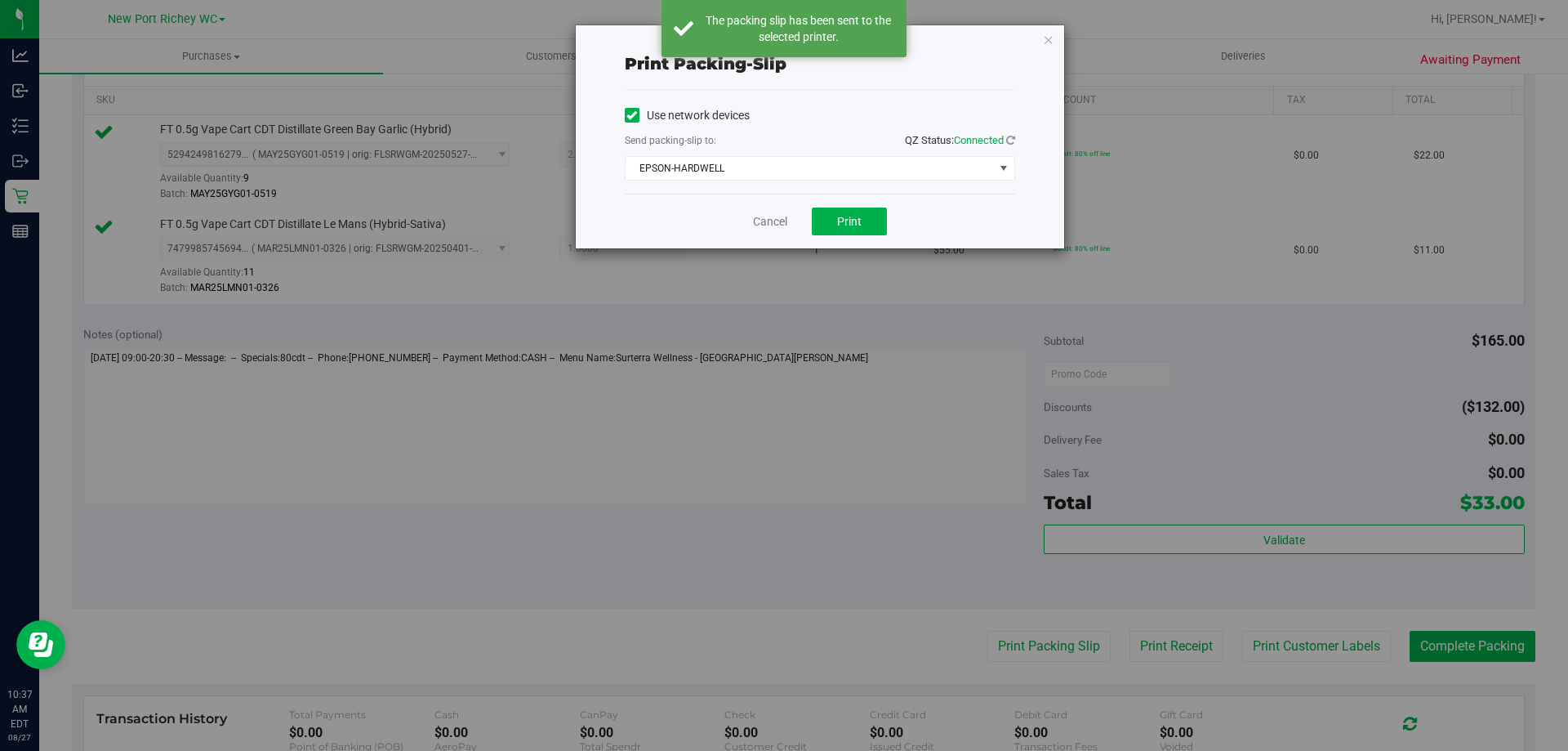
click at [1046, 36] on icon "button" at bounding box center [1049, 39] width 11 height 19
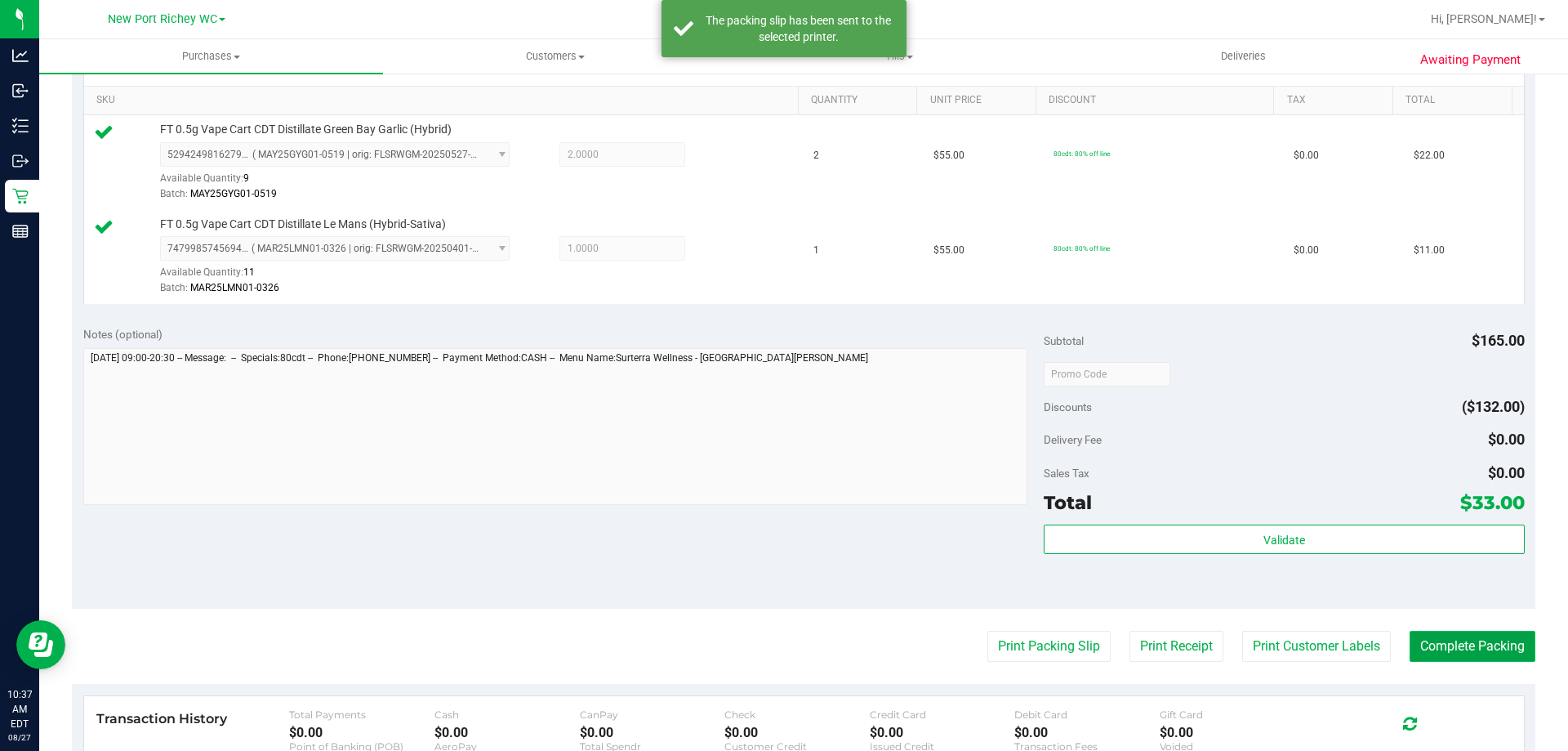
click at [1487, 648] on button "Complete Packing" at bounding box center [1473, 646] width 126 height 31
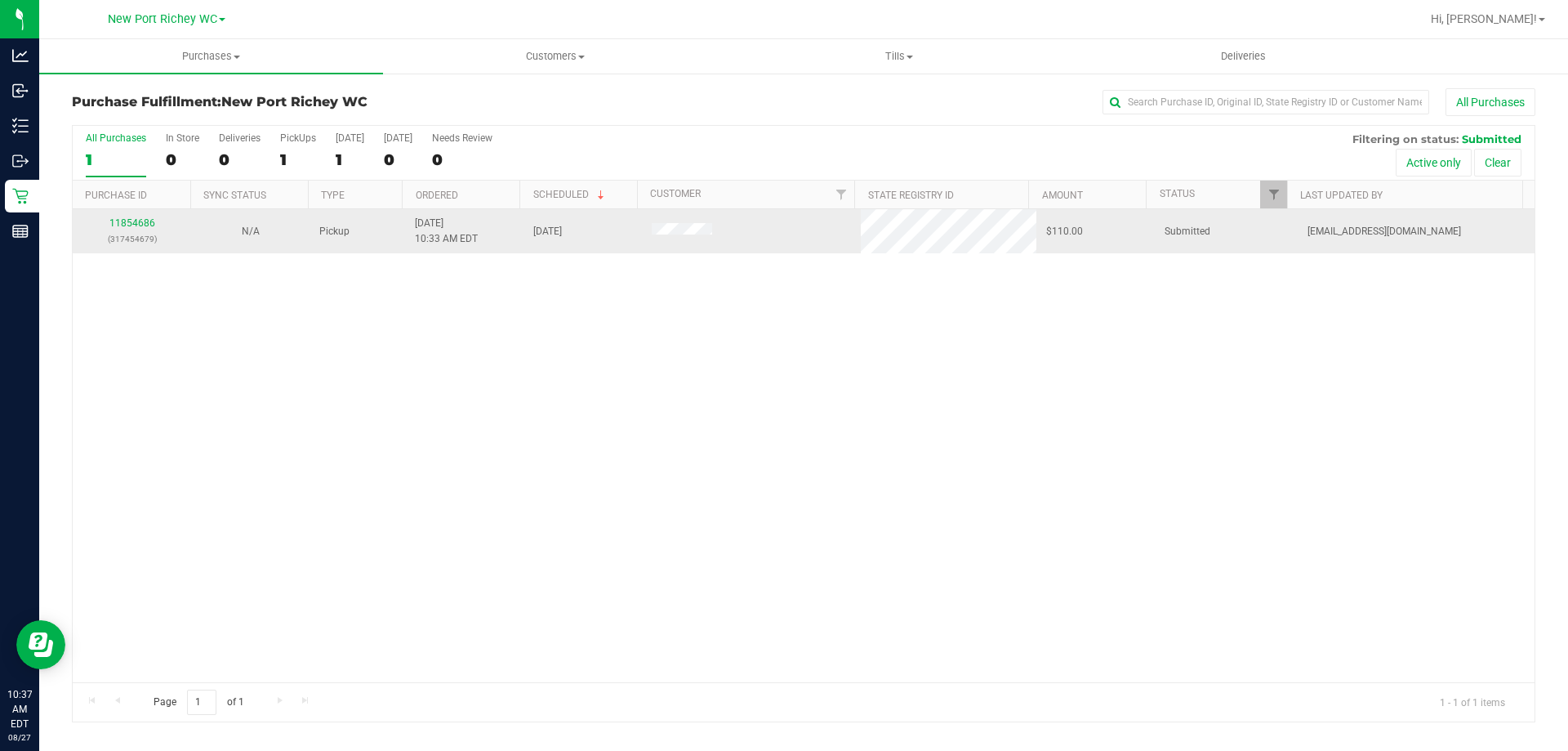
drag, startPoint x: 119, startPoint y: 216, endPoint x: 208, endPoint y: 226, distance: 89.6
click at [124, 215] on td "11854686 (317454679)" at bounding box center [131, 231] width 118 height 44
click at [136, 221] on link "11854686" at bounding box center [132, 223] width 46 height 11
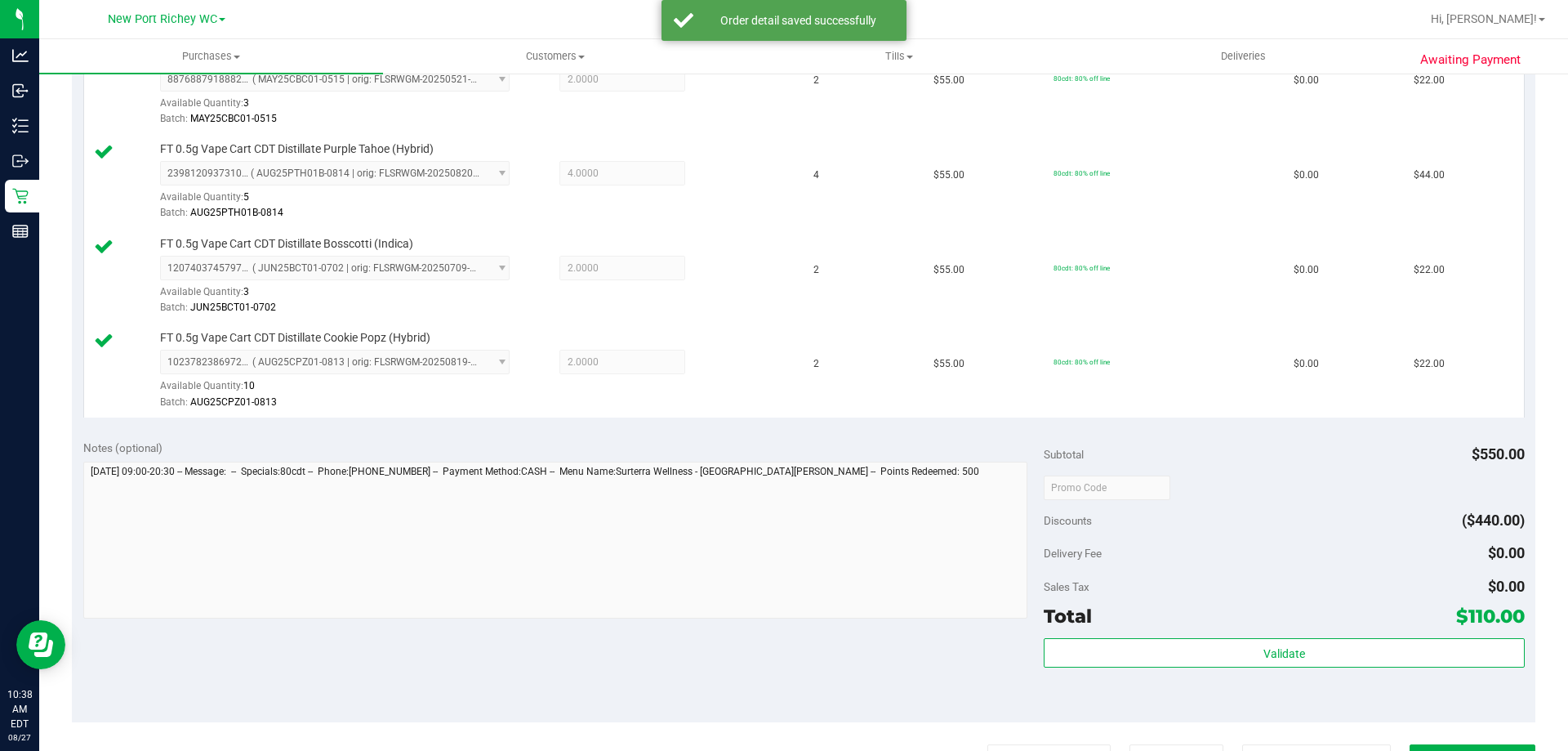
scroll to position [490, 0]
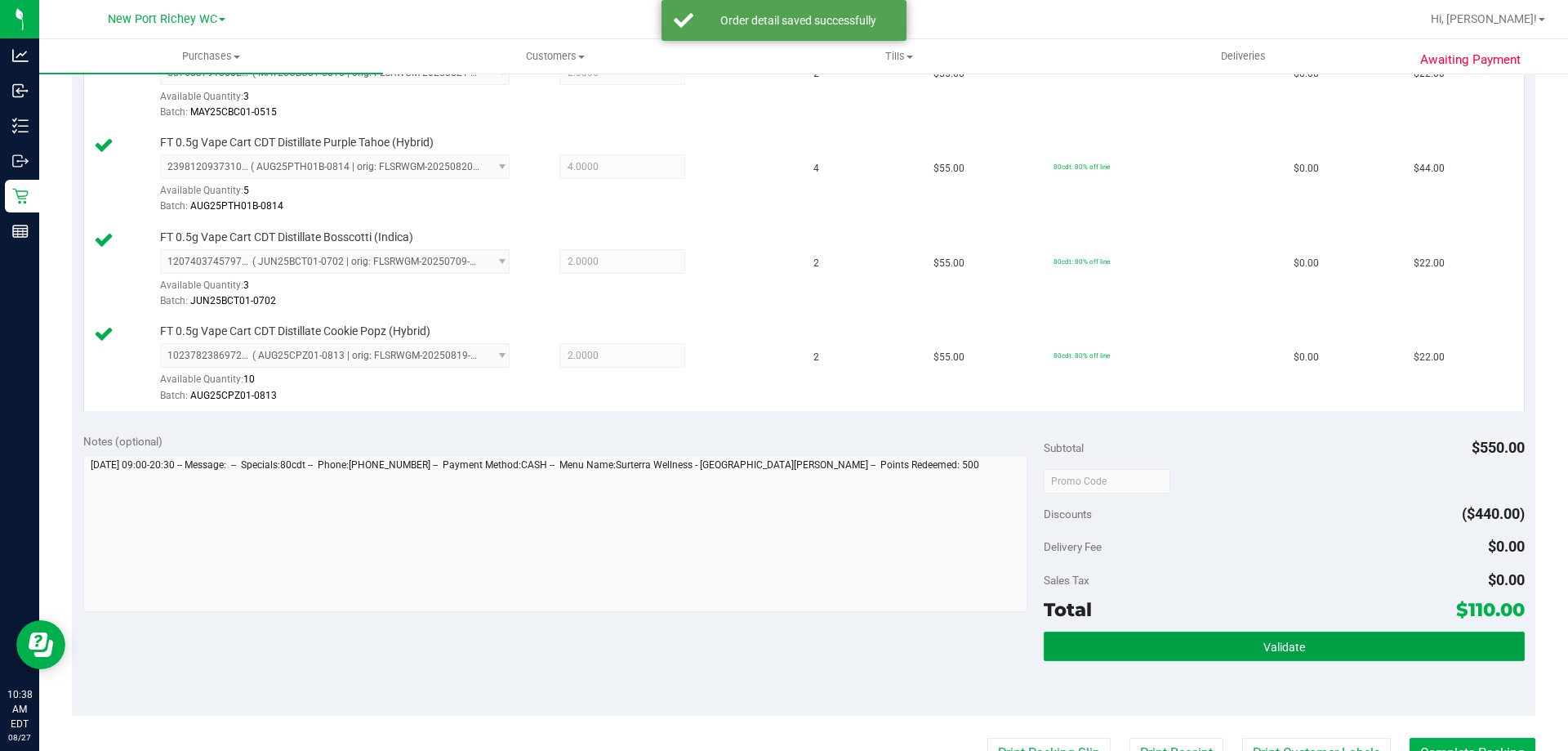
click at [1331, 654] on button "Validate" at bounding box center [1284, 647] width 480 height 30
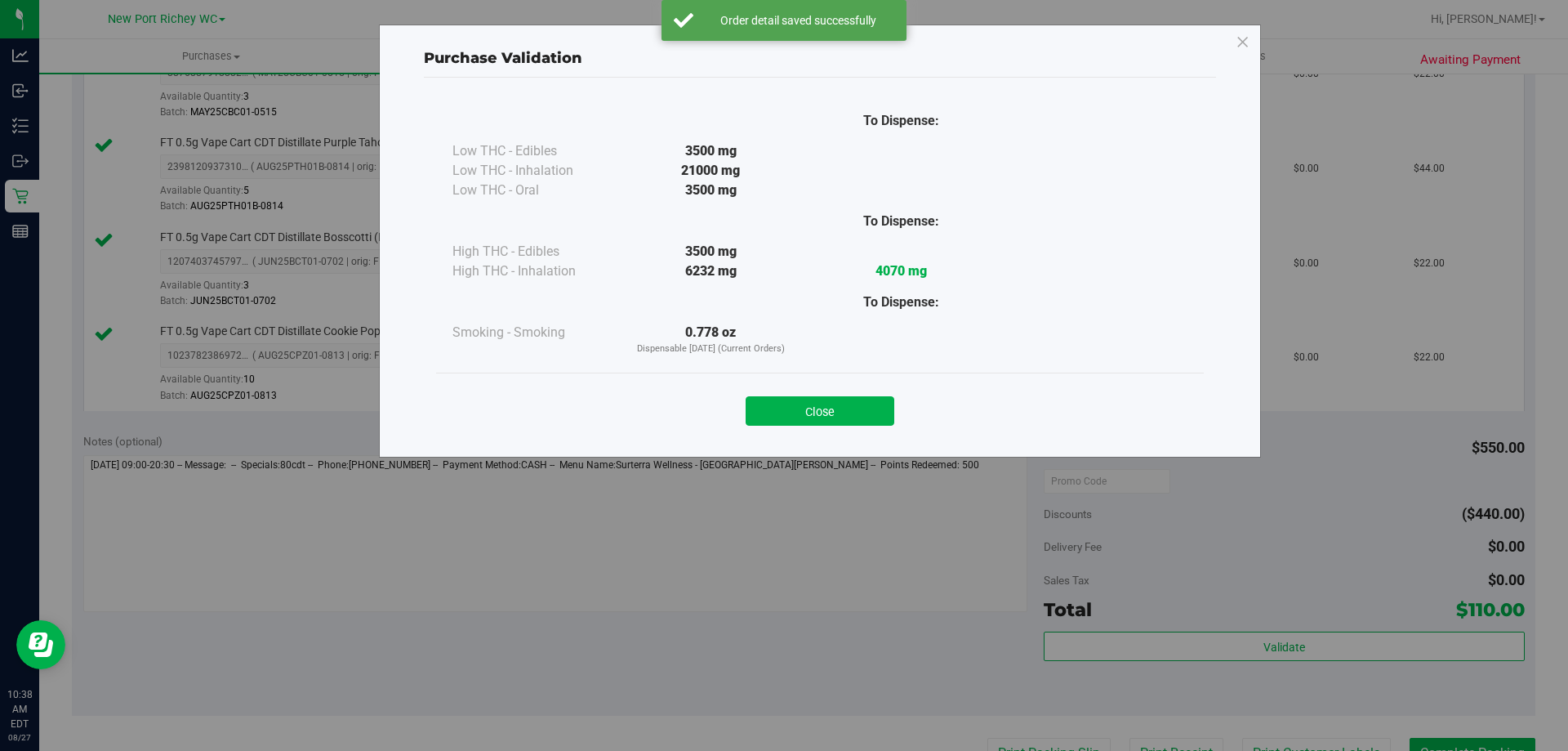
click at [836, 413] on button "Close" at bounding box center [820, 411] width 149 height 30
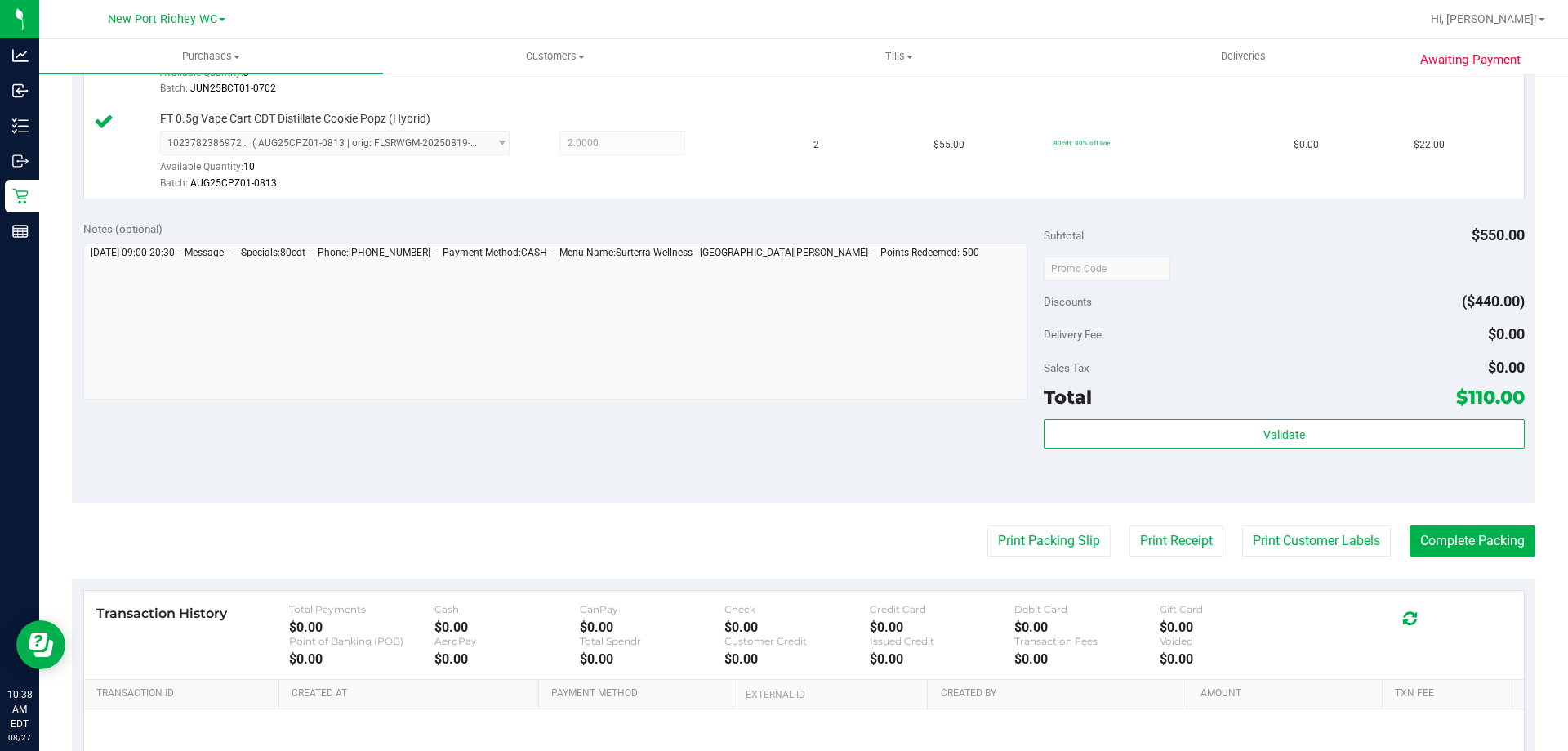
scroll to position [817, 0]
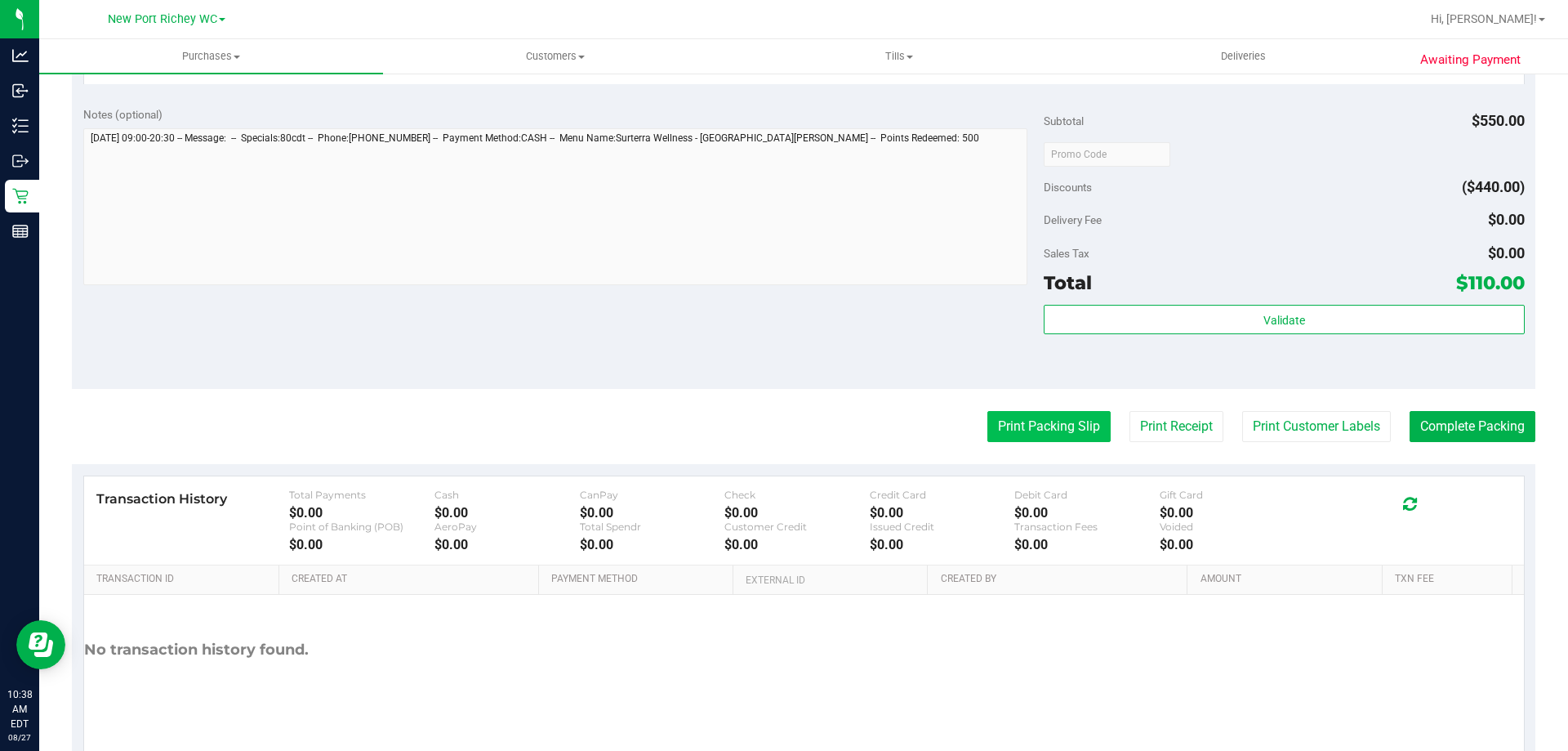
click at [988, 412] on button "Print Packing Slip" at bounding box center [1049, 426] width 124 height 31
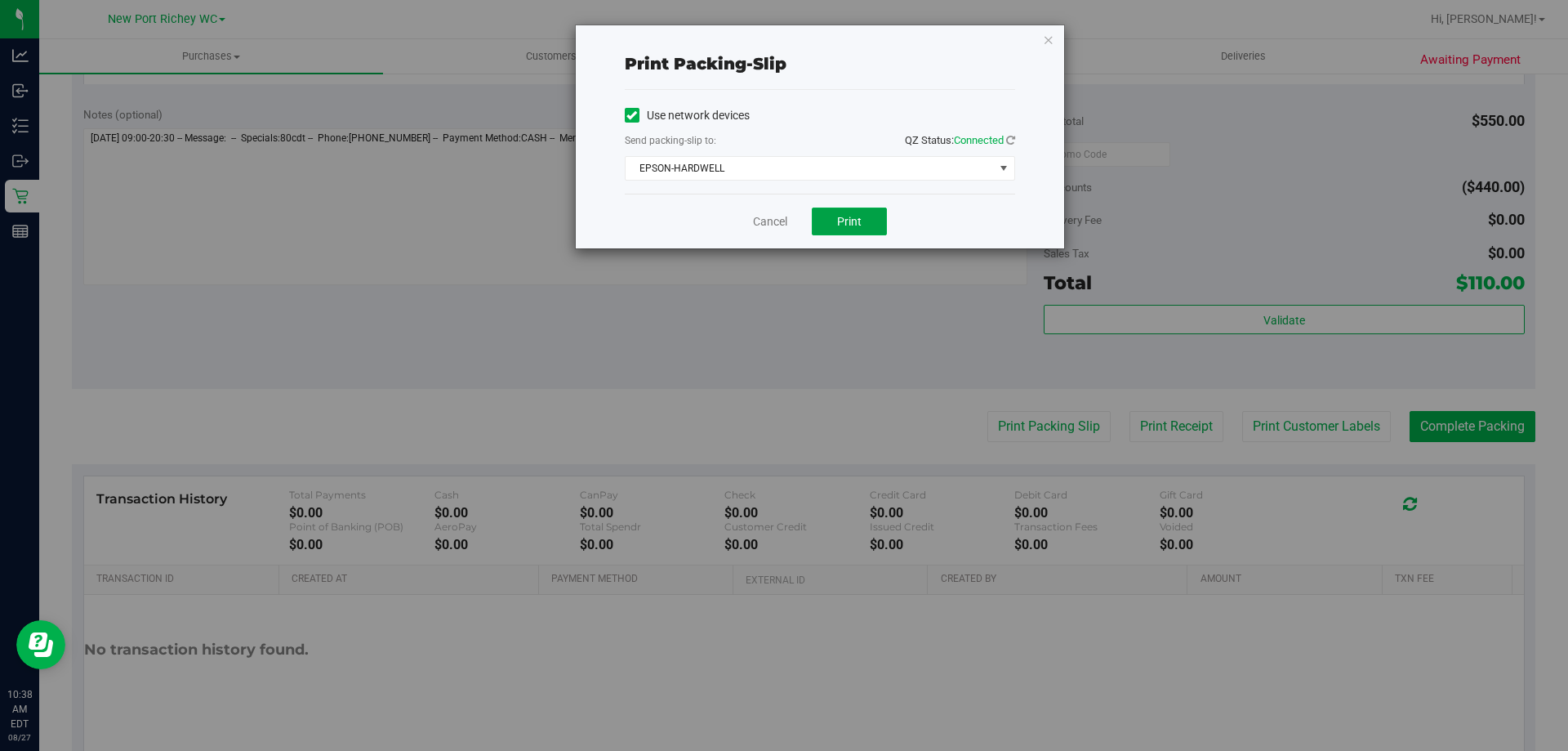
drag, startPoint x: 847, startPoint y: 228, endPoint x: 1295, endPoint y: 137, distance: 457.1
click at [863, 227] on button "Print" at bounding box center [850, 222] width 75 height 28
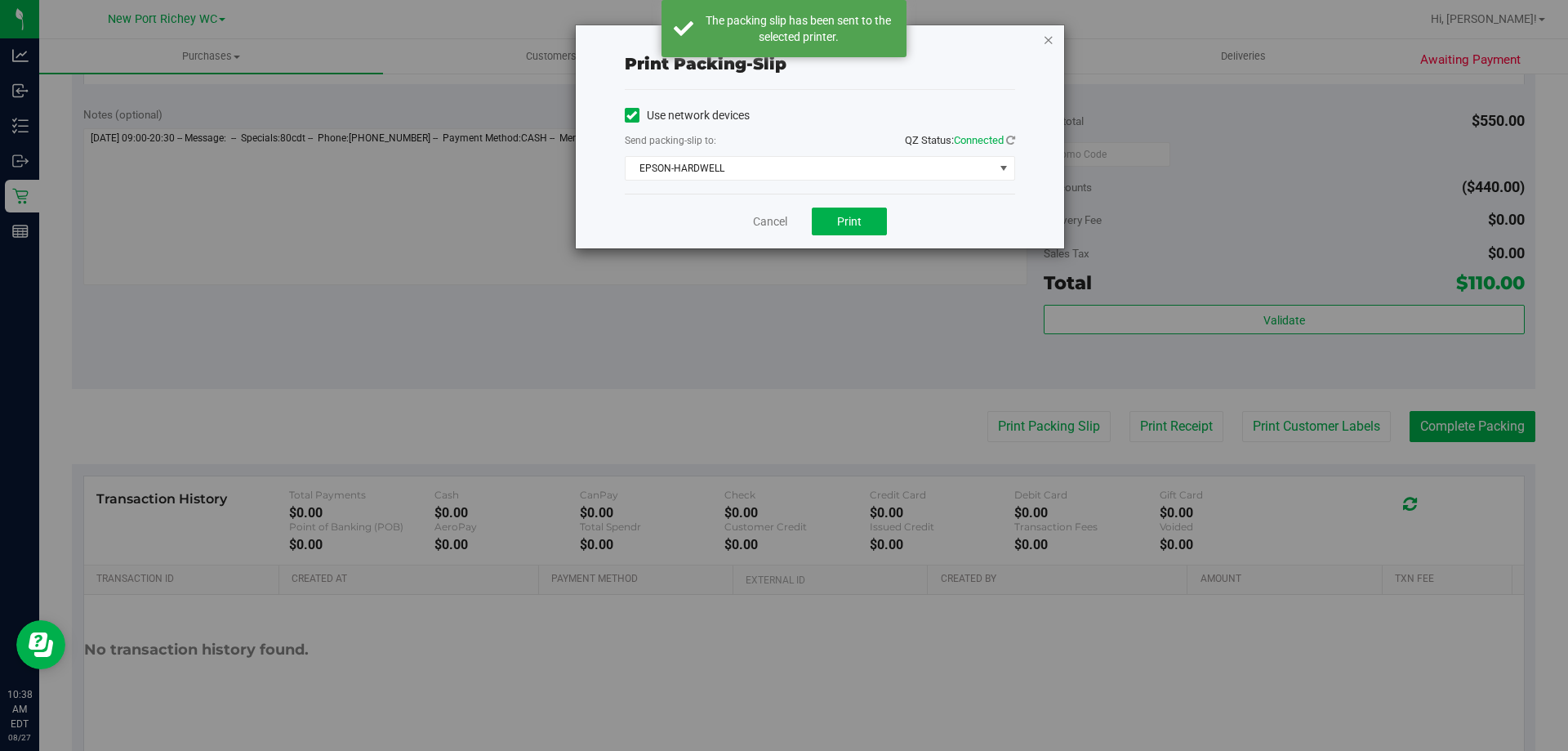
click at [1051, 38] on icon "button" at bounding box center [1049, 39] width 11 height 19
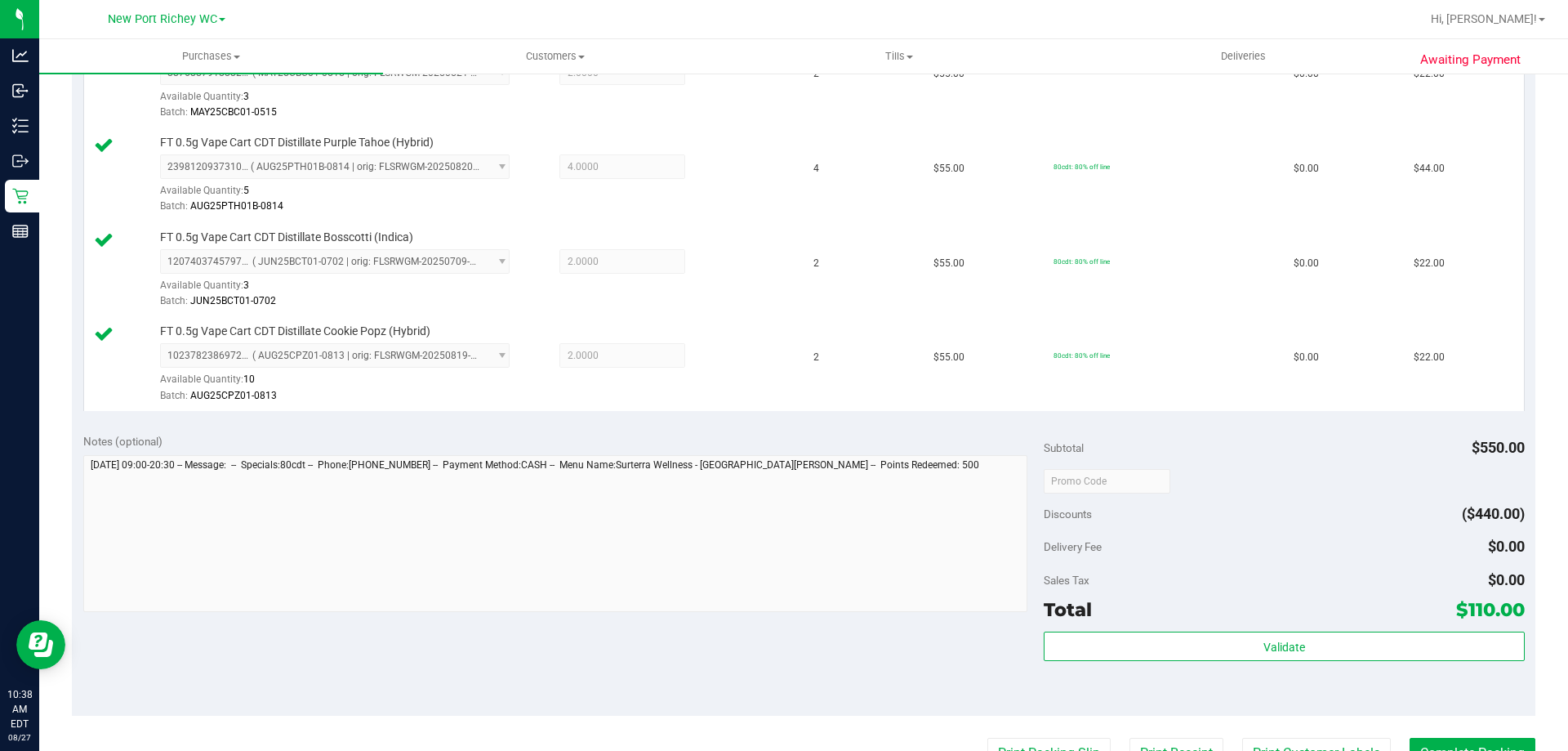
scroll to position [735, 0]
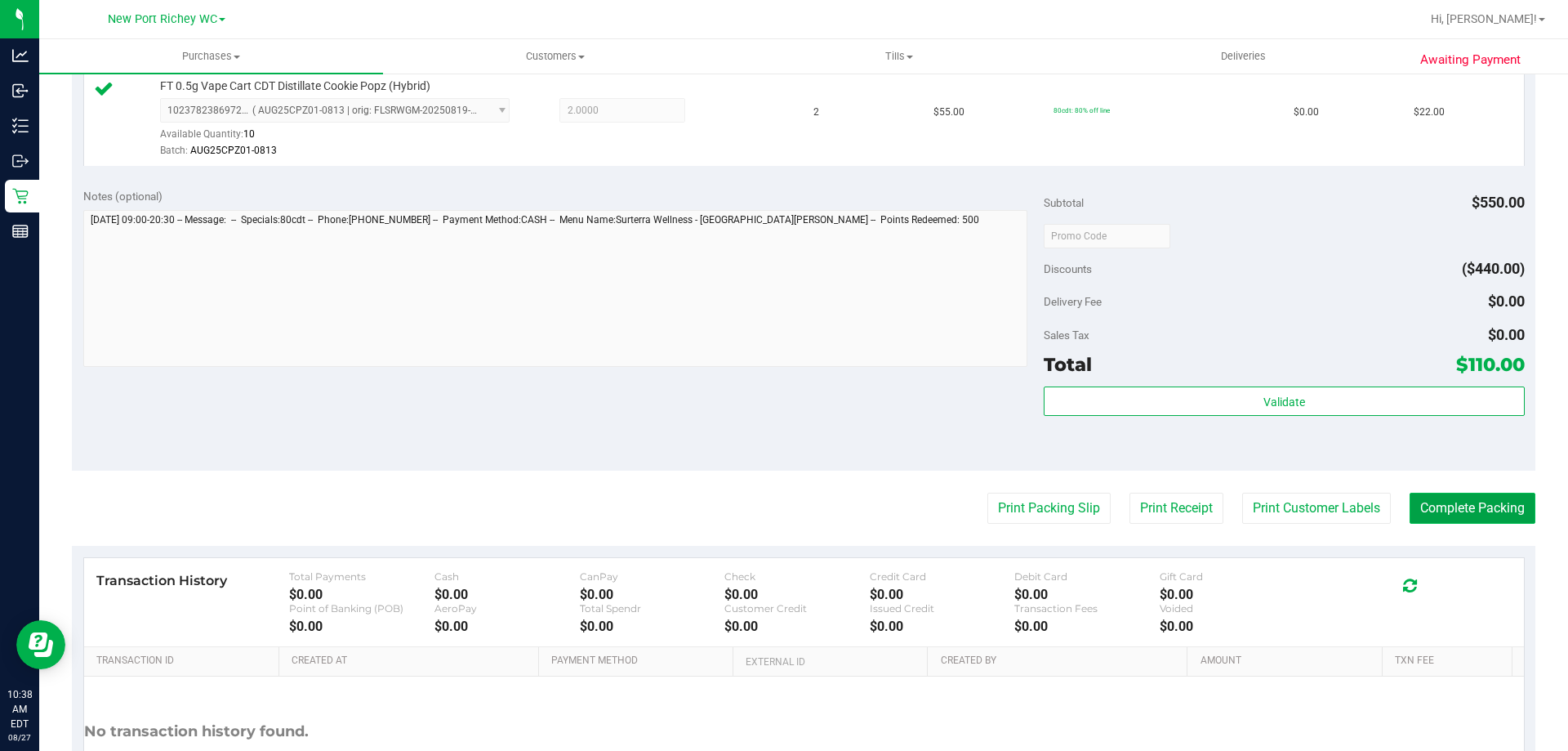
click at [1466, 508] on button "Complete Packing" at bounding box center [1473, 507] width 126 height 31
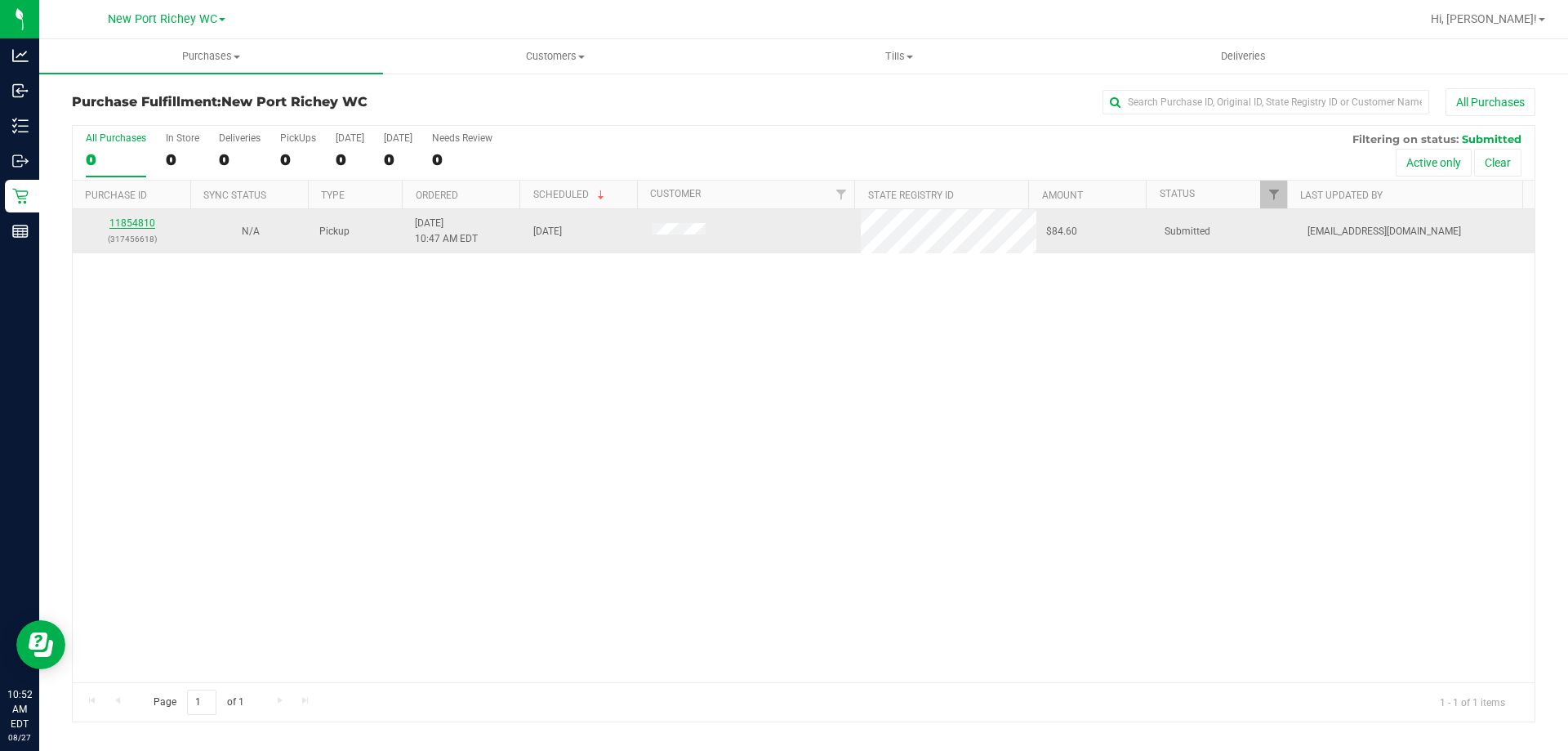
click at [119, 217] on link "11854810" at bounding box center [132, 223] width 46 height 11
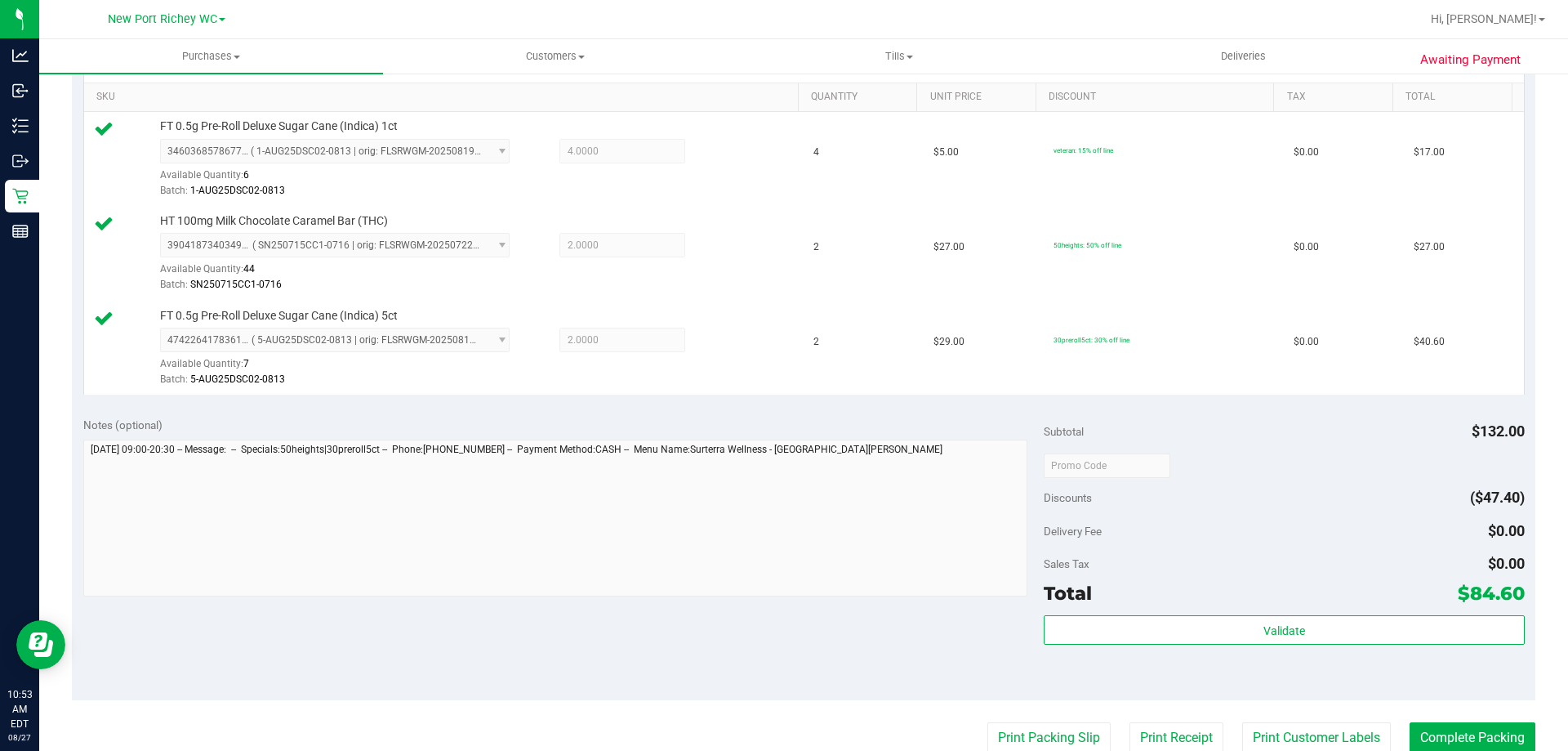
scroll to position [572, 0]
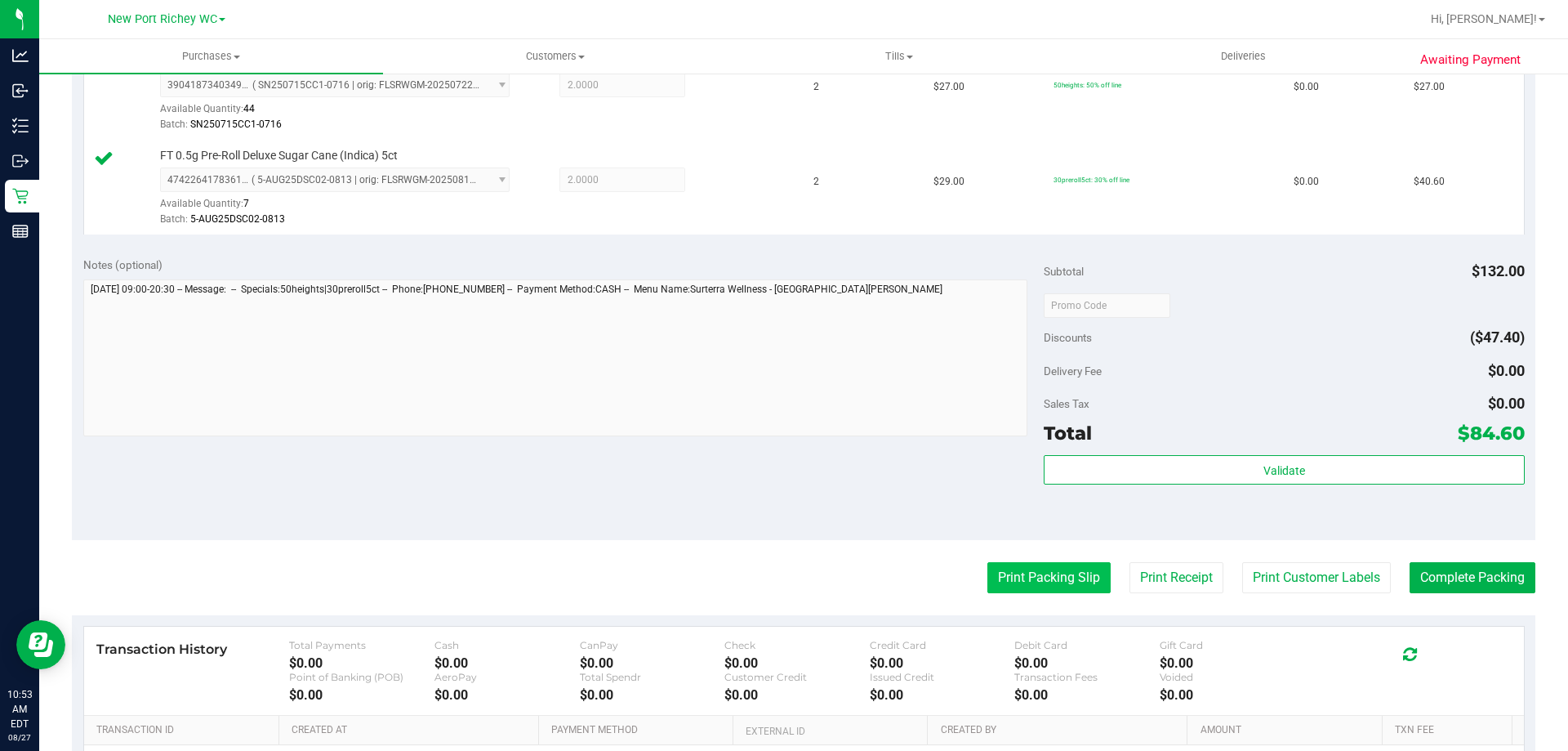
click at [1042, 577] on button "Print Packing Slip" at bounding box center [1049, 577] width 124 height 31
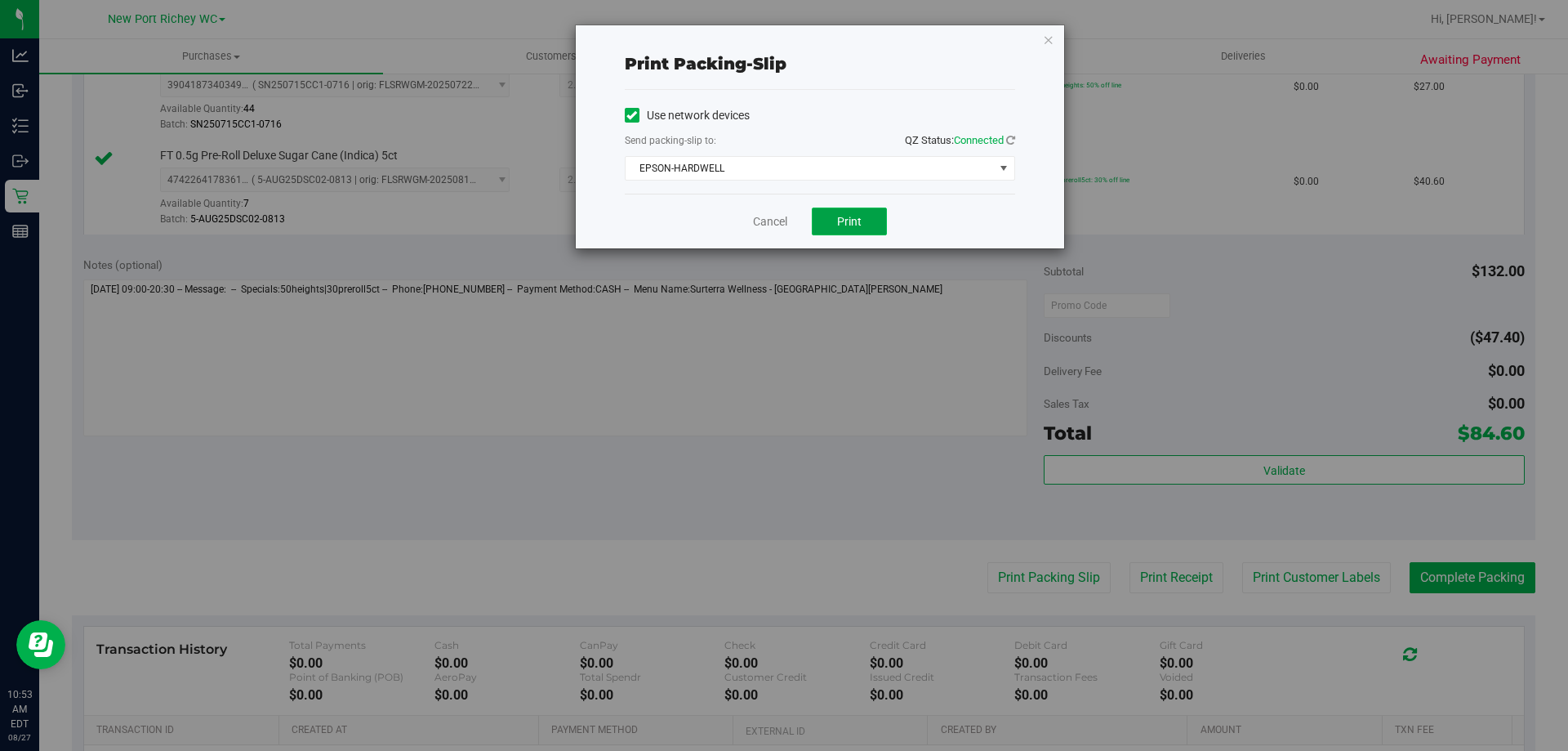
drag, startPoint x: 872, startPoint y: 225, endPoint x: 829, endPoint y: 225, distance: 43.0
click at [871, 225] on button "Print" at bounding box center [850, 222] width 75 height 28
click at [772, 223] on link "Cancel" at bounding box center [770, 222] width 34 height 18
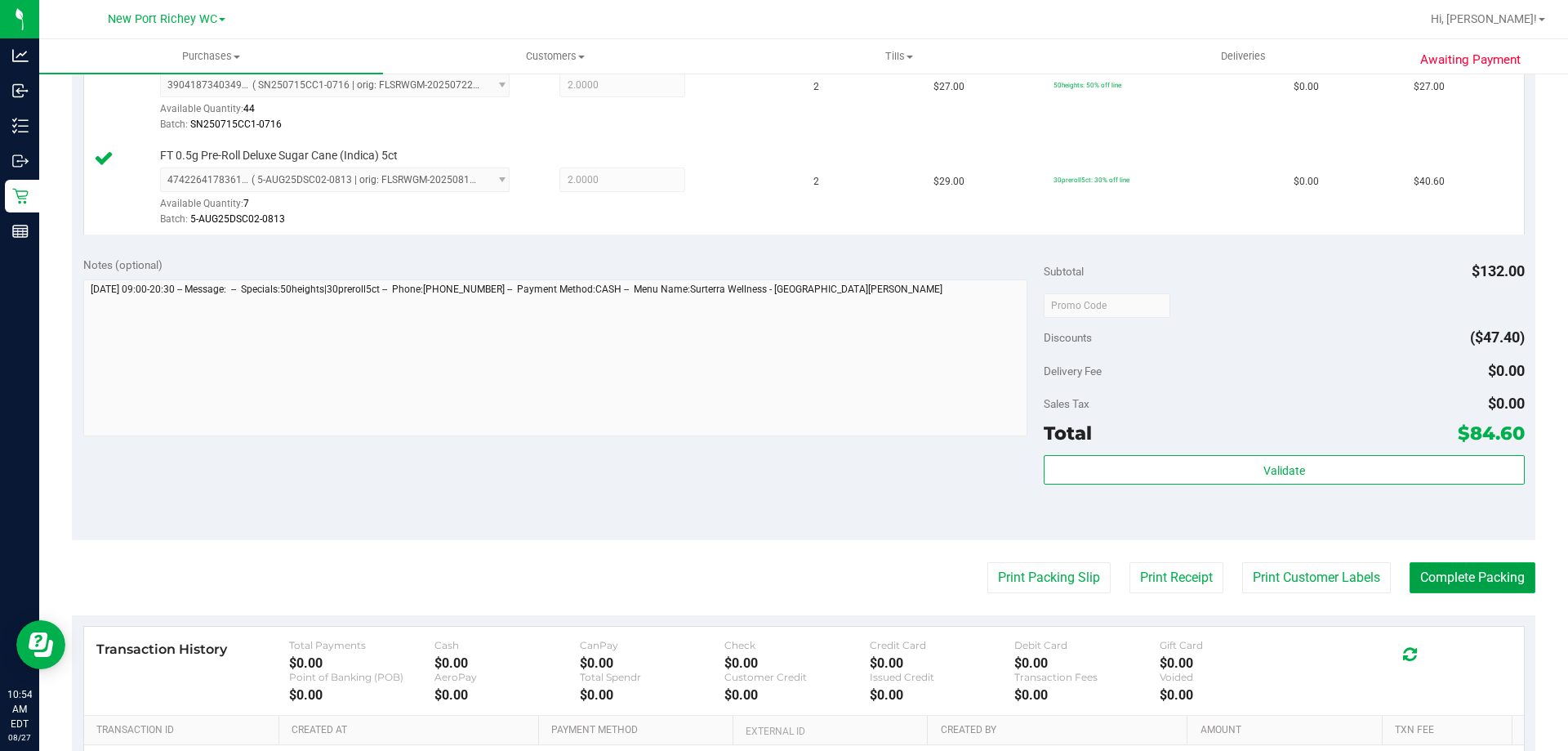
click at [1452, 579] on button "Complete Packing" at bounding box center [1473, 577] width 126 height 31
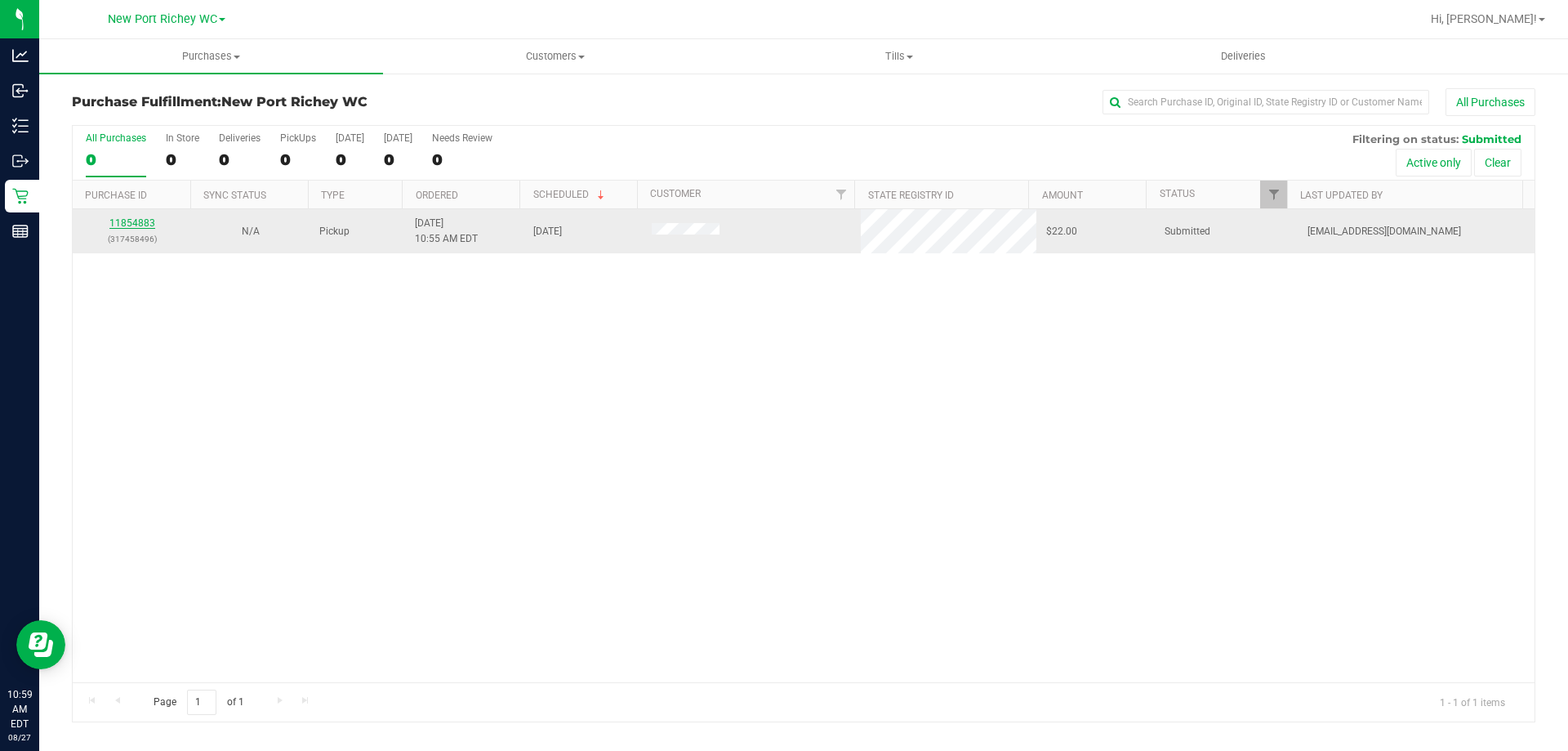
click at [139, 220] on link "11854883" at bounding box center [132, 223] width 46 height 11
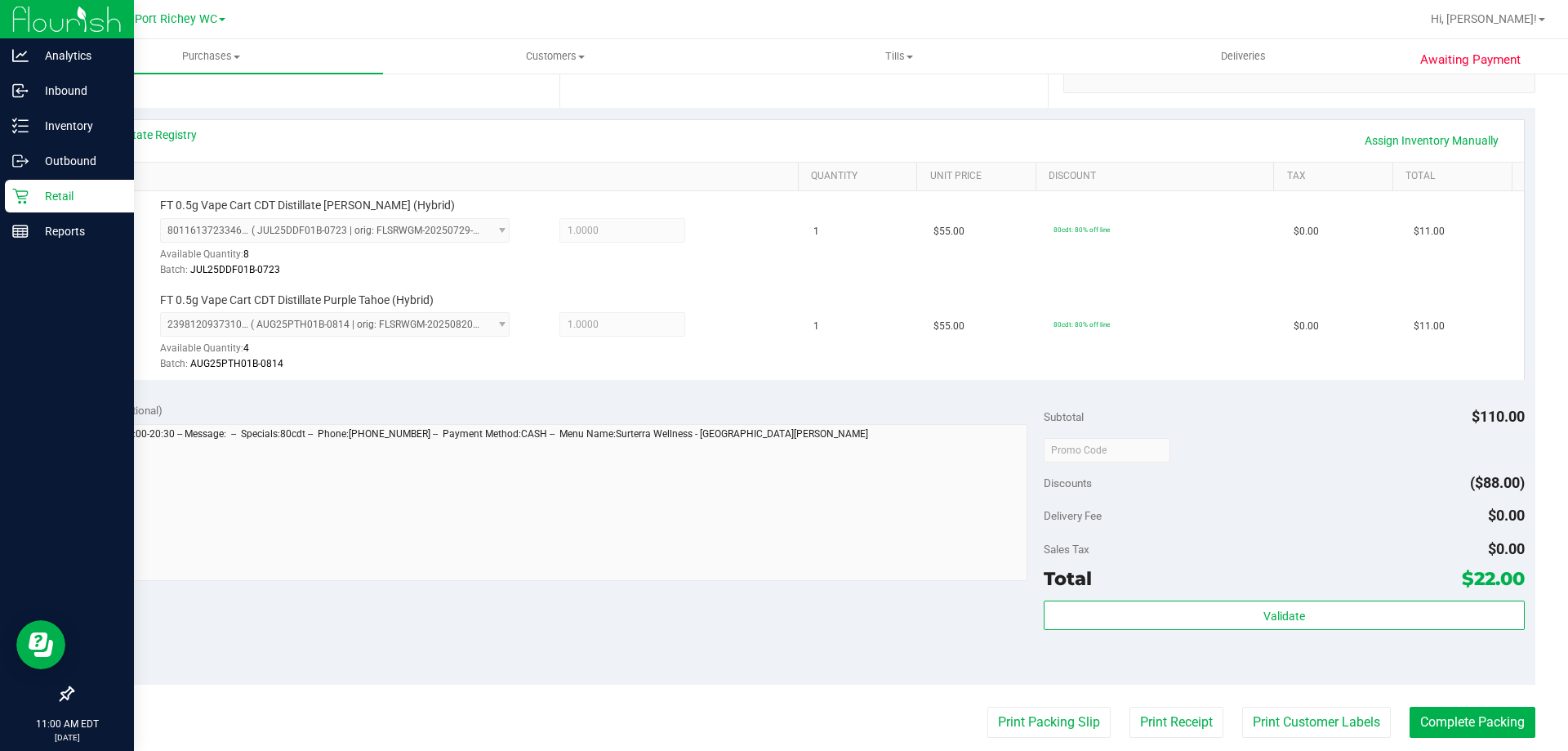
scroll to position [490, 0]
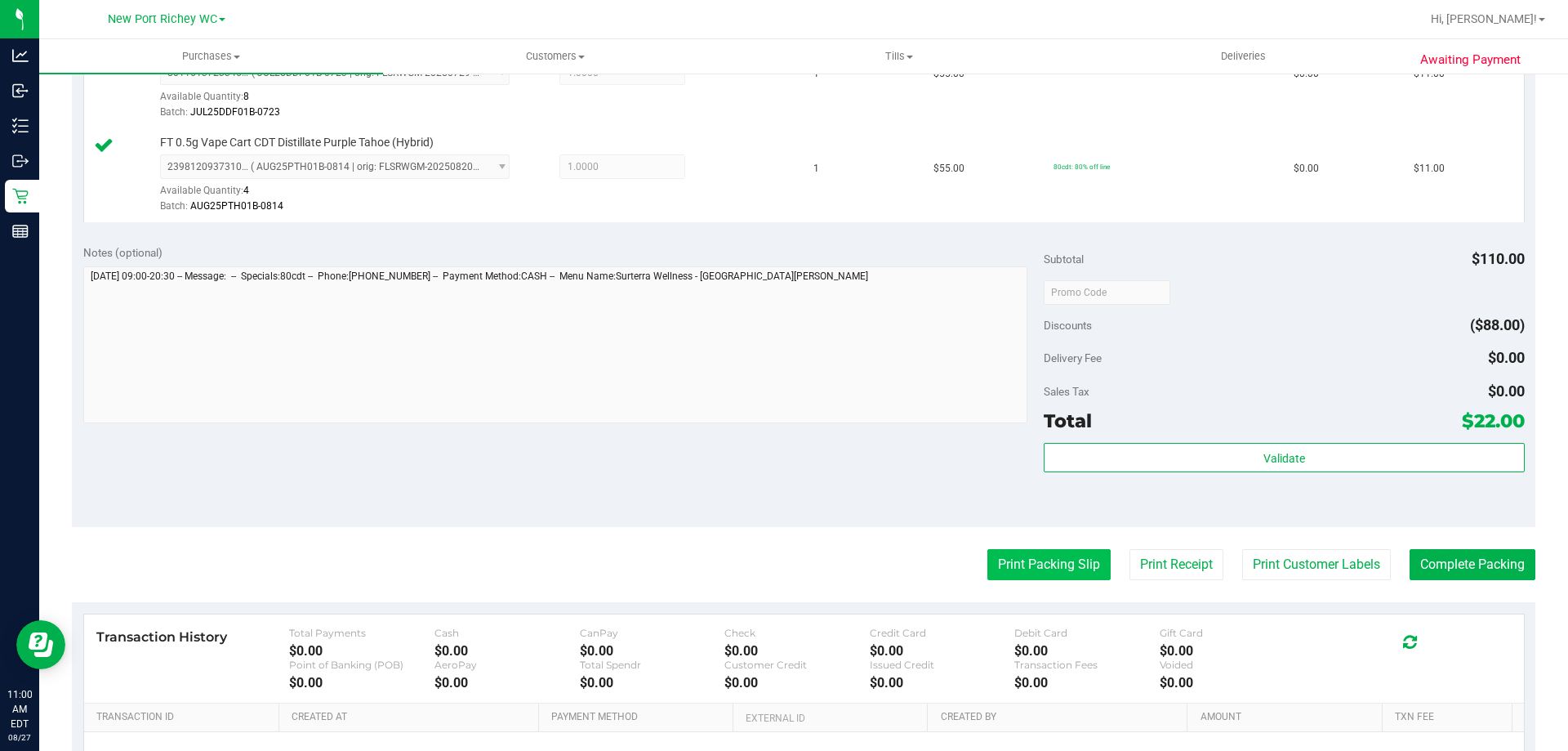
click at [1036, 556] on button "Print Packing Slip" at bounding box center [1049, 564] width 124 height 31
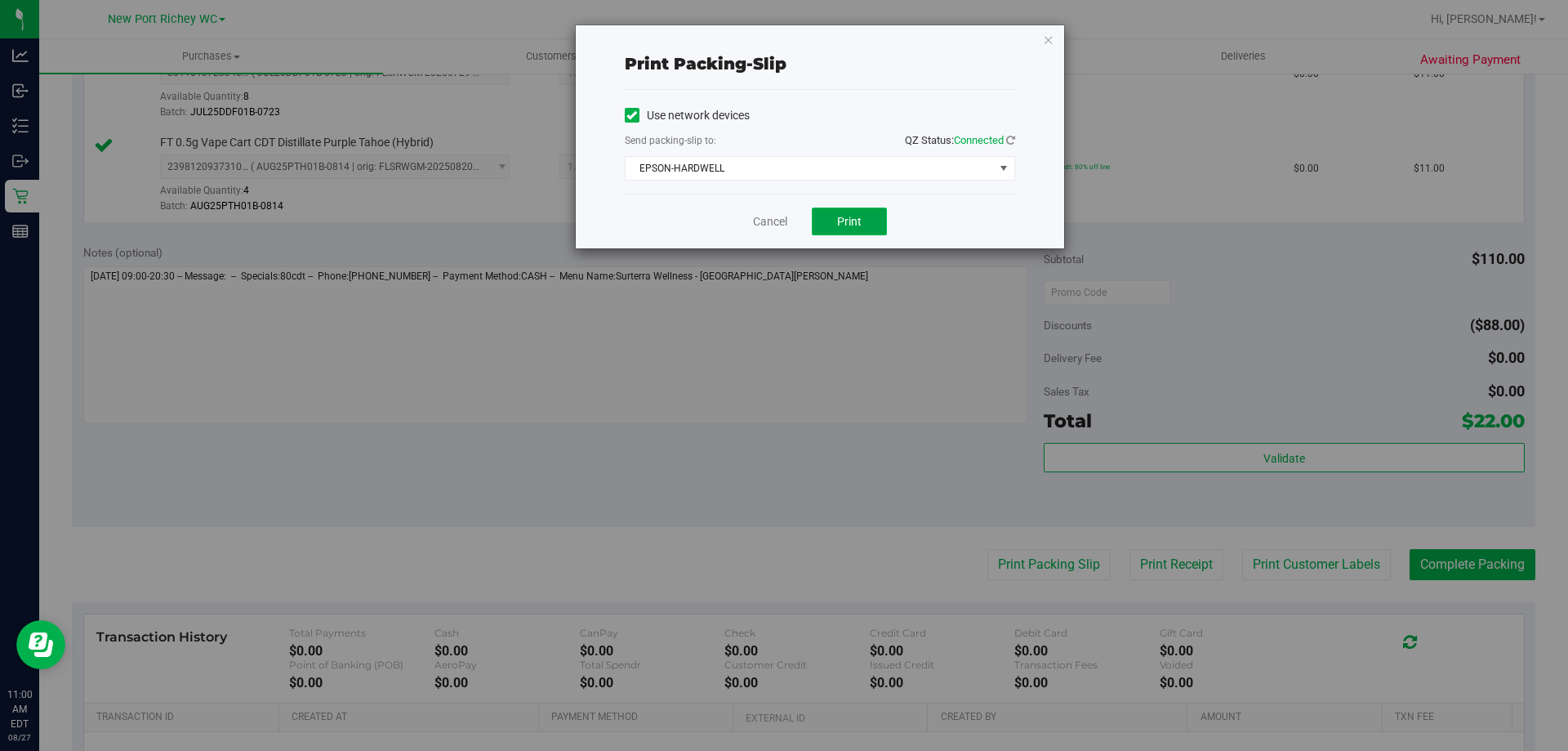
click at [856, 223] on span "Print" at bounding box center [850, 221] width 25 height 13
click at [771, 223] on link "Cancel" at bounding box center [770, 222] width 34 height 18
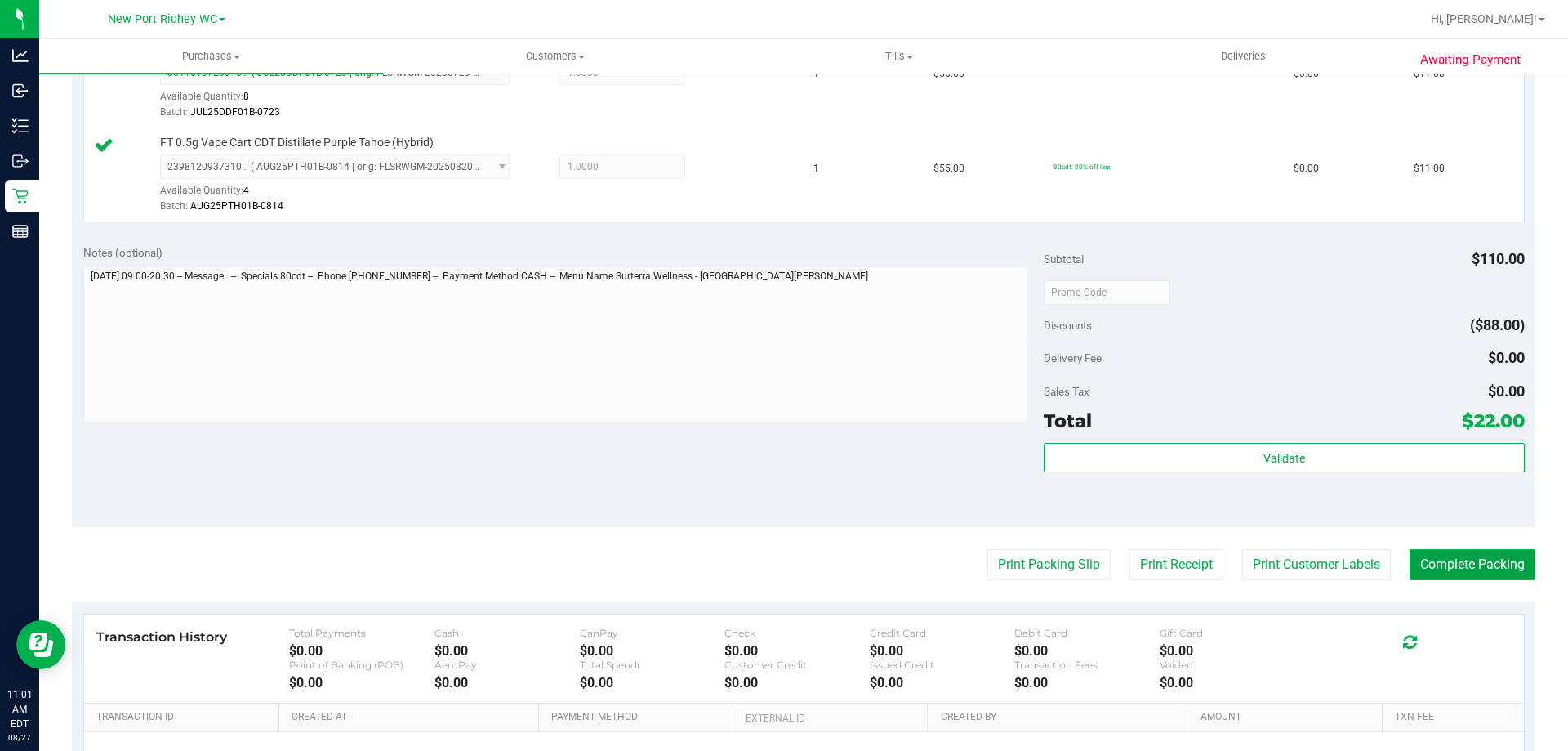
click at [1494, 556] on button "Complete Packing" at bounding box center [1473, 564] width 126 height 31
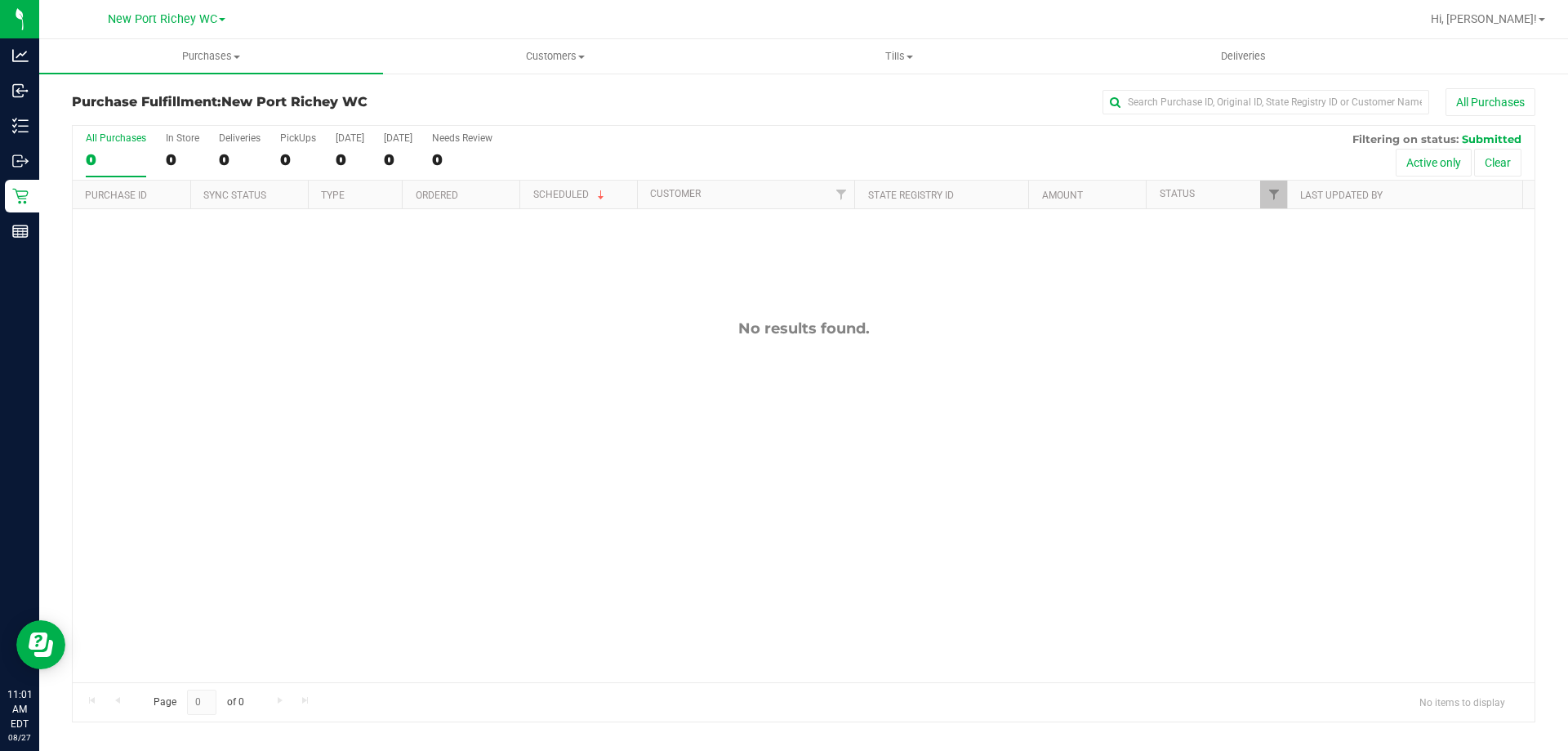
click at [178, 328] on div "No results found." at bounding box center [803, 329] width 1462 height 18
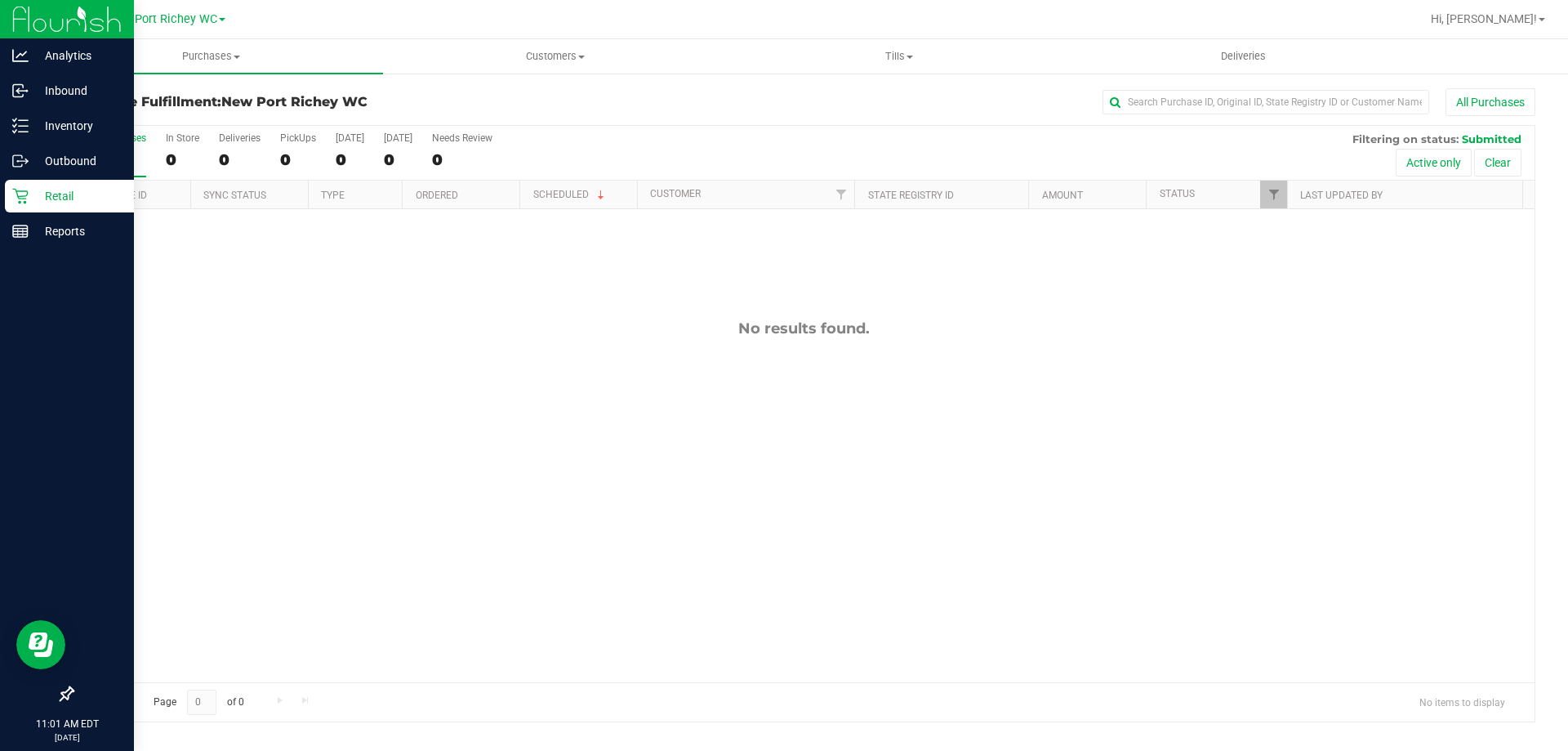
click at [35, 190] on p "Retail" at bounding box center [78, 196] width 98 height 19
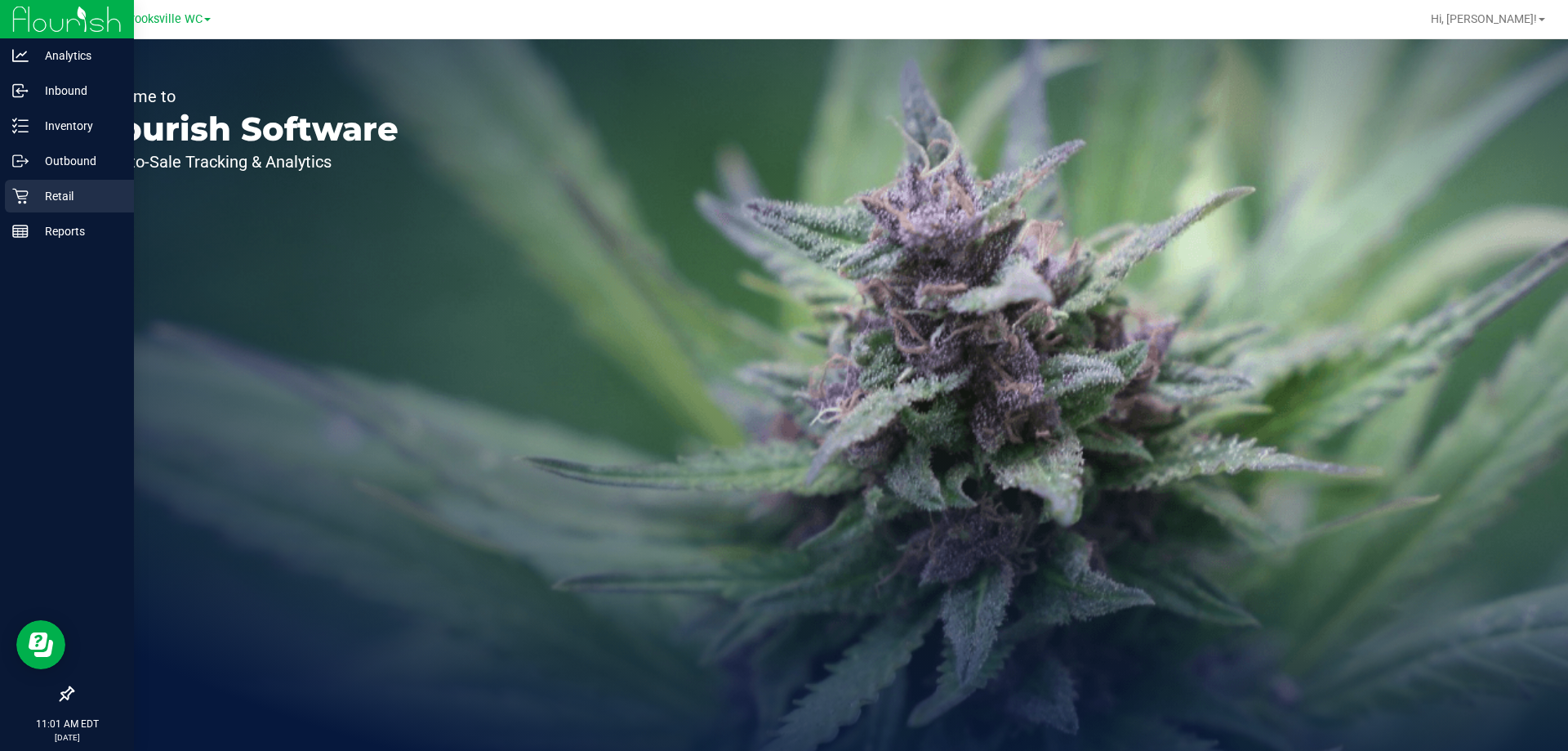
click at [48, 197] on p "Retail" at bounding box center [78, 196] width 98 height 19
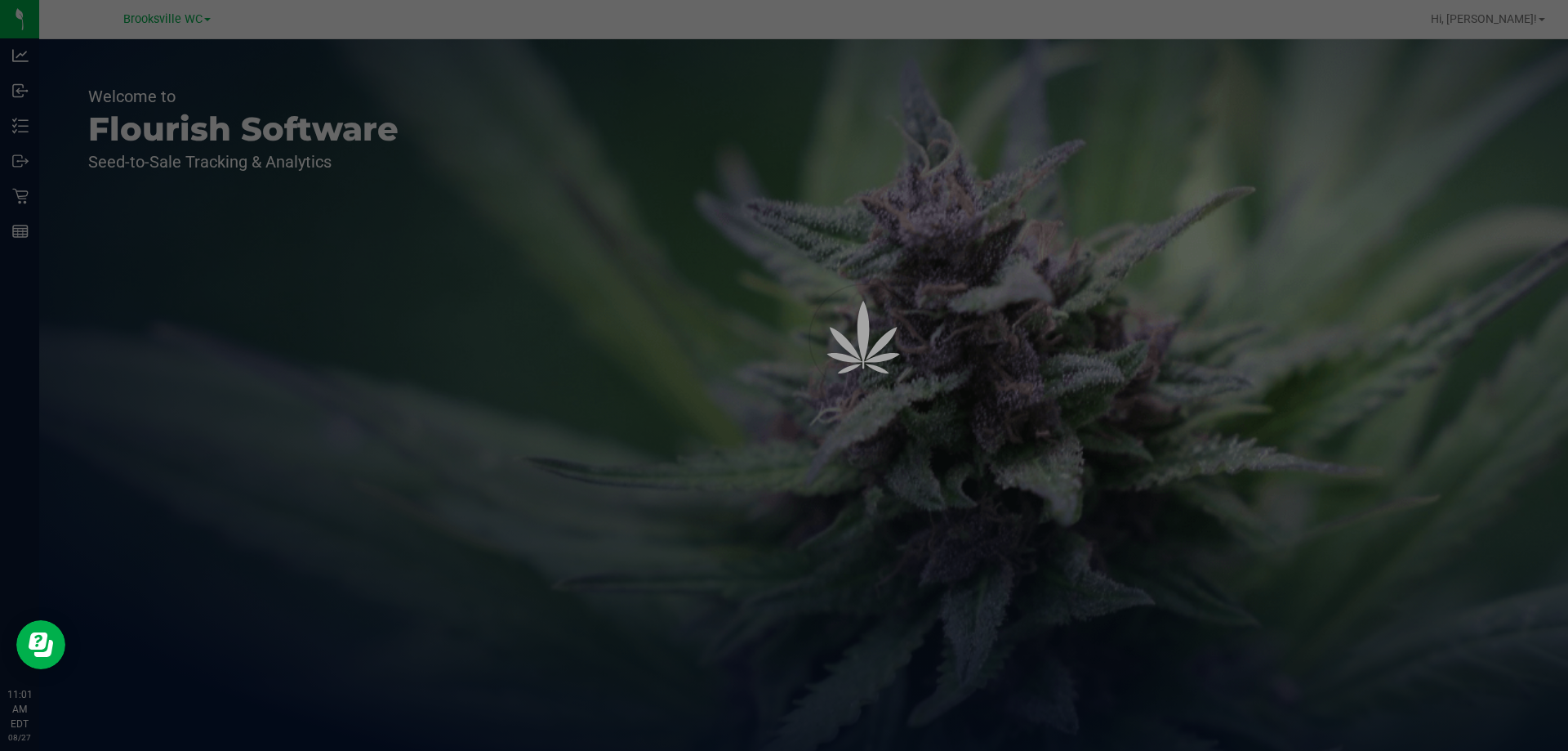
drag, startPoint x: 184, startPoint y: 10, endPoint x: 187, endPoint y: 18, distance: 8.5
click at [185, 11] on div at bounding box center [784, 375] width 1568 height 751
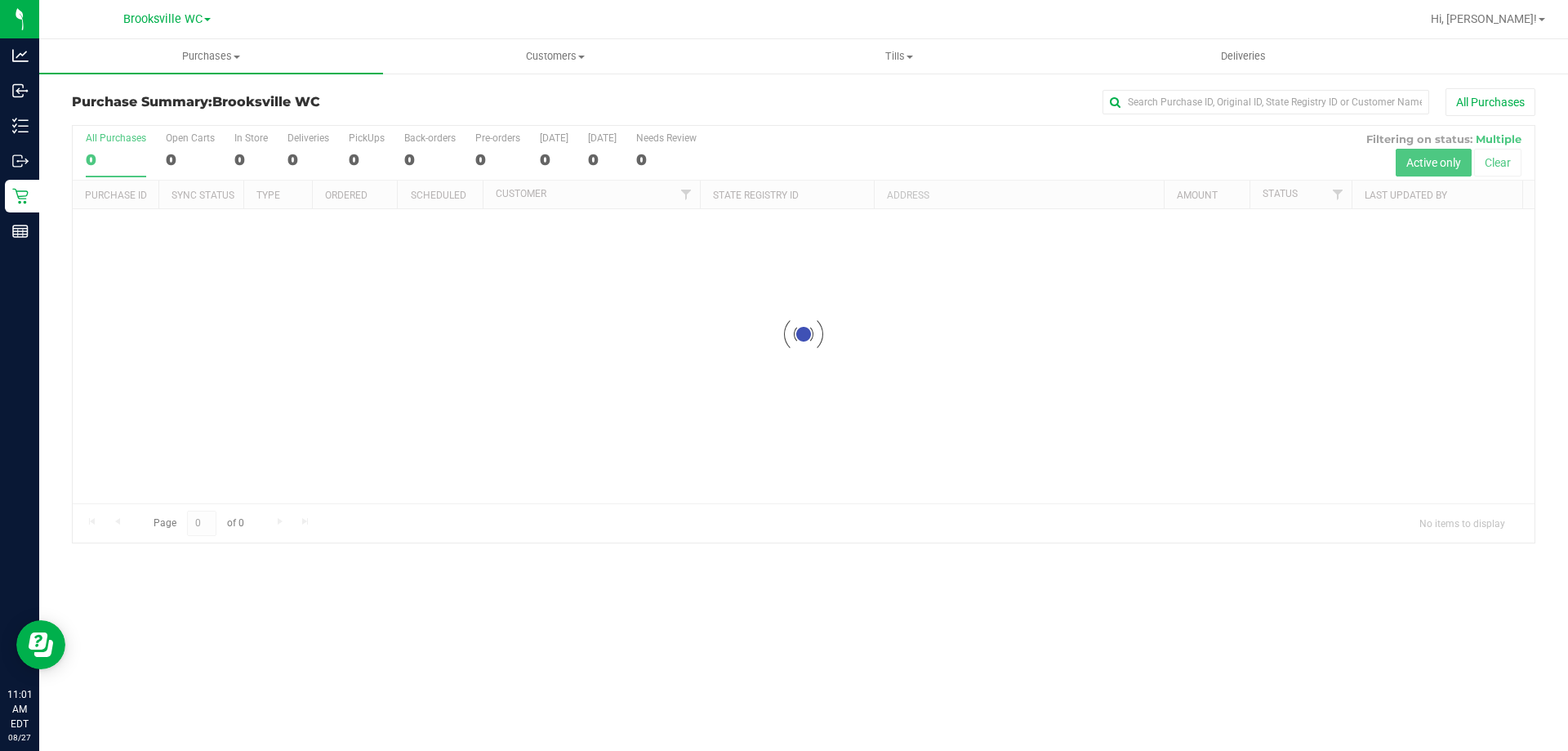
click at [187, 18] on span "Brooksville WC" at bounding box center [163, 19] width 79 height 14
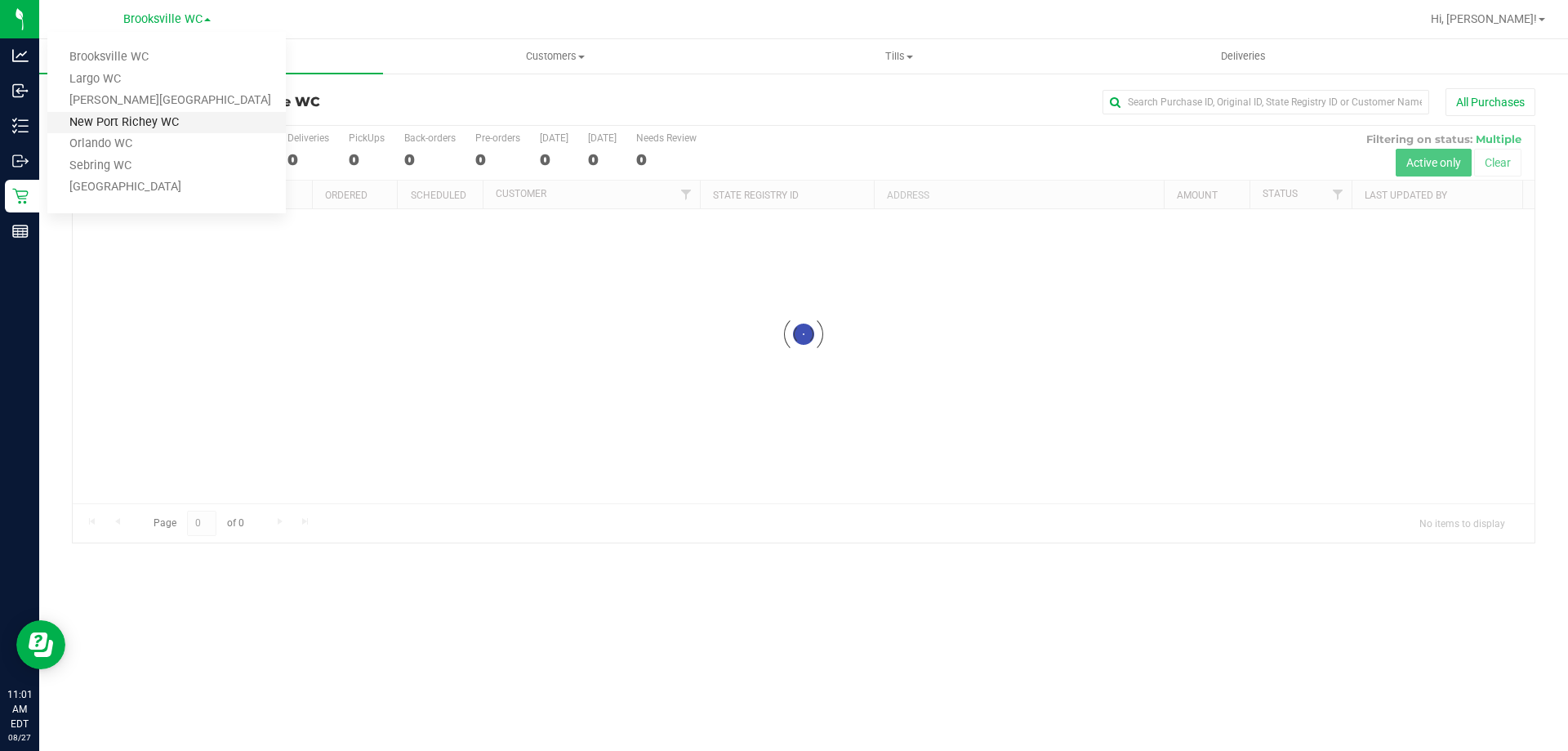
click at [113, 129] on link "New Port Richey WC" at bounding box center [166, 123] width 238 height 22
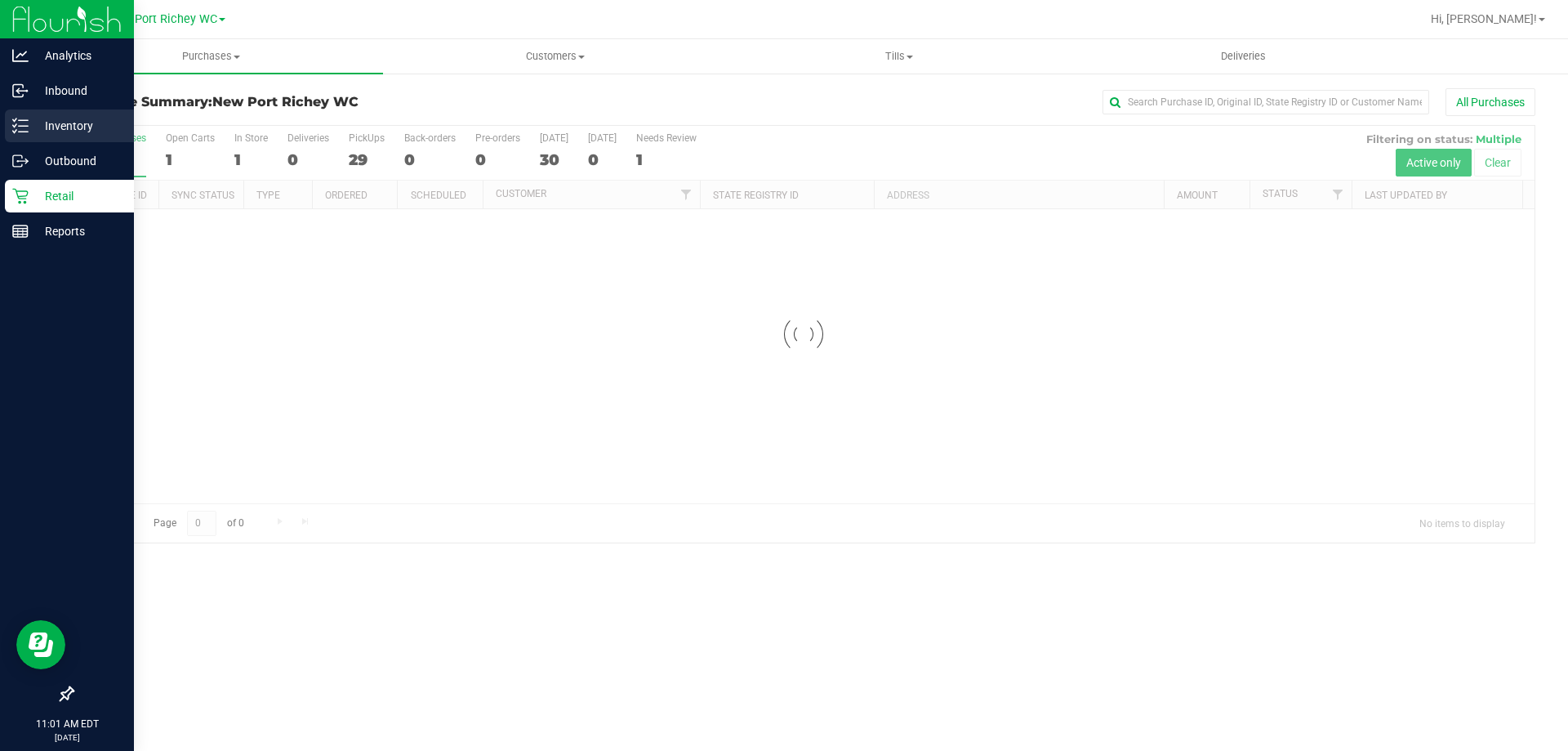
click at [55, 118] on p "Inventory" at bounding box center [78, 125] width 98 height 19
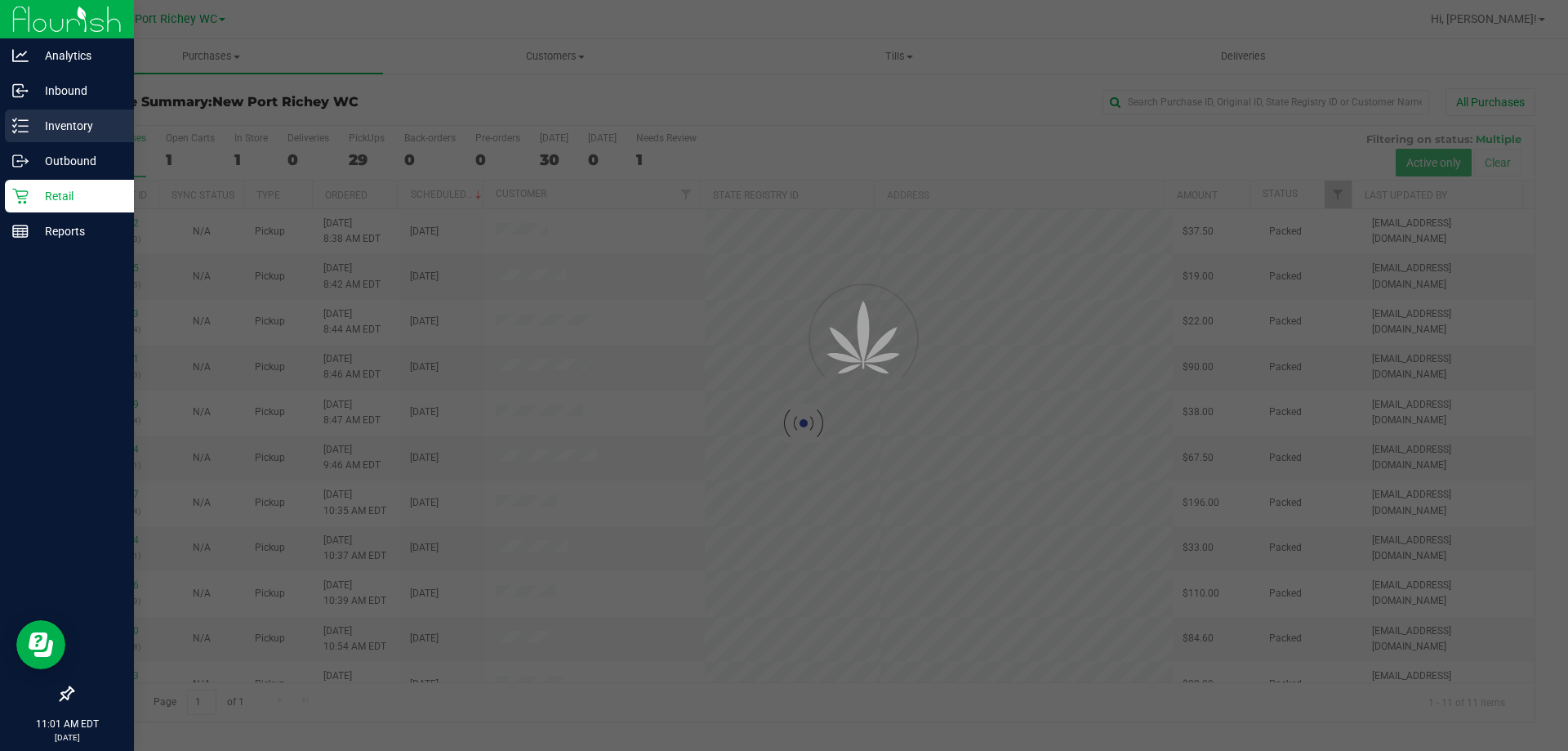
click at [55, 118] on p "Inventory" at bounding box center [78, 125] width 98 height 19
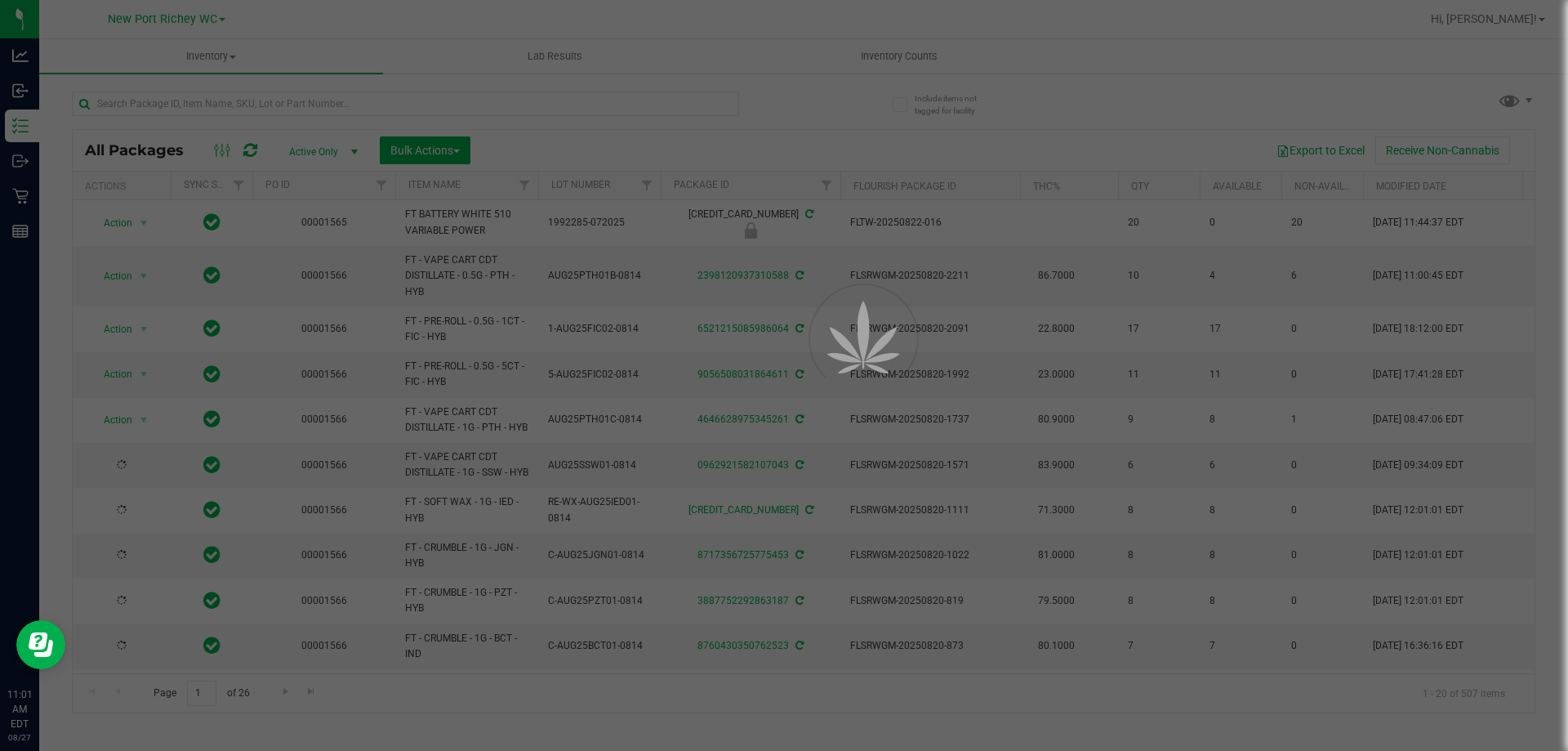
click at [247, 104] on div at bounding box center [784, 375] width 1568 height 751
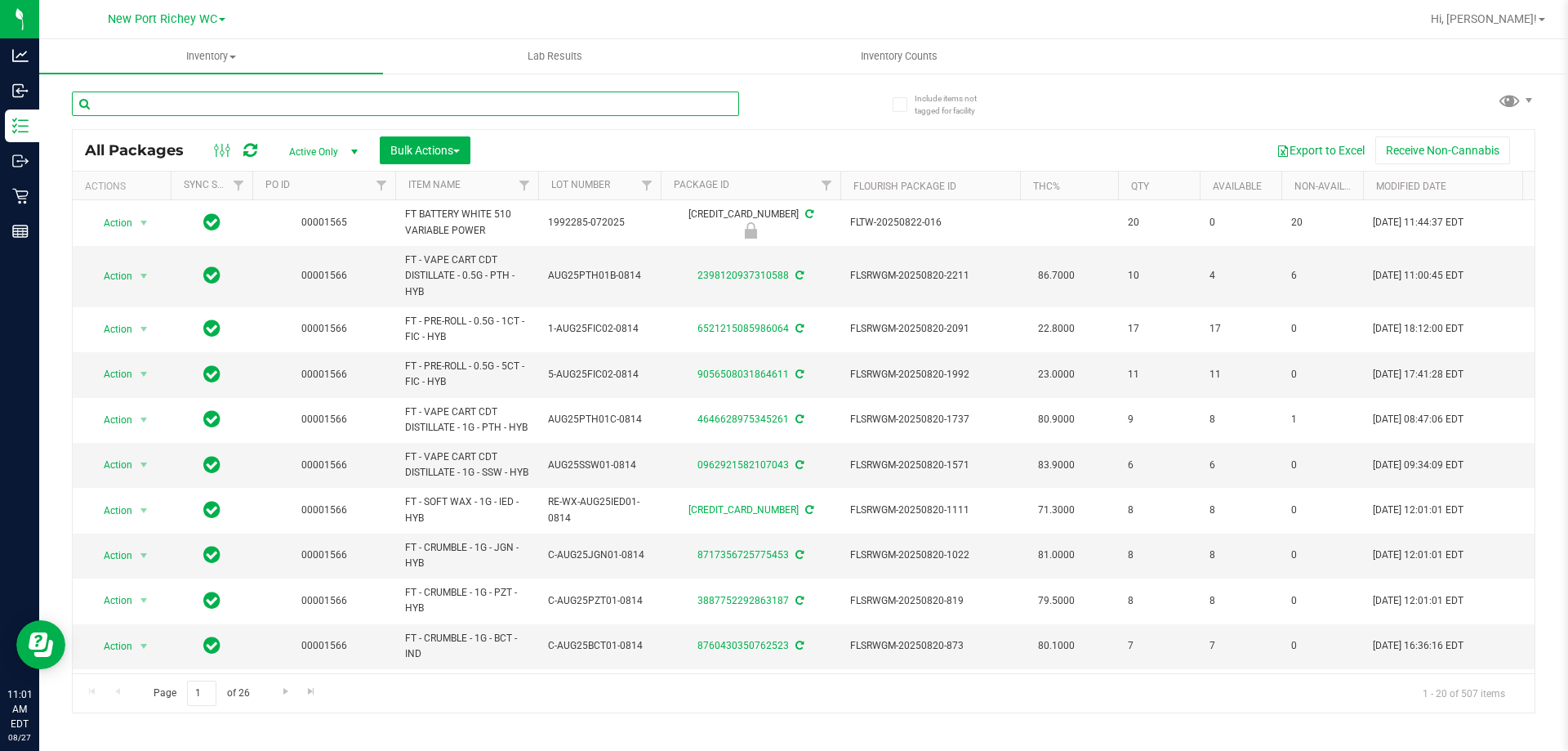
click at [247, 104] on input "text" at bounding box center [406, 103] width 667 height 25
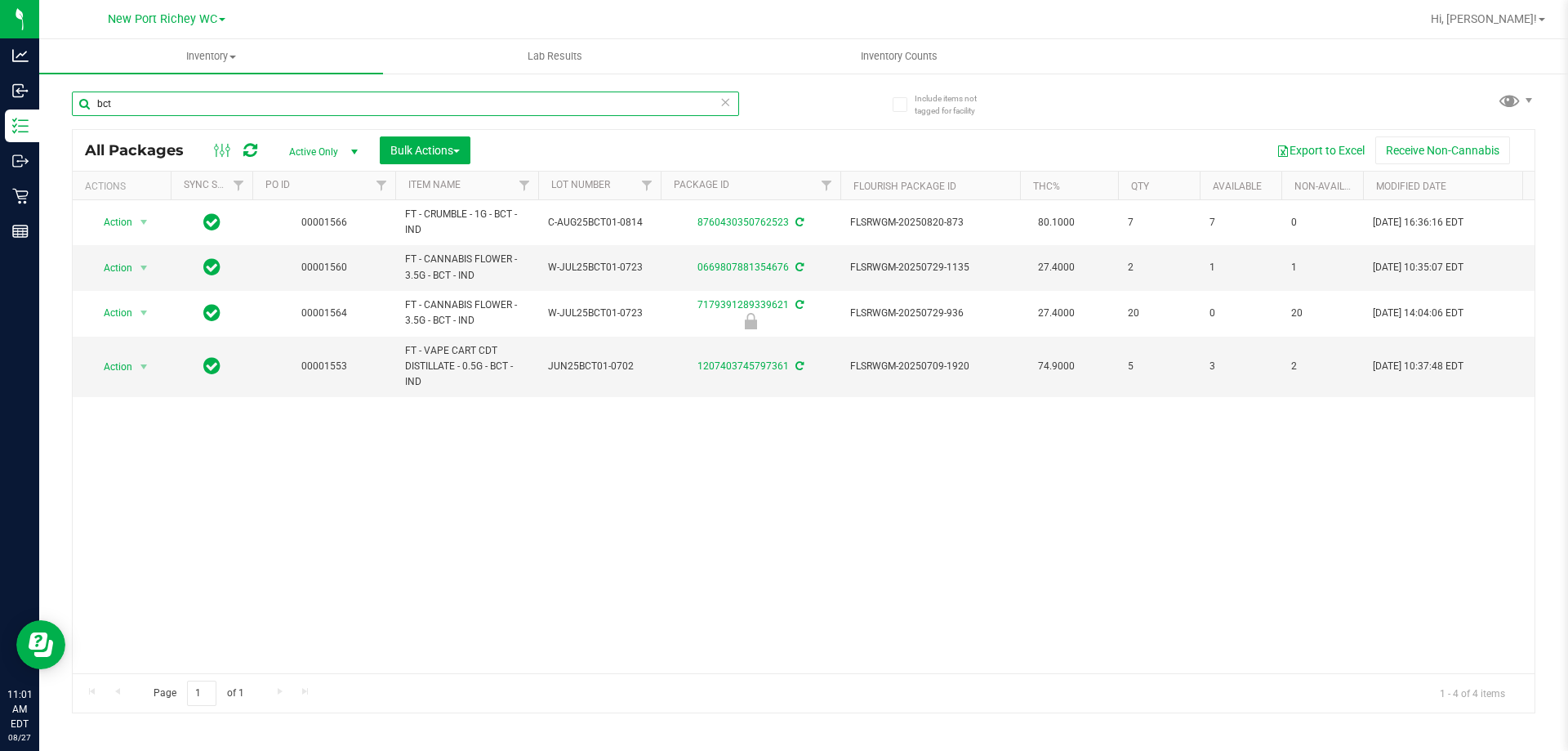
type input "bct"
